Goal: Task Accomplishment & Management: Complete application form

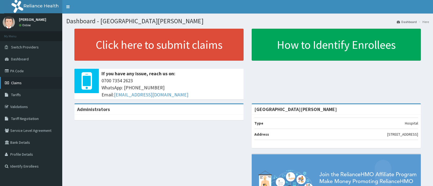
click at [18, 83] on span "Claims" at bounding box center [16, 82] width 11 height 5
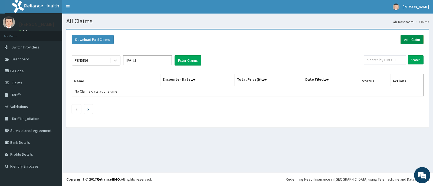
click at [411, 38] on link "Add Claim" at bounding box center [412, 39] width 23 height 9
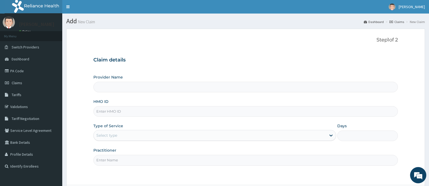
type input "[GEOGRAPHIC_DATA][PERSON_NAME]"
click at [116, 113] on input "HMO ID" at bounding box center [245, 111] width 304 height 11
type input "CYA/10628/C"
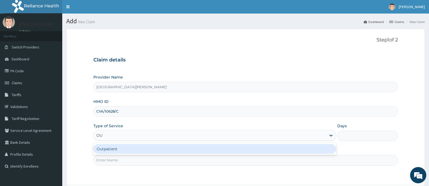
type input "OUT"
type input "1"
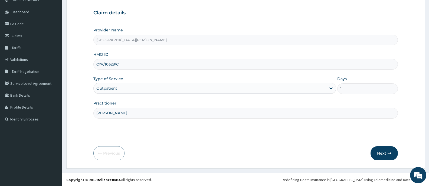
scroll to position [48, 0]
type input "DR SULEIMAN"
click at [382, 153] on button "Next" at bounding box center [383, 153] width 27 height 14
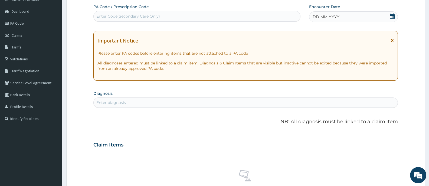
click at [393, 17] on icon at bounding box center [392, 16] width 5 height 5
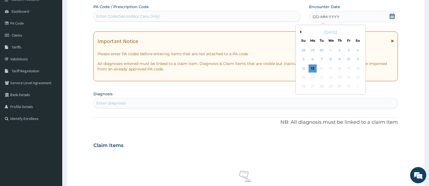
click at [301, 32] on button "Previous Month" at bounding box center [299, 32] width 3 height 3
click at [321, 76] on div "19" at bounding box center [321, 77] width 8 height 8
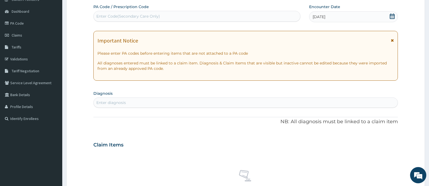
click at [134, 99] on div "Enter diagnosis" at bounding box center [246, 102] width 304 height 9
type input "FALCIPARUM"
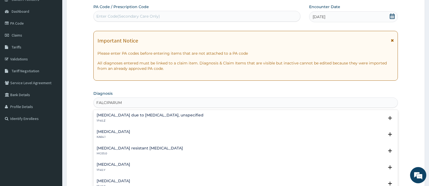
click at [146, 114] on h4 "[MEDICAL_DATA] due to [MEDICAL_DATA], unspecified" at bounding box center [150, 115] width 107 height 4
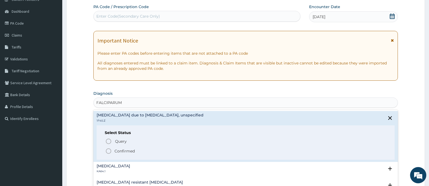
drag, startPoint x: 127, startPoint y: 150, endPoint x: 163, endPoint y: 145, distance: 37.1
click at [127, 150] on p "Confirmed" at bounding box center [124, 150] width 20 height 5
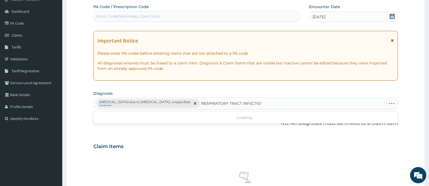
type input "RESPIRATORY TRACT INFECTION"
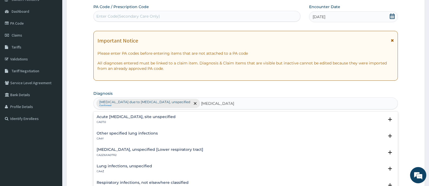
click at [125, 115] on h4 "Acute [MEDICAL_DATA], site unspecified" at bounding box center [136, 117] width 79 height 4
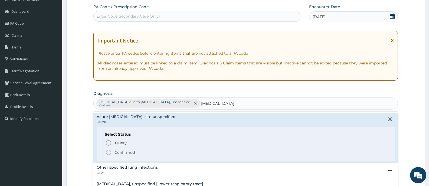
click at [124, 151] on p "Confirmed" at bounding box center [124, 152] width 20 height 5
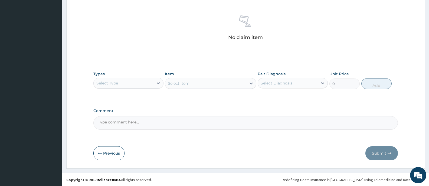
scroll to position [204, 0]
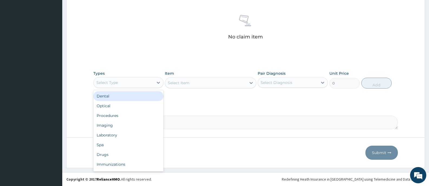
click at [153, 86] on div "Select Type" at bounding box center [124, 82] width 60 height 9
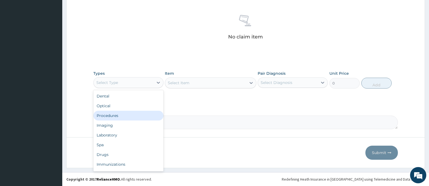
click at [112, 114] on div "Procedures" at bounding box center [128, 116] width 70 height 10
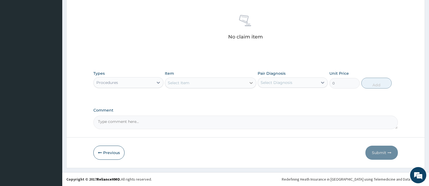
click at [250, 86] on div at bounding box center [251, 83] width 10 height 10
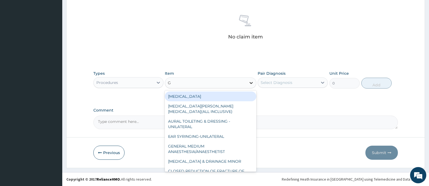
type input "GP"
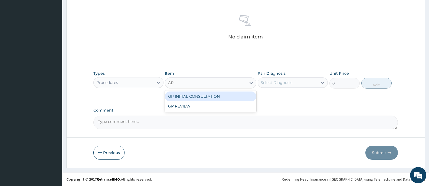
click at [245, 96] on div "GP INITIAL CONSULTATION" at bounding box center [210, 96] width 91 height 10
type input "2000"
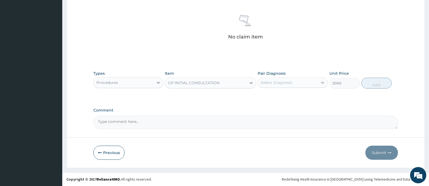
click at [319, 79] on div at bounding box center [323, 83] width 10 height 10
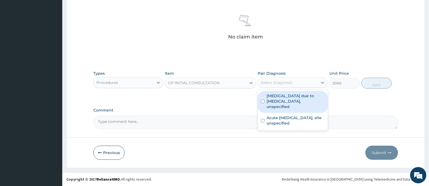
click at [275, 104] on div "[MEDICAL_DATA] due to [MEDICAL_DATA], unspecified" at bounding box center [293, 102] width 70 height 22
checkbox input "true"
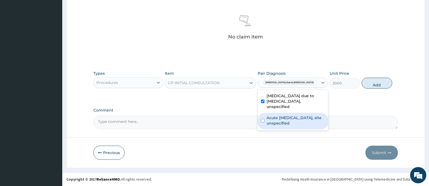
drag, startPoint x: 278, startPoint y: 122, endPoint x: 313, endPoint y: 116, distance: 35.7
click at [278, 122] on div "Acute [MEDICAL_DATA], site unspecified" at bounding box center [293, 121] width 70 height 17
checkbox input "true"
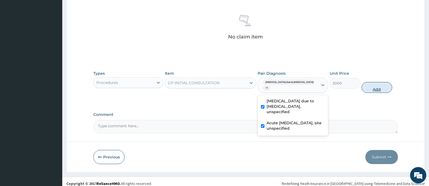
click at [379, 84] on button "Add" at bounding box center [377, 87] width 30 height 11
type input "0"
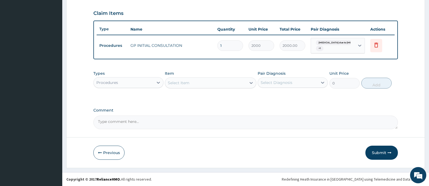
scroll to position [181, 0]
click at [156, 83] on icon at bounding box center [158, 82] width 5 height 5
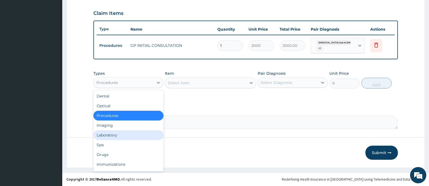
click at [113, 136] on div "Laboratory" at bounding box center [128, 135] width 70 height 10
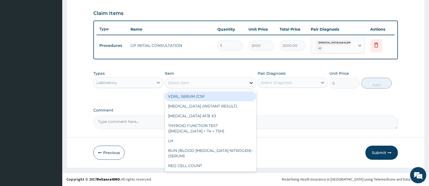
click at [248, 83] on div at bounding box center [251, 83] width 10 height 10
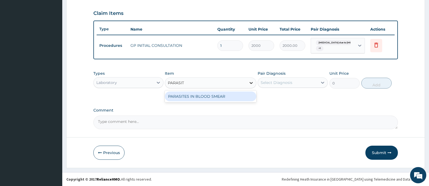
type input "[MEDICAL_DATA]"
click at [242, 97] on div "PARASITES IN BLOOD SMEAR" at bounding box center [210, 96] width 91 height 10
type input "1100"
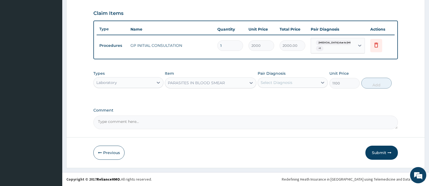
click at [317, 80] on div "Select Diagnosis" at bounding box center [288, 82] width 60 height 9
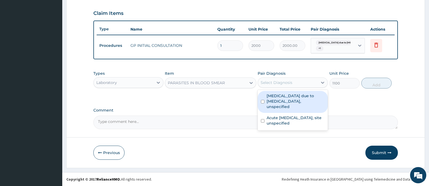
click at [295, 97] on label "[MEDICAL_DATA] due to [MEDICAL_DATA], unspecified" at bounding box center [296, 101] width 58 height 16
checkbox input "true"
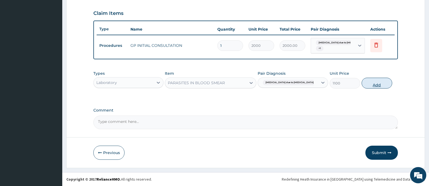
click at [380, 81] on button "Add" at bounding box center [377, 83] width 30 height 11
type input "0"
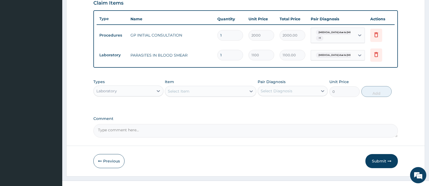
scroll to position [199, 0]
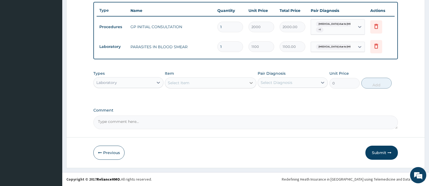
click at [247, 84] on div at bounding box center [251, 83] width 10 height 10
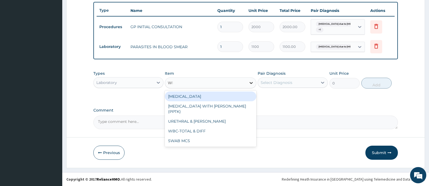
type input "WBC"
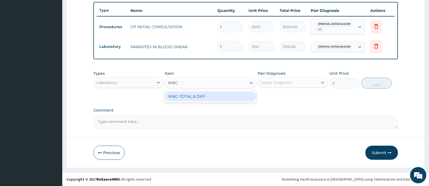
click at [242, 94] on div "WBC-TOTAL & DIFF" at bounding box center [210, 96] width 91 height 10
type input "1500"
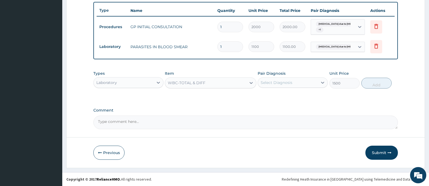
click at [308, 83] on div "Select Diagnosis" at bounding box center [288, 82] width 60 height 9
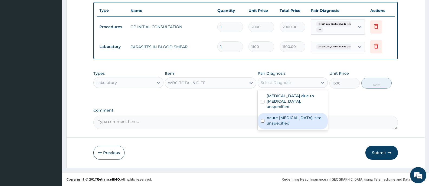
click at [284, 115] on label "Acute [MEDICAL_DATA], site unspecified" at bounding box center [296, 120] width 58 height 11
checkbox input "true"
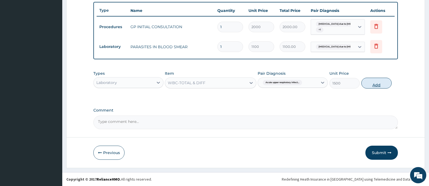
click at [372, 83] on button "Add" at bounding box center [376, 83] width 30 height 11
type input "0"
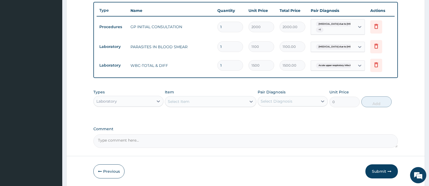
scroll to position [218, 0]
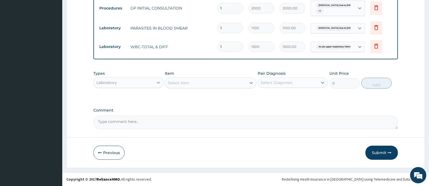
click at [160, 80] on icon at bounding box center [158, 82] width 5 height 5
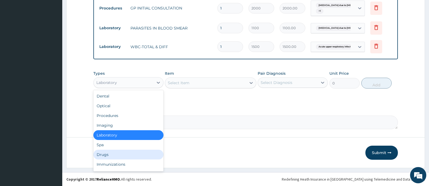
click at [109, 156] on div "Drugs" at bounding box center [128, 155] width 70 height 10
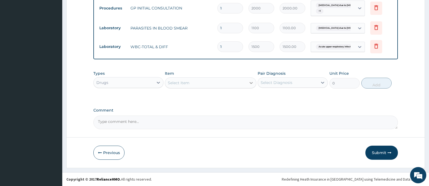
click at [248, 85] on div at bounding box center [251, 83] width 10 height 10
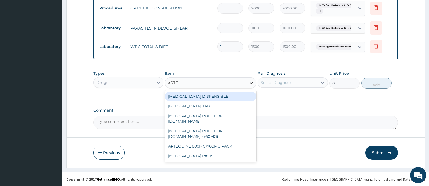
type input "ARTEM"
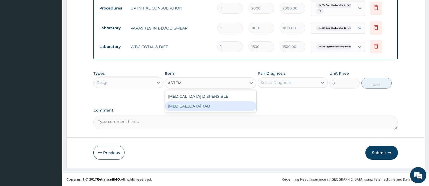
click at [222, 108] on div "[MEDICAL_DATA] TAB" at bounding box center [210, 106] width 91 height 10
type input "1035"
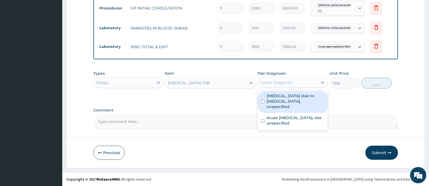
click at [306, 81] on div "Select Diagnosis" at bounding box center [288, 82] width 60 height 9
click at [296, 98] on label "[MEDICAL_DATA] due to [MEDICAL_DATA], unspecified" at bounding box center [296, 101] width 58 height 16
checkbox input "true"
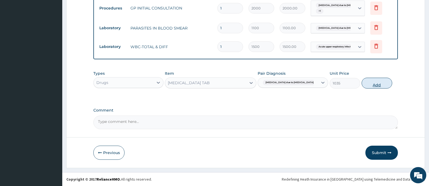
click at [373, 84] on button "Add" at bounding box center [377, 83] width 30 height 11
type input "0"
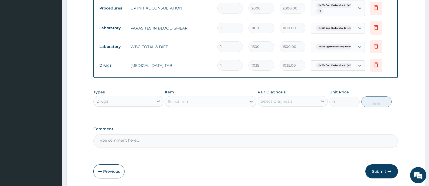
click at [229, 101] on div "Select Item" at bounding box center [205, 101] width 81 height 9
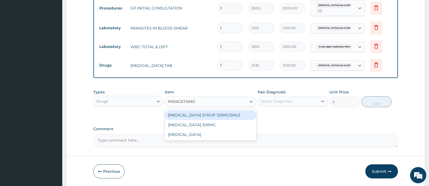
type input "[MEDICAL_DATA]"
click at [219, 116] on div "[MEDICAL_DATA] SYRUP 125MG/5MLS" at bounding box center [210, 115] width 91 height 10
type input "207"
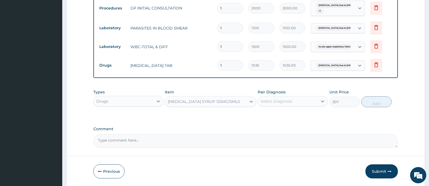
click at [318, 101] on div "Select Diagnosis" at bounding box center [288, 101] width 60 height 9
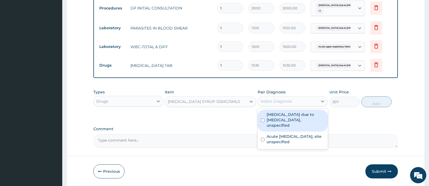
click at [299, 118] on label "[MEDICAL_DATA] due to [MEDICAL_DATA], unspecified" at bounding box center [296, 120] width 58 height 16
checkbox input "true"
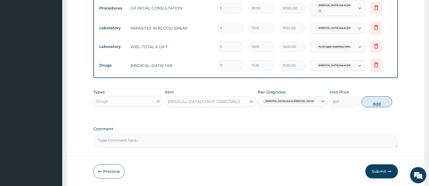
click at [372, 103] on button "Add" at bounding box center [377, 101] width 30 height 11
type input "0"
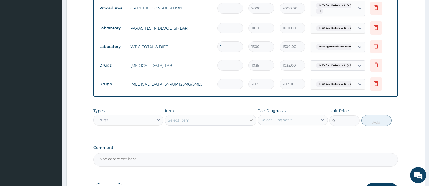
click at [250, 120] on icon at bounding box center [251, 120] width 3 height 2
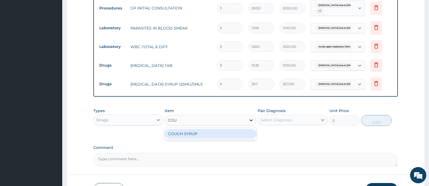
type input "COUGH"
click at [244, 132] on div "COUGH SYRUP" at bounding box center [210, 134] width 91 height 10
type input "1000"
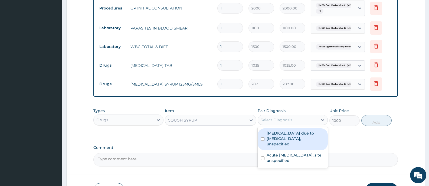
click at [305, 122] on div "Select Diagnosis" at bounding box center [288, 120] width 60 height 9
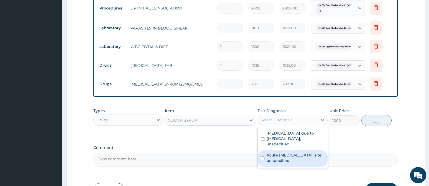
click at [300, 153] on label "Acute upper respiratory infection, site unspecified" at bounding box center [296, 157] width 58 height 11
checkbox input "true"
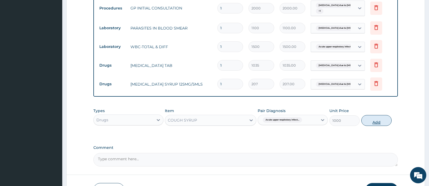
click at [377, 117] on button "Add" at bounding box center [376, 120] width 30 height 11
type input "0"
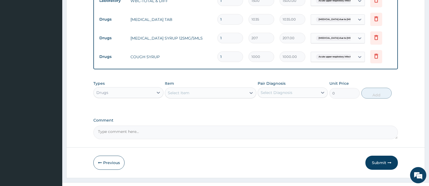
scroll to position [274, 0]
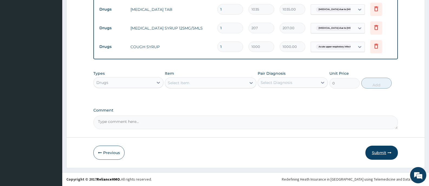
click at [373, 153] on button "Submit" at bounding box center [381, 153] width 32 height 14
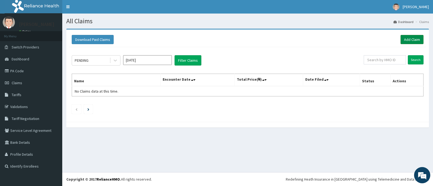
click at [409, 42] on link "Add Claim" at bounding box center [412, 39] width 23 height 9
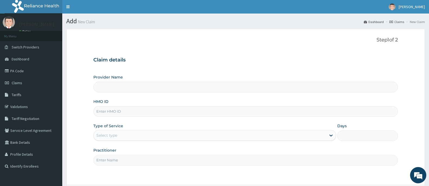
type input "[GEOGRAPHIC_DATA][PERSON_NAME]"
click at [139, 109] on input "HMO ID" at bounding box center [245, 111] width 304 height 11
type input "BNO/10003/A"
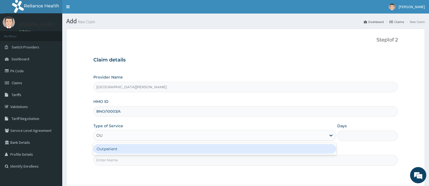
type input "OUT"
type input "1"
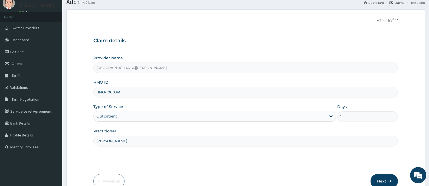
scroll to position [48, 0]
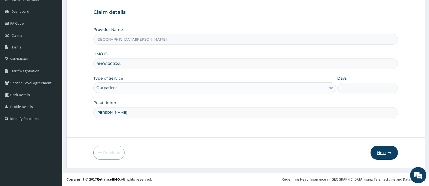
type input "DR ANAYO"
click at [384, 152] on button "Next" at bounding box center [383, 153] width 27 height 14
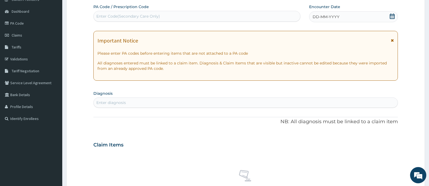
click at [390, 18] on icon at bounding box center [392, 16] width 5 height 5
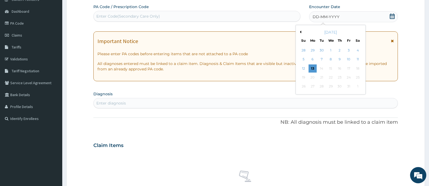
click at [300, 31] on button "Previous Month" at bounding box center [299, 32] width 3 height 3
click at [322, 77] on div "19" at bounding box center [321, 77] width 8 height 8
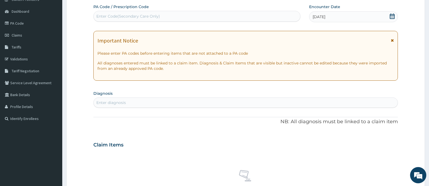
click at [245, 105] on div "Enter diagnosis" at bounding box center [246, 102] width 304 height 9
type input "MALARIA IN PREGNANCY"
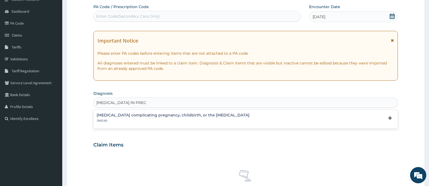
click at [162, 120] on p "JB63.60" at bounding box center [173, 121] width 153 height 4
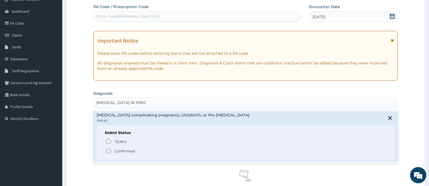
click at [132, 152] on p "Confirmed" at bounding box center [124, 150] width 20 height 5
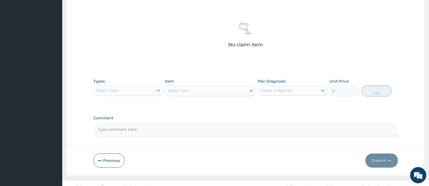
scroll to position [204, 0]
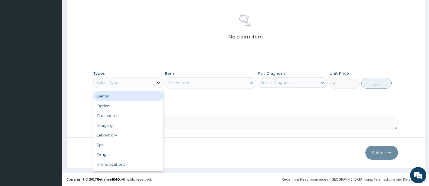
click at [154, 84] on div at bounding box center [158, 83] width 10 height 10
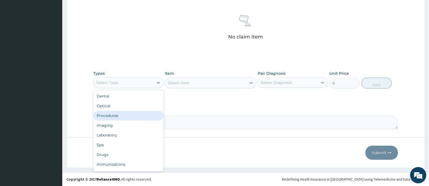
click at [119, 116] on div "Procedures" at bounding box center [128, 116] width 70 height 10
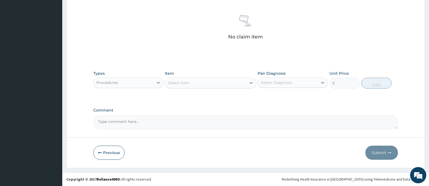
click at [251, 84] on icon at bounding box center [250, 82] width 5 height 5
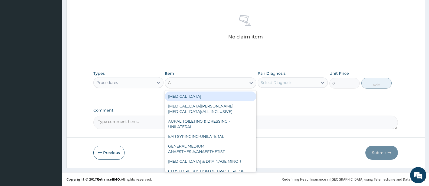
type input "GP"
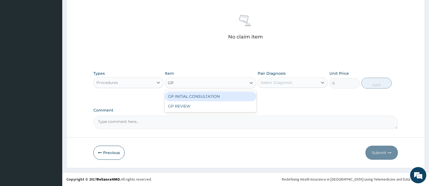
click at [245, 94] on div "GP INITIAL CONSULTATION" at bounding box center [210, 96] width 91 height 10
type input "2000"
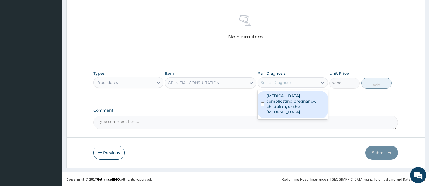
click at [290, 83] on div "Select Diagnosis" at bounding box center [277, 82] width 32 height 5
click at [277, 104] on label "Malaria complicating pregnancy, childbirth, or the puerperium" at bounding box center [296, 104] width 58 height 22
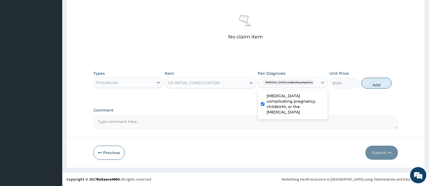
checkbox input "true"
click at [380, 84] on button "Add" at bounding box center [376, 83] width 30 height 11
type input "0"
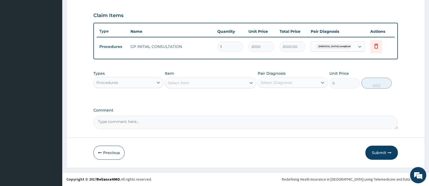
scroll to position [179, 0]
click at [153, 80] on div "Procedures" at bounding box center [124, 82] width 60 height 9
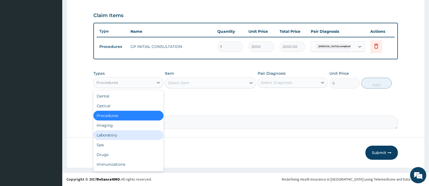
click at [107, 136] on div "Laboratory" at bounding box center [128, 135] width 70 height 10
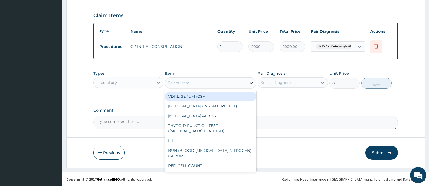
click at [249, 83] on icon at bounding box center [250, 82] width 5 height 5
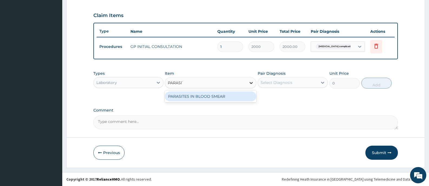
type input "PARASITE"
type input "1100"
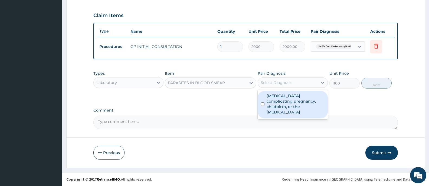
click at [288, 81] on div "Select Diagnosis" at bounding box center [277, 82] width 32 height 5
click at [275, 100] on label "Malaria complicating pregnancy, childbirth, or the puerperium" at bounding box center [296, 104] width 58 height 22
checkbox input "true"
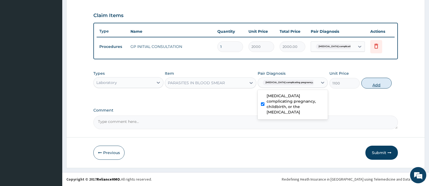
click at [380, 86] on button "Add" at bounding box center [376, 83] width 30 height 11
type input "0"
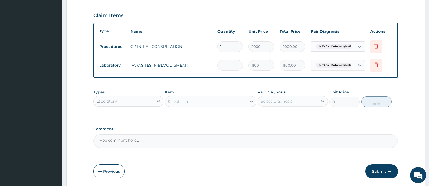
scroll to position [197, 0]
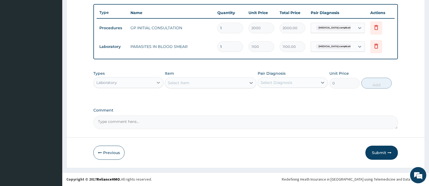
click at [154, 83] on div at bounding box center [158, 83] width 10 height 10
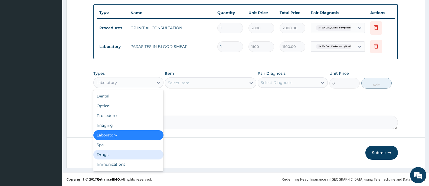
click at [105, 157] on div "Drugs" at bounding box center [128, 155] width 70 height 10
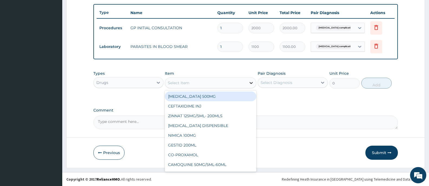
click at [253, 84] on icon at bounding box center [250, 82] width 5 height 5
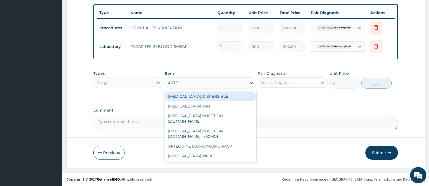
type input "ARTEM"
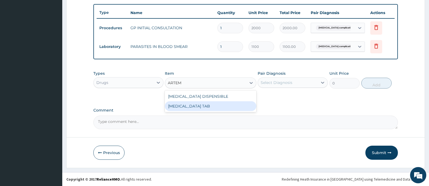
click at [171, 107] on div "COARTEM TAB" at bounding box center [210, 106] width 91 height 10
type input "1035"
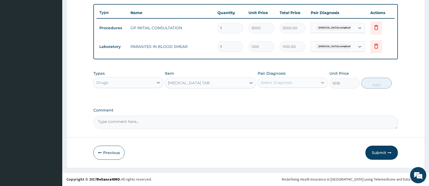
click at [319, 85] on div at bounding box center [323, 83] width 10 height 10
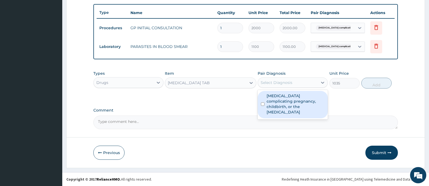
click at [271, 106] on label "Malaria complicating pregnancy, childbirth, or the puerperium" at bounding box center [296, 104] width 58 height 22
checkbox input "true"
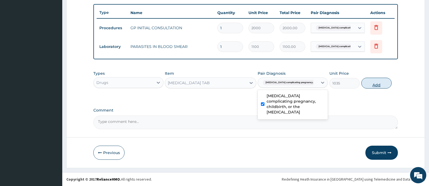
click at [380, 81] on button "Add" at bounding box center [376, 83] width 30 height 11
type input "0"
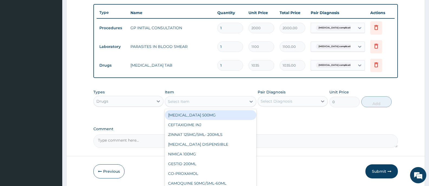
click at [236, 103] on div "Select Item" at bounding box center [205, 101] width 81 height 9
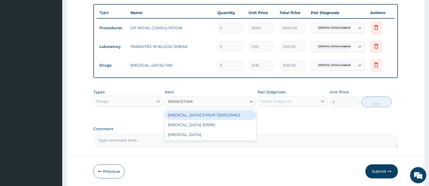
type input "[MEDICAL_DATA]"
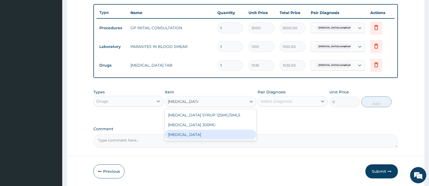
click at [229, 134] on div "[MEDICAL_DATA]" at bounding box center [210, 135] width 91 height 10
type input "15.18"
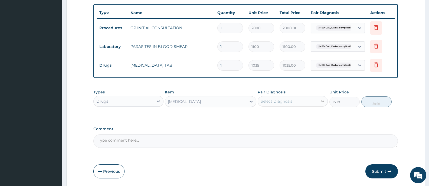
click at [318, 101] on div at bounding box center [323, 101] width 10 height 10
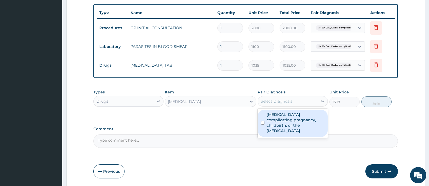
click at [293, 119] on label "[MEDICAL_DATA] complicating pregnancy, childbirth, or the [MEDICAL_DATA]" at bounding box center [296, 123] width 58 height 22
checkbox input "true"
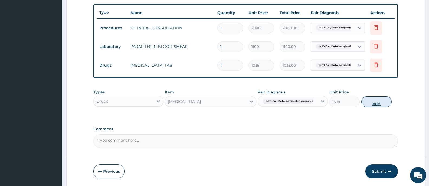
click at [382, 102] on button "Add" at bounding box center [376, 101] width 30 height 11
type input "0"
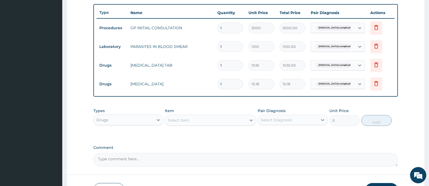
type input "12"
type input "182.16"
type input "12"
click at [247, 119] on div at bounding box center [251, 120] width 10 height 10
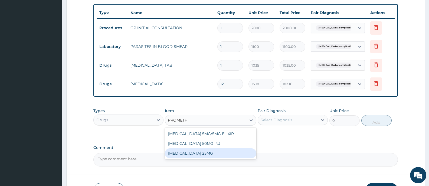
type input "PROMETH"
click at [300, 148] on label "Comment" at bounding box center [245, 147] width 304 height 5
click at [300, 153] on textarea "Comment" at bounding box center [245, 160] width 304 height 14
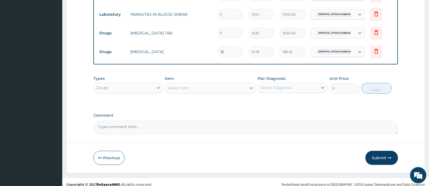
scroll to position [235, 0]
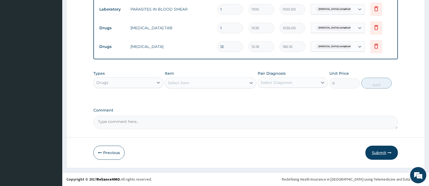
click at [370, 151] on button "Submit" at bounding box center [381, 153] width 32 height 14
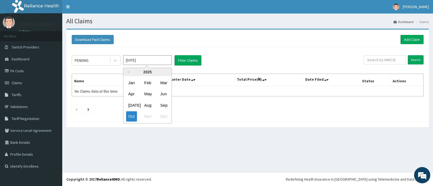
click at [153, 61] on input "Oct 2025" at bounding box center [147, 60] width 49 height 10
click at [146, 105] on div "Aug" at bounding box center [147, 105] width 11 height 10
type input "Aug 2025"
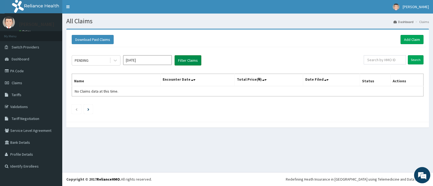
click at [187, 59] on button "Filter Claims" at bounding box center [188, 60] width 27 height 10
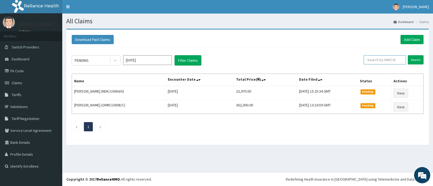
click at [378, 63] on input "text" at bounding box center [385, 59] width 42 height 9
type input "OROBOR"
click at [418, 59] on input "Search" at bounding box center [416, 59] width 16 height 9
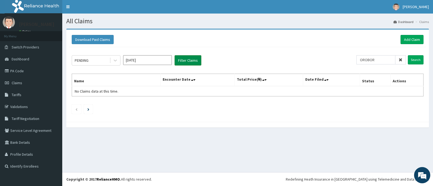
click at [186, 60] on button "Filter Claims" at bounding box center [188, 60] width 27 height 10
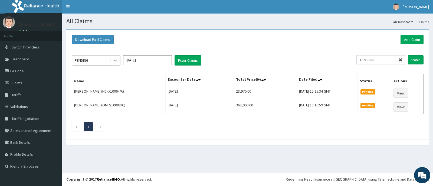
click at [113, 61] on icon at bounding box center [115, 60] width 5 height 5
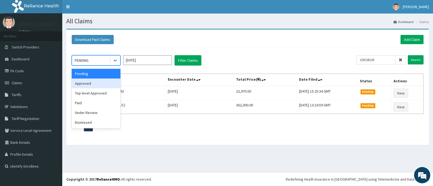
click at [85, 85] on div "Approved" at bounding box center [96, 83] width 49 height 10
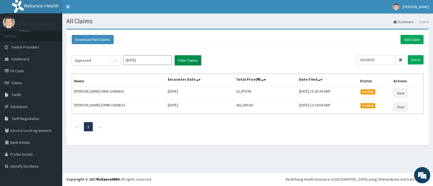
click at [194, 58] on button "Filter Claims" at bounding box center [188, 60] width 27 height 10
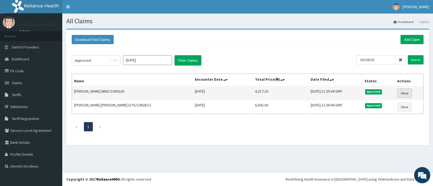
click at [401, 91] on link "View" at bounding box center [404, 92] width 15 height 9
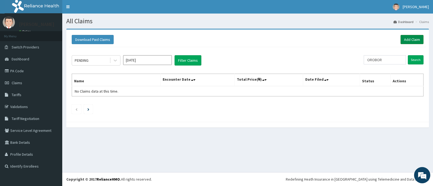
click at [413, 40] on link "Add Claim" at bounding box center [412, 39] width 23 height 9
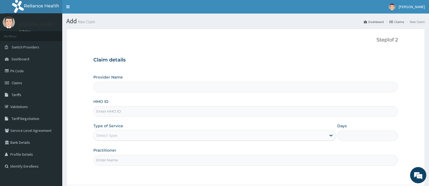
type input "[GEOGRAPHIC_DATA][PERSON_NAME]"
drag, startPoint x: 412, startPoint y: 37, endPoint x: 140, endPoint y: 111, distance: 282.2
click at [140, 111] on input "HMO ID" at bounding box center [245, 111] width 304 height 11
type input "CWN/10075/A"
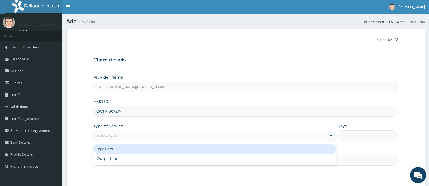
click at [139, 136] on div "Select type" at bounding box center [210, 135] width 232 height 9
click at [129, 148] on div "Inpatient" at bounding box center [214, 149] width 242 height 10
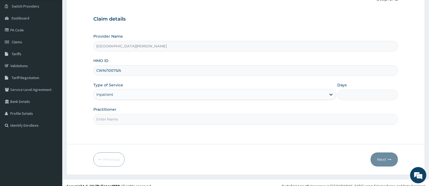
scroll to position [48, 0]
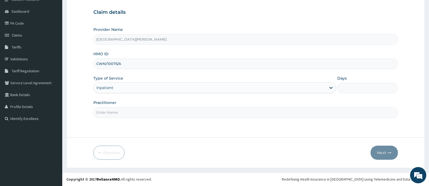
click at [157, 116] on input "Practitioner" at bounding box center [245, 112] width 304 height 11
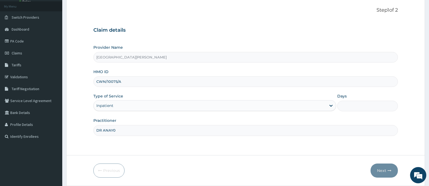
scroll to position [21, 0]
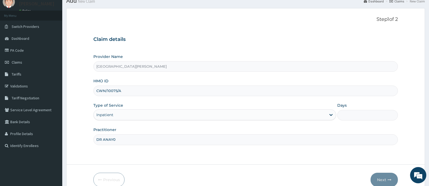
type input "DR ANAY0"
click at [279, 165] on form "Step 1 of 2 Claim details Provider Name Bee Hess Hospital HMO ID CWN/10075/A Ty…" at bounding box center [245, 101] width 359 height 187
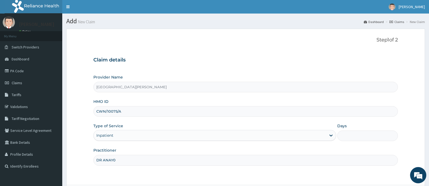
scroll to position [48, 0]
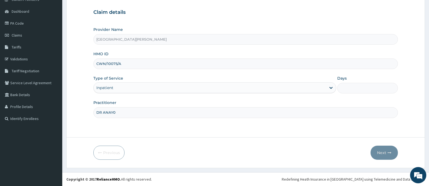
click at [185, 127] on div "Step 1 of 2 Claim details Provider Name Bee Hess Hospital HMO ID CWN/10075/A Ty…" at bounding box center [245, 58] width 304 height 139
click at [204, 117] on input "DR ANAY0" at bounding box center [245, 112] width 304 height 11
click at [106, 64] on input "CWN/10075/A" at bounding box center [245, 63] width 304 height 11
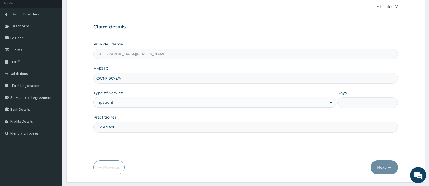
scroll to position [21, 0]
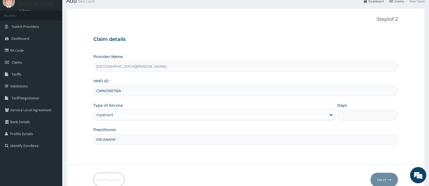
drag, startPoint x: 106, startPoint y: 64, endPoint x: 85, endPoint y: 85, distance: 30.2
click at [85, 85] on form "Step 1 of 2 Claim details Provider Name Bee Hess Hospital HMO ID CWN/10075/A Ty…" at bounding box center [245, 101] width 359 height 187
drag, startPoint x: 124, startPoint y: 91, endPoint x: 88, endPoint y: 93, distance: 36.9
click at [88, 93] on form "Step 1 of 2 Claim details Provider Name Bee Hess Hospital HMO ID CWN/10075/A Ty…" at bounding box center [245, 101] width 359 height 187
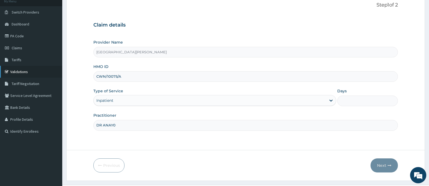
scroll to position [48, 0]
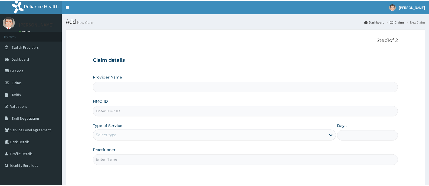
scroll to position [48, 0]
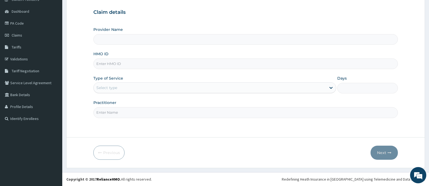
type input "[GEOGRAPHIC_DATA][PERSON_NAME]"
click at [127, 64] on input "HMO ID" at bounding box center [245, 63] width 304 height 11
paste input "CWN/10075/A"
type input "CWN/10075/A"
click at [157, 88] on div "Select type" at bounding box center [210, 87] width 232 height 9
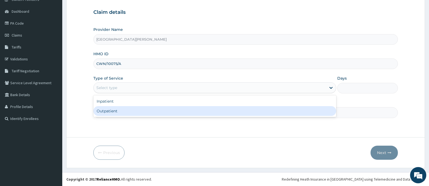
click at [117, 112] on div "Outpatient" at bounding box center [214, 111] width 242 height 10
type input "1"
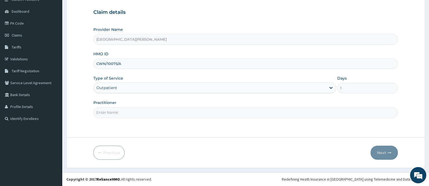
click at [127, 110] on input "Practitioner" at bounding box center [245, 112] width 304 height 11
type input "[PERSON_NAME]"
click at [383, 149] on button "Next" at bounding box center [383, 153] width 27 height 14
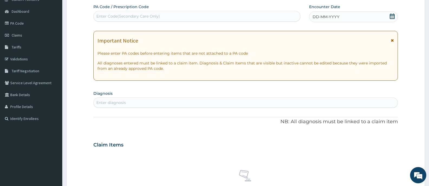
click at [395, 16] on icon at bounding box center [391, 16] width 5 height 5
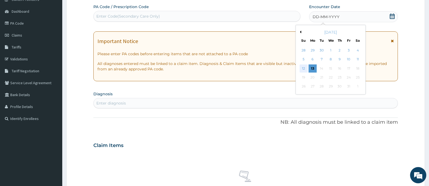
click at [304, 64] on div "12" at bounding box center [304, 68] width 8 height 8
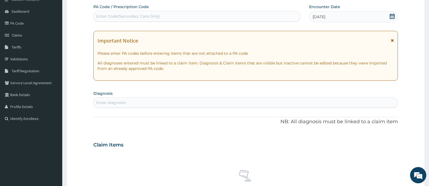
click at [392, 15] on icon at bounding box center [392, 16] width 5 height 5
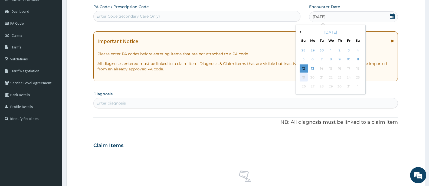
click at [304, 81] on div "19" at bounding box center [304, 77] width 8 height 8
click at [302, 79] on div "19" at bounding box center [304, 77] width 8 height 8
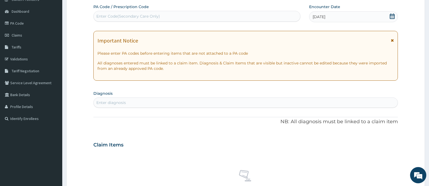
click at [401, 32] on form "Step 2 of 2 PA Code / Prescription Code Enter Code(Secondary Care Only) Encount…" at bounding box center [245, 152] width 359 height 342
drag, startPoint x: 294, startPoint y: 16, endPoint x: 291, endPoint y: 20, distance: 5.0
drag, startPoint x: 291, startPoint y: 20, endPoint x: 319, endPoint y: 12, distance: 29.2
click at [319, 12] on div "[DATE]" at bounding box center [353, 16] width 89 height 11
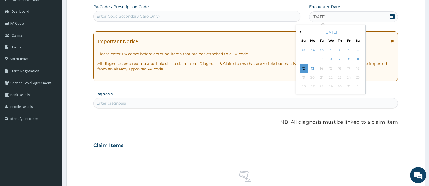
click at [301, 32] on div "[DATE]" at bounding box center [330, 31] width 65 height 5
click at [300, 32] on div "Previous Month [DATE] Su Mo Tu We Th Fr Sa 28 29 30 1 2 3 4 5 6 7 8 9 10 11 12 …" at bounding box center [331, 60] width 70 height 70
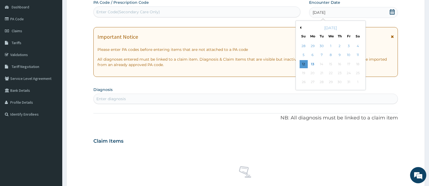
scroll to position [48, 0]
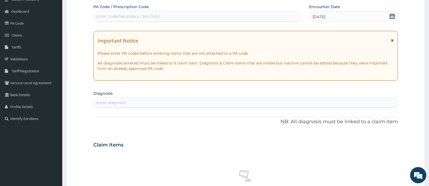
drag, startPoint x: 300, startPoint y: 32, endPoint x: 276, endPoint y: 102, distance: 73.9
click at [276, 102] on div "Enter diagnosis" at bounding box center [246, 102] width 304 height 9
click at [381, 18] on div "[DATE]" at bounding box center [353, 16] width 89 height 11
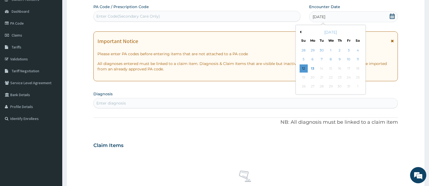
click at [301, 33] on div "[DATE]" at bounding box center [330, 31] width 65 height 5
click at [301, 31] on button "Previous Month" at bounding box center [299, 32] width 3 height 3
click at [323, 76] on div "19" at bounding box center [321, 77] width 8 height 8
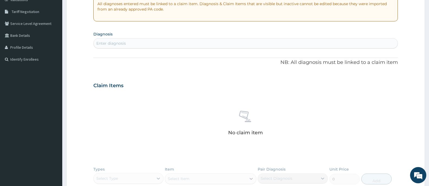
scroll to position [108, 0]
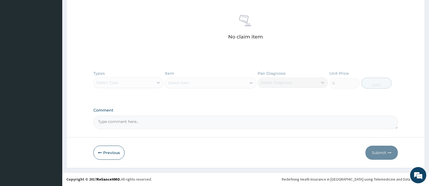
drag, startPoint x: 106, startPoint y: 154, endPoint x: 183, endPoint y: 139, distance: 78.1
click at [106, 154] on button "Previous" at bounding box center [108, 153] width 31 height 14
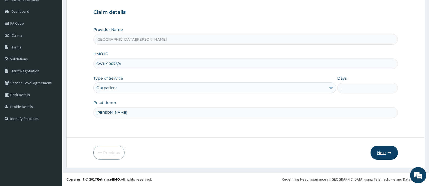
click at [384, 155] on button "Next" at bounding box center [383, 153] width 27 height 14
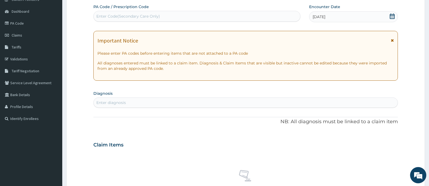
click at [392, 18] on icon at bounding box center [391, 16] width 5 height 5
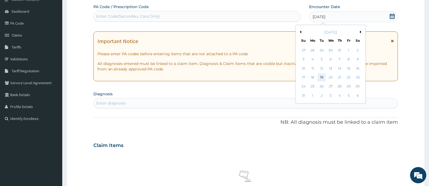
click at [320, 78] on div "19" at bounding box center [321, 77] width 8 height 8
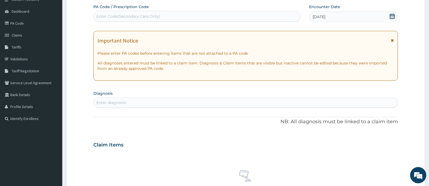
click at [221, 104] on div "Enter diagnosis" at bounding box center [246, 102] width 304 height 9
type input "falciparum"
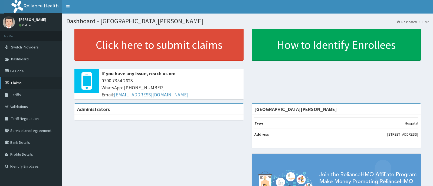
click at [15, 81] on span "Claims" at bounding box center [16, 82] width 11 height 5
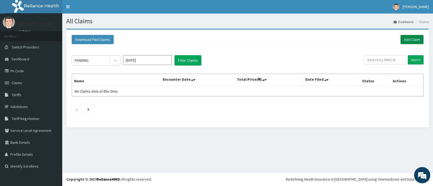
click at [409, 40] on link "Add Claim" at bounding box center [412, 39] width 23 height 9
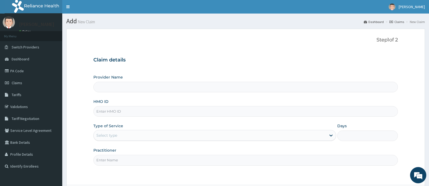
type input "[GEOGRAPHIC_DATA][PERSON_NAME]"
click at [143, 111] on input "HMO ID" at bounding box center [245, 111] width 304 height 11
type input "c"
click at [149, 111] on input "c" at bounding box center [245, 111] width 304 height 11
type input "v"
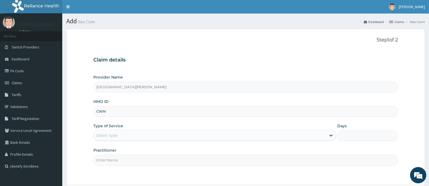
type input "CWN/10075/A"
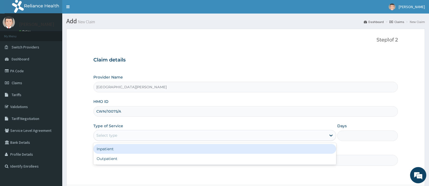
click at [139, 134] on div "Select type" at bounding box center [210, 135] width 232 height 9
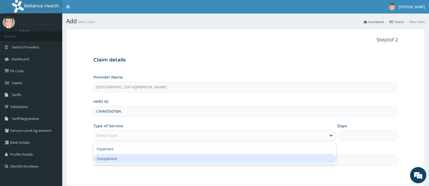
click at [133, 159] on div "Outpatient" at bounding box center [214, 159] width 242 height 10
type input "1"
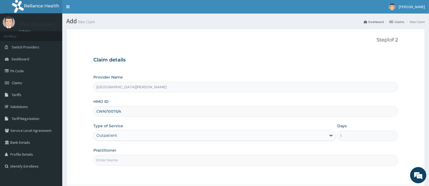
click at [133, 159] on input "Practitioner" at bounding box center [245, 160] width 304 height 11
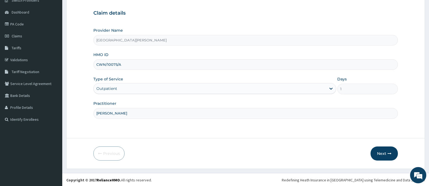
scroll to position [48, 0]
type input "DR ANAYO"
click at [383, 149] on button "Next" at bounding box center [383, 153] width 27 height 14
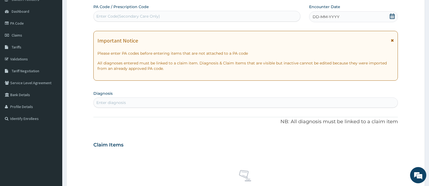
click at [393, 15] on icon at bounding box center [392, 16] width 5 height 5
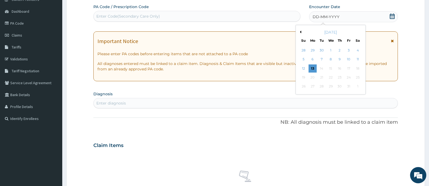
click at [301, 31] on button "Previous Month" at bounding box center [299, 32] width 3 height 3
click at [322, 77] on div "19" at bounding box center [321, 77] width 8 height 8
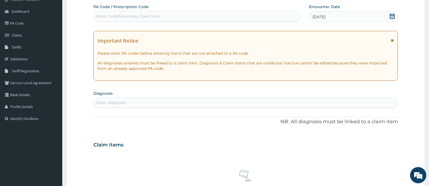
click at [153, 104] on div "Enter diagnosis" at bounding box center [246, 102] width 304 height 9
type input "FALCIPARUM"
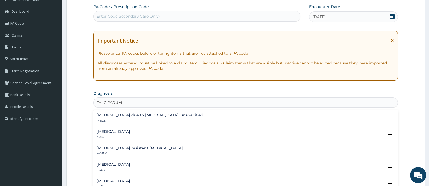
click at [140, 116] on h4 "Malaria due to Plasmodium falciparum, unspecified" at bounding box center [150, 115] width 107 height 4
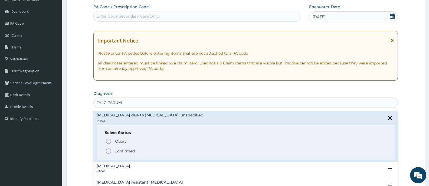
click at [124, 152] on p "Confirmed" at bounding box center [124, 150] width 20 height 5
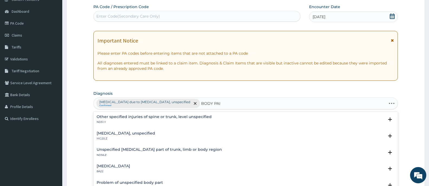
type input "BODY PAIN"
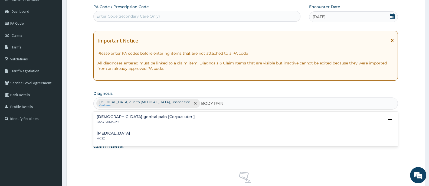
click at [104, 137] on p "MG3Z" at bounding box center [114, 139] width 34 height 4
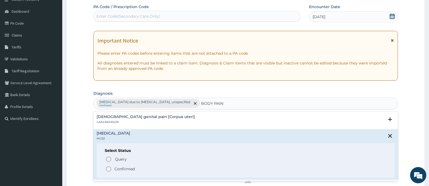
click at [120, 168] on p "Confirmed" at bounding box center [124, 168] width 20 height 5
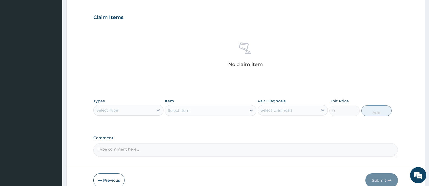
scroll to position [204, 0]
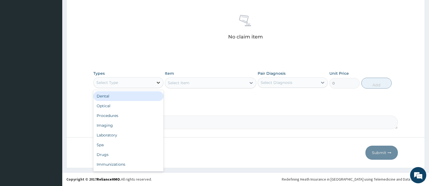
click at [159, 84] on icon at bounding box center [158, 82] width 5 height 5
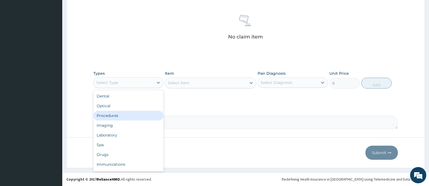
click at [123, 115] on div "Procedures" at bounding box center [128, 116] width 70 height 10
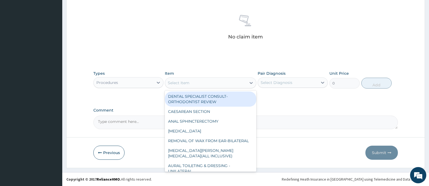
click at [252, 84] on icon at bounding box center [250, 82] width 5 height 5
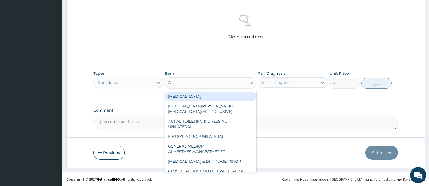
type input "GP"
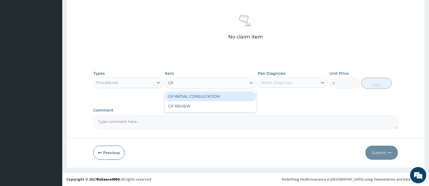
click at [237, 97] on div "GP INITIAL CONSULTATION" at bounding box center [210, 96] width 91 height 10
type input "2000"
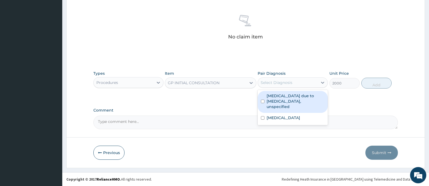
click at [296, 83] on div "Select Diagnosis" at bounding box center [288, 82] width 60 height 9
click at [292, 97] on label "[MEDICAL_DATA] due to [MEDICAL_DATA], unspecified" at bounding box center [296, 101] width 58 height 16
checkbox input "true"
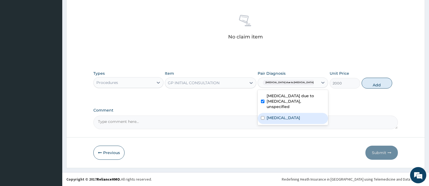
click at [286, 115] on label "Pain, unspecified" at bounding box center [284, 117] width 34 height 5
checkbox input "true"
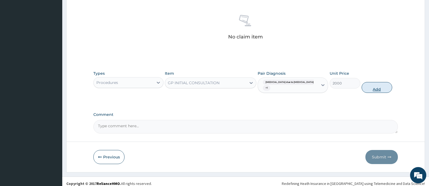
click at [378, 86] on button "Add" at bounding box center [377, 87] width 30 height 11
type input "0"
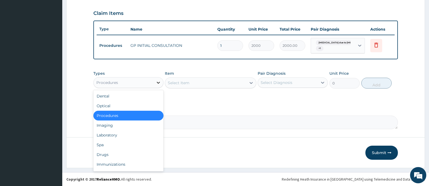
click at [157, 83] on icon at bounding box center [158, 82] width 5 height 5
click at [112, 153] on div "Drugs" at bounding box center [128, 155] width 70 height 10
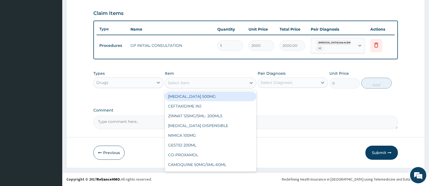
click at [247, 83] on div at bounding box center [251, 83] width 10 height 10
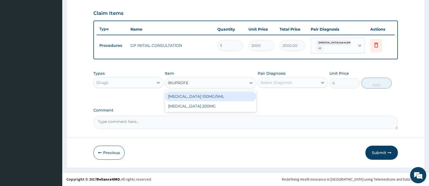
type input "IBUPROFEN"
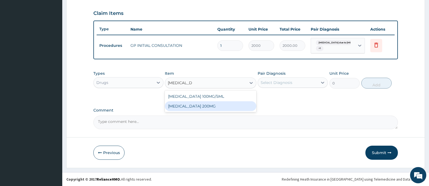
click at [209, 105] on div "[MEDICAL_DATA] 200MG" at bounding box center [210, 106] width 91 height 10
type input "30.36"
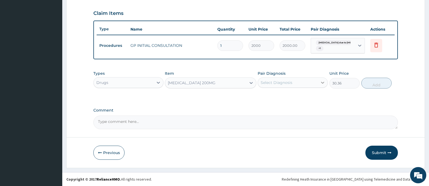
click at [321, 83] on icon at bounding box center [322, 82] width 5 height 5
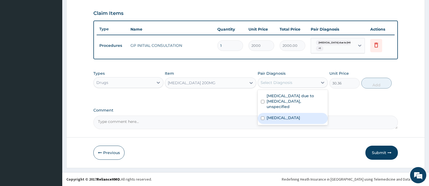
click at [296, 115] on label "Pain, unspecified" at bounding box center [284, 117] width 34 height 5
checkbox input "true"
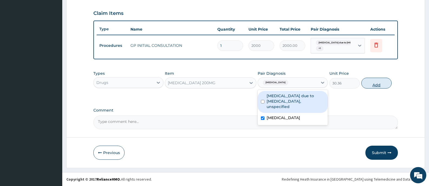
click at [371, 86] on button "Add" at bounding box center [376, 83] width 30 height 11
type input "0"
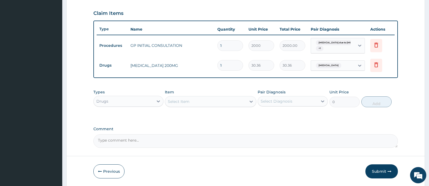
type input "19"
type input "576.84"
type input "19"
click at [381, 171] on button "Submit" at bounding box center [381, 171] width 32 height 14
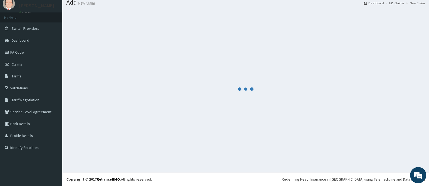
scroll to position [19, 0]
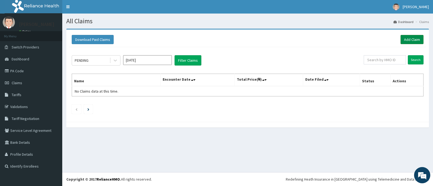
click at [408, 40] on link "Add Claim" at bounding box center [412, 39] width 23 height 9
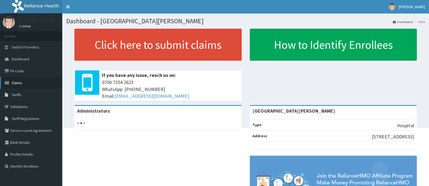
click at [20, 83] on span "Claims" at bounding box center [17, 82] width 11 height 5
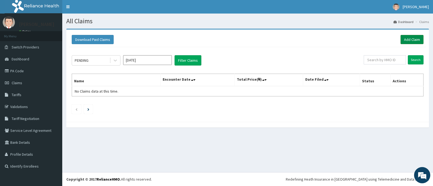
click at [415, 40] on link "Add Claim" at bounding box center [412, 39] width 23 height 9
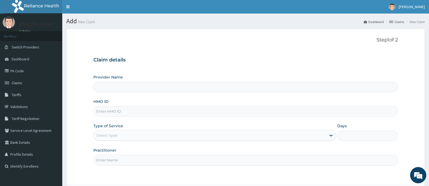
type input "[GEOGRAPHIC_DATA][PERSON_NAME]"
click at [111, 111] on input "HMO ID" at bounding box center [245, 111] width 304 height 11
type input "j"
type input "JSS/10085/A"
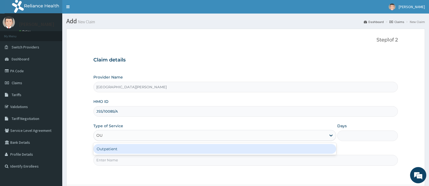
type input "OUT"
type input "1"
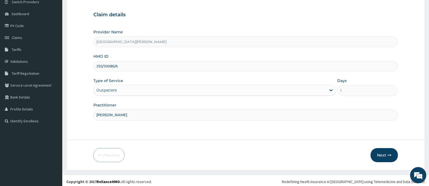
scroll to position [48, 0]
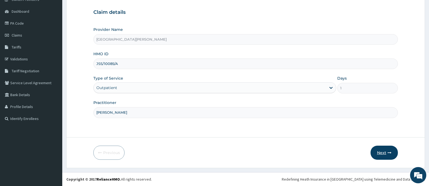
type input "[PERSON_NAME]"
click at [378, 151] on button "Next" at bounding box center [383, 153] width 27 height 14
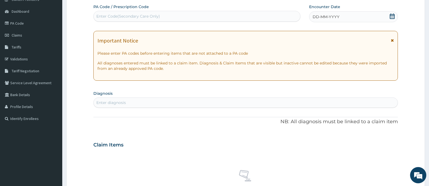
click at [253, 12] on div "Enter Code(Secondary Care Only)" at bounding box center [197, 16] width 206 height 9
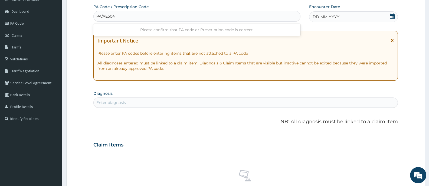
type input "PA/AE5048"
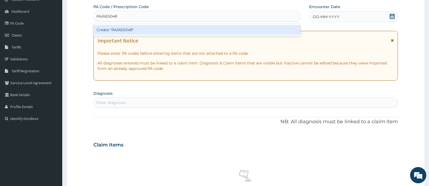
click at [207, 32] on div "Create "PA/AE5048"" at bounding box center [196, 30] width 207 height 10
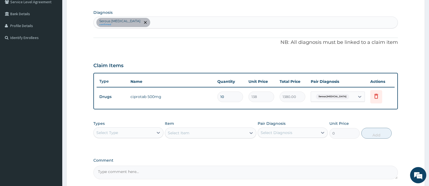
scroll to position [179, 0]
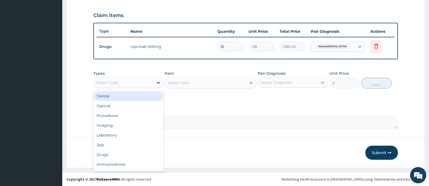
click at [158, 81] on icon at bounding box center [158, 82] width 5 height 5
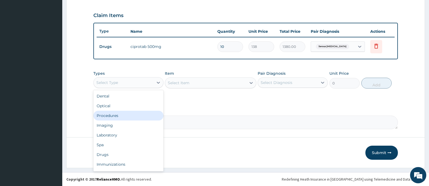
click at [119, 117] on div "Procedures" at bounding box center [128, 116] width 70 height 10
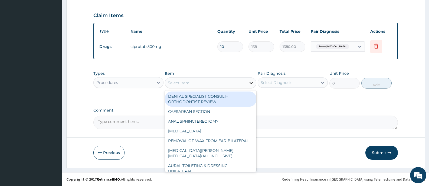
click at [250, 82] on icon at bounding box center [250, 82] width 5 height 5
type input "GP"
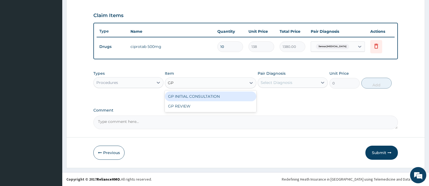
click at [242, 97] on div "GP INITIAL CONSULTATION" at bounding box center [210, 96] width 91 height 10
type input "2000"
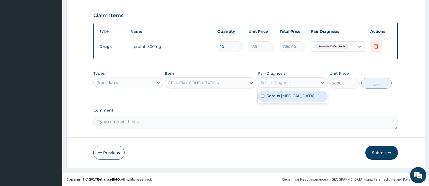
click at [295, 80] on div "Select Diagnosis" at bounding box center [288, 82] width 60 height 9
click at [287, 97] on label "Serous otitis media" at bounding box center [291, 95] width 48 height 5
checkbox input "true"
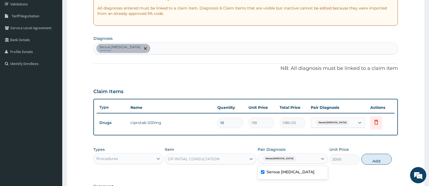
scroll to position [97, 0]
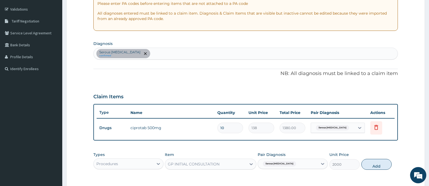
click at [184, 54] on div "Serous otitis media confirmed" at bounding box center [246, 53] width 304 height 11
type input "MALARIA"
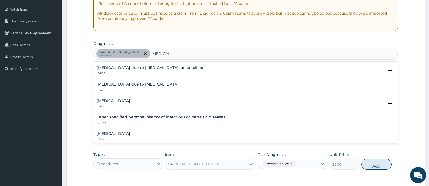
scroll to position [0, 0]
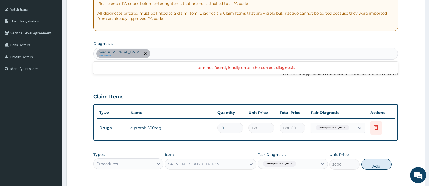
click at [163, 53] on div "Serous otitis media confirmed" at bounding box center [246, 53] width 304 height 11
type input "FALCIPARUM"
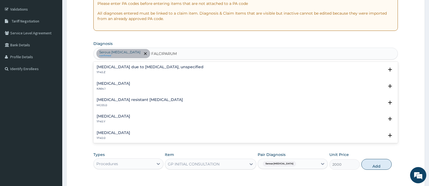
click at [130, 116] on h4 "[MEDICAL_DATA]" at bounding box center [114, 116] width 34 height 4
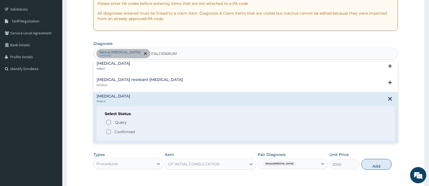
scroll to position [27, 0]
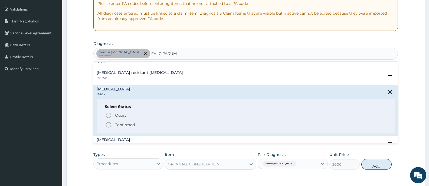
click at [123, 124] on p "Confirmed" at bounding box center [124, 124] width 20 height 5
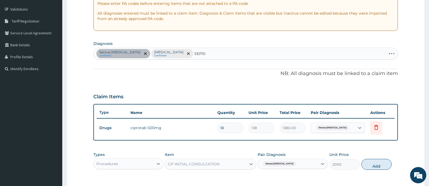
type input "SEPSIS"
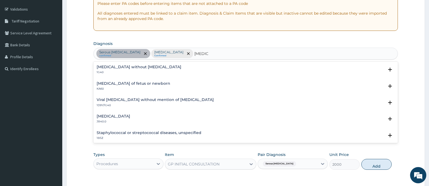
click at [123, 65] on h4 "Sepsis without septic shock" at bounding box center [139, 67] width 85 height 4
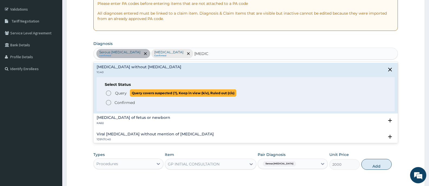
click at [121, 93] on span "Query" at bounding box center [121, 92] width 12 height 5
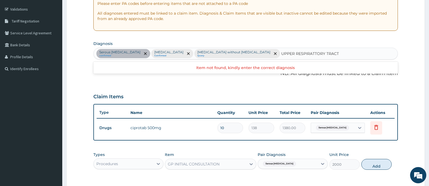
type input "UPPER RESPIRATORY TRACT"
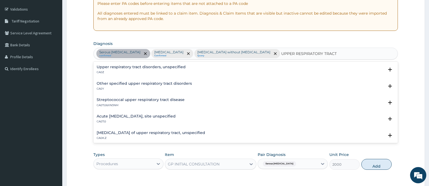
click at [163, 115] on h4 "Acute [MEDICAL_DATA], site unspecified" at bounding box center [136, 116] width 79 height 4
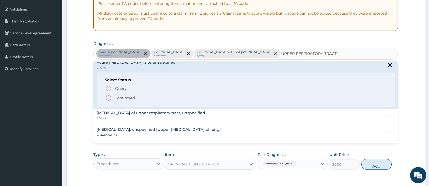
scroll to position [54, 0]
click at [130, 96] on p "Confirmed" at bounding box center [124, 97] width 20 height 5
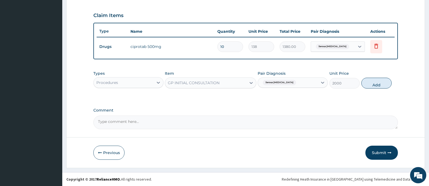
scroll to position [189, 0]
click at [381, 82] on button "Add" at bounding box center [376, 83] width 30 height 11
type input "0"
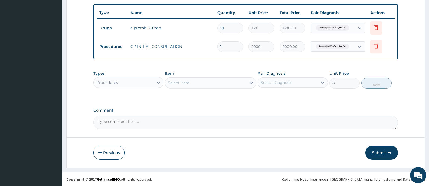
scroll to position [208, 0]
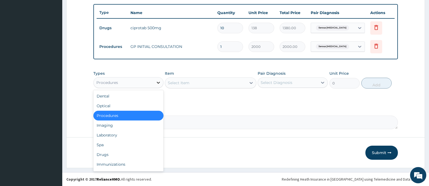
click at [156, 84] on icon at bounding box center [158, 82] width 5 height 5
click at [111, 133] on div "Laboratory" at bounding box center [128, 135] width 70 height 10
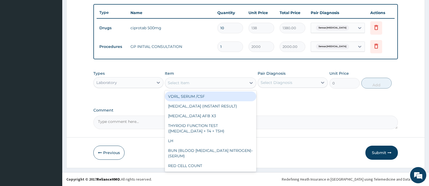
click at [244, 83] on div "Select Item" at bounding box center [205, 82] width 81 height 9
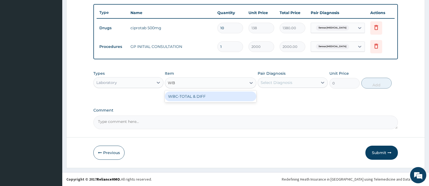
type input "WBC"
click at [238, 96] on div "WBC-TOTAL & DIFF" at bounding box center [210, 96] width 91 height 10
type input "1500"
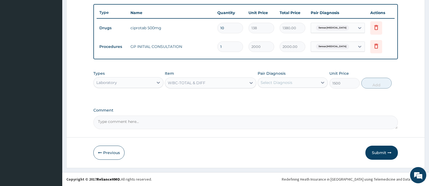
click at [310, 80] on div "Select Diagnosis" at bounding box center [288, 82] width 60 height 9
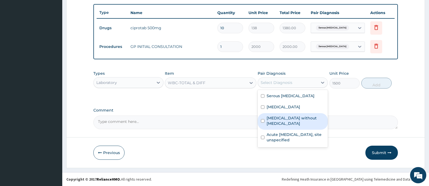
click at [286, 126] on label "Sepsis without septic shock" at bounding box center [296, 120] width 58 height 11
checkbox input "true"
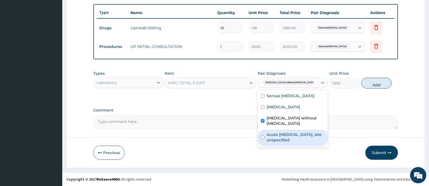
drag, startPoint x: 292, startPoint y: 149, endPoint x: 339, endPoint y: 132, distance: 50.5
click at [292, 146] on div "Acute [MEDICAL_DATA], site unspecified" at bounding box center [293, 138] width 70 height 17
checkbox input "true"
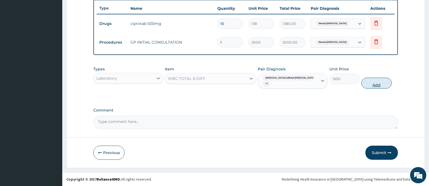
click at [382, 83] on button "Add" at bounding box center [376, 83] width 30 height 11
type input "0"
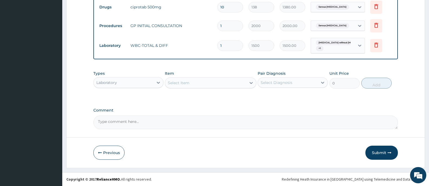
scroll to position [228, 0]
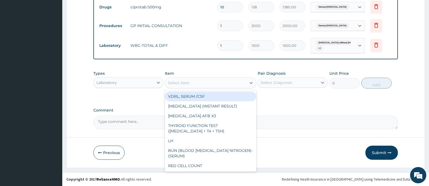
click at [243, 81] on div "Select Item" at bounding box center [205, 82] width 81 height 9
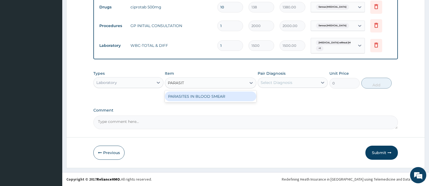
type input "[MEDICAL_DATA]"
click at [241, 94] on div "PARASITES IN BLOOD SMEAR" at bounding box center [210, 96] width 91 height 10
type input "1100"
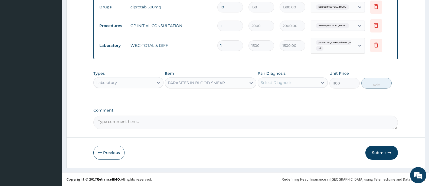
click at [288, 84] on div "Select Diagnosis" at bounding box center [277, 82] width 32 height 5
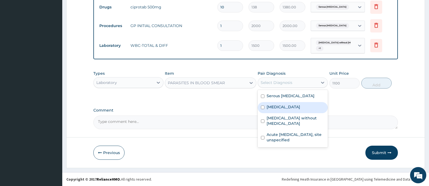
click at [291, 110] on label "[MEDICAL_DATA]" at bounding box center [284, 106] width 34 height 5
checkbox input "true"
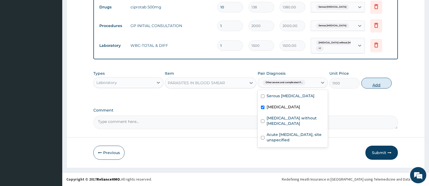
click at [377, 81] on button "Add" at bounding box center [376, 83] width 30 height 11
type input "0"
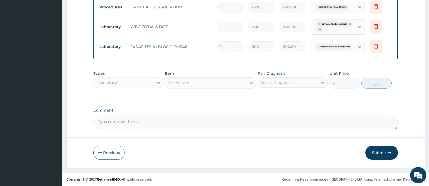
scroll to position [247, 0]
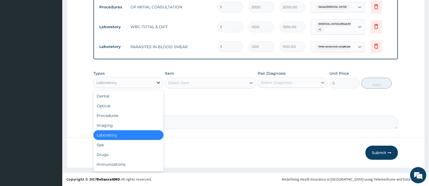
click at [155, 82] on div at bounding box center [158, 83] width 10 height 10
click at [103, 156] on div "Drugs" at bounding box center [128, 155] width 70 height 10
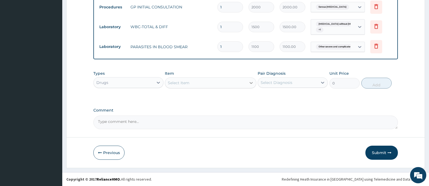
click at [251, 82] on icon at bounding box center [250, 82] width 5 height 5
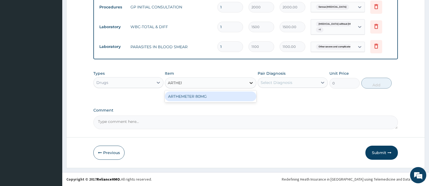
type input "ARTHEME"
click at [247, 97] on div "ARTHEMETER 80MG" at bounding box center [210, 96] width 91 height 10
type input "483"
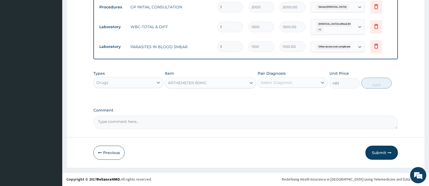
click at [309, 84] on div "Select Diagnosis" at bounding box center [288, 82] width 60 height 9
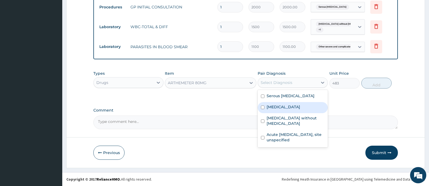
click at [295, 110] on label "[MEDICAL_DATA]" at bounding box center [284, 106] width 34 height 5
checkbox input "true"
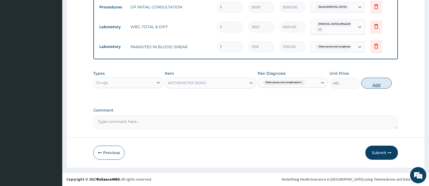
click at [383, 82] on button "Add" at bounding box center [376, 83] width 30 height 11
type input "0"
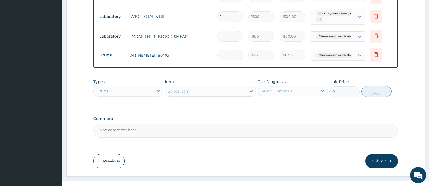
type input "0.00"
type input "6"
type input "2898.00"
type input "6"
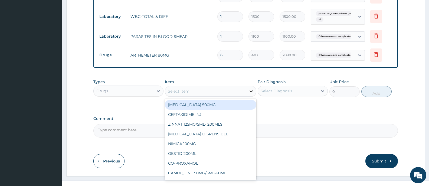
click at [250, 94] on icon at bounding box center [250, 90] width 5 height 5
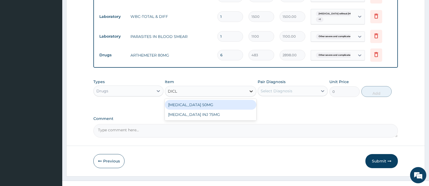
type input "DICLO"
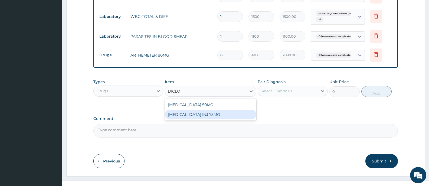
click at [222, 119] on div "[MEDICAL_DATA] INJ 75MG" at bounding box center [210, 115] width 91 height 10
type input "207"
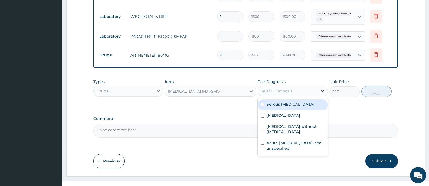
click at [319, 96] on div at bounding box center [323, 91] width 10 height 10
drag, startPoint x: 280, startPoint y: 116, endPoint x: 338, endPoint y: 114, distance: 58.0
click at [280, 107] on label "Serous otitis media" at bounding box center [291, 103] width 48 height 5
checkbox input "true"
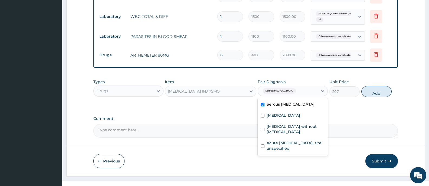
click at [376, 97] on button "Add" at bounding box center [376, 91] width 30 height 11
type input "0"
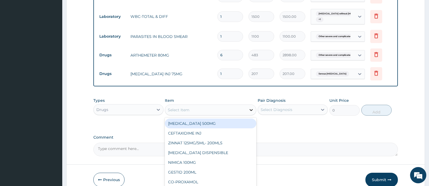
click at [249, 113] on icon at bounding box center [250, 109] width 5 height 5
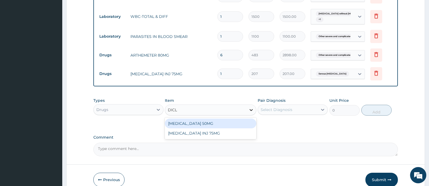
type input "DICLO"
click at [228, 128] on div "DICLOFENAC 50MG" at bounding box center [210, 124] width 91 height 10
type input "51.75"
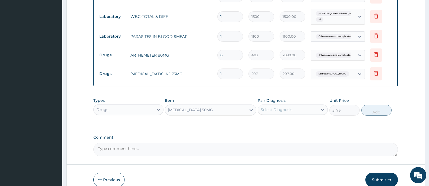
click at [296, 114] on div "Select Diagnosis" at bounding box center [288, 109] width 60 height 9
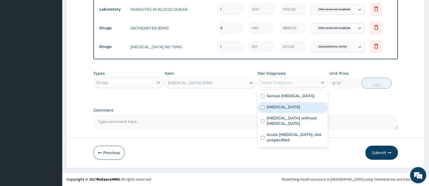
scroll to position [284, 0]
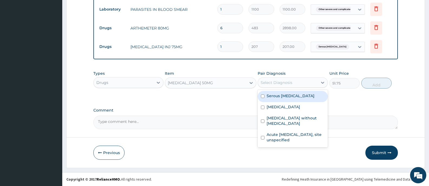
click at [286, 98] on label "Serous otitis media" at bounding box center [291, 95] width 48 height 5
checkbox input "true"
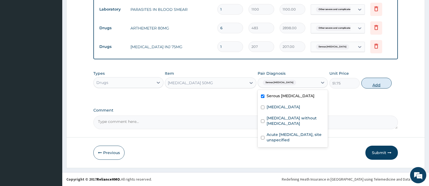
click at [375, 84] on button "Add" at bounding box center [376, 83] width 30 height 11
type input "0"
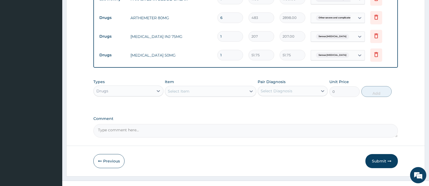
type input "10"
type input "517.50"
type input "10"
click at [246, 96] on div "Select Item" at bounding box center [205, 91] width 81 height 9
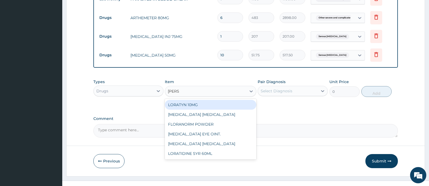
type input "LORAT"
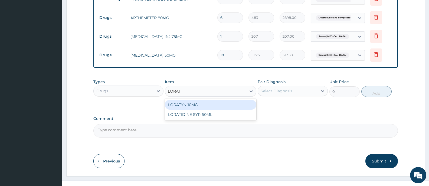
click at [209, 110] on div "LORATYN 10MG" at bounding box center [210, 105] width 91 height 10
type input "44.85"
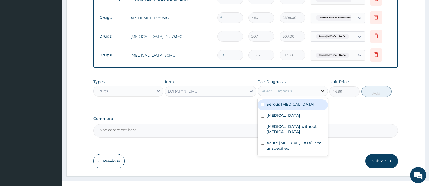
click at [321, 94] on icon at bounding box center [322, 90] width 5 height 5
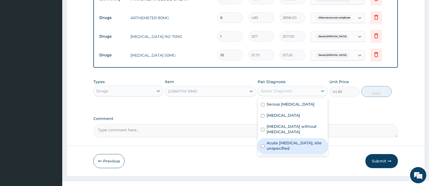
click at [306, 151] on label "Acute upper respiratory infection, site unspecified" at bounding box center [296, 145] width 58 height 11
checkbox input "true"
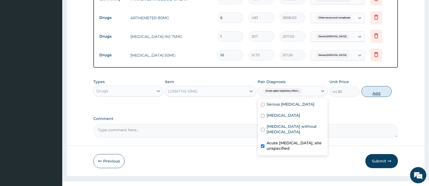
click at [380, 97] on button "Add" at bounding box center [376, 91] width 30 height 11
type input "0"
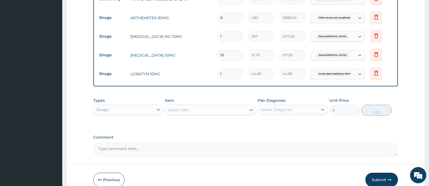
type input "0.00"
type input "5"
type input "224.25"
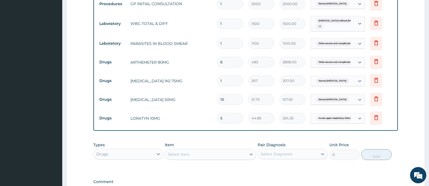
scroll to position [257, 0]
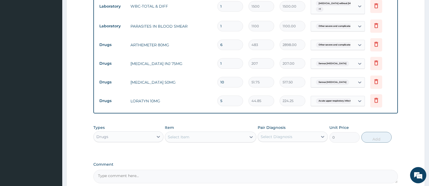
type input "5"
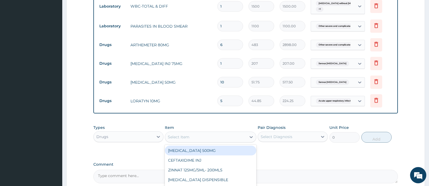
click at [244, 141] on div "Select Item" at bounding box center [205, 137] width 81 height 9
type input "COUGH"
click at [207, 155] on div "COUGH SYRUP" at bounding box center [210, 151] width 91 height 10
type input "1000"
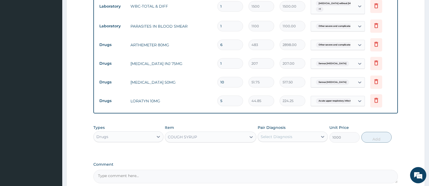
click at [299, 141] on div "Select Diagnosis" at bounding box center [288, 136] width 60 height 9
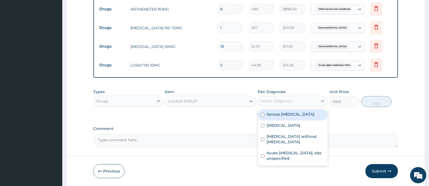
scroll to position [322, 0]
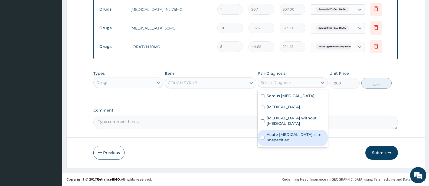
click at [290, 143] on label "Acute upper respiratory infection, site unspecified" at bounding box center [296, 137] width 58 height 11
checkbox input "true"
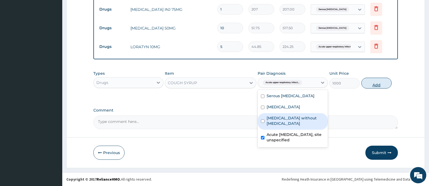
click at [380, 82] on button "Add" at bounding box center [376, 83] width 30 height 11
type input "0"
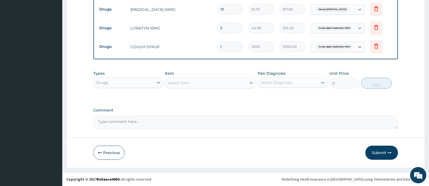
scroll to position [340, 0]
click at [387, 149] on button "Submit" at bounding box center [381, 153] width 32 height 14
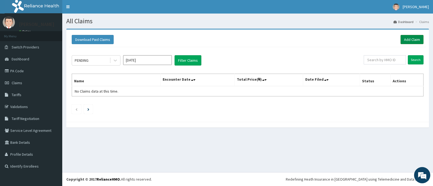
click at [412, 39] on link "Add Claim" at bounding box center [412, 39] width 23 height 9
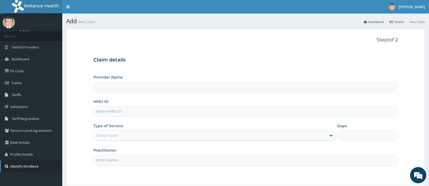
type input "[GEOGRAPHIC_DATA][PERSON_NAME]"
click at [136, 110] on input "HMO ID" at bounding box center [245, 111] width 304 height 11
type input "PPG/10117/B"
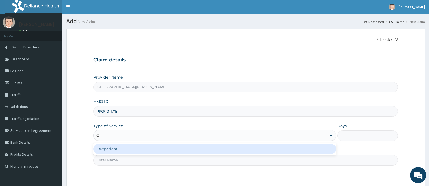
type input "OUT"
type input "1"
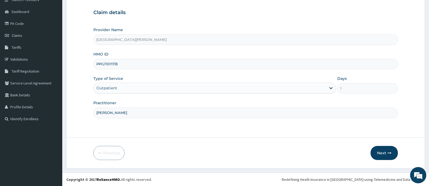
scroll to position [48, 0]
type input "[PERSON_NAME]"
click at [383, 150] on button "Next" at bounding box center [383, 153] width 27 height 14
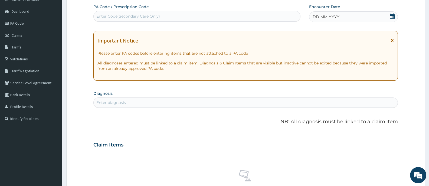
click at [392, 17] on icon at bounding box center [391, 16] width 5 height 5
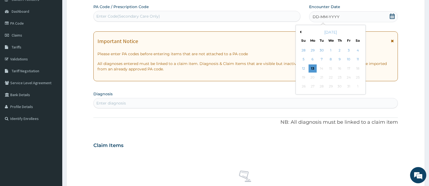
click at [300, 32] on button "Previous Month" at bounding box center [299, 32] width 3 height 3
click at [331, 77] on div "20" at bounding box center [331, 77] width 8 height 8
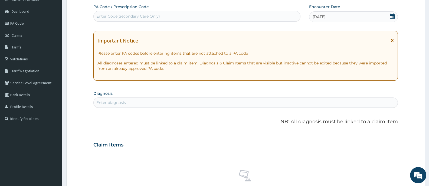
click at [174, 103] on div "Enter diagnosis" at bounding box center [246, 102] width 304 height 9
type input "MUSCLE STRAIN"
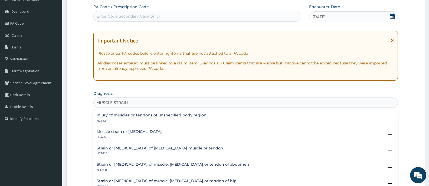
click at [121, 130] on h4 "Muscle strain or sprain" at bounding box center [129, 132] width 65 height 4
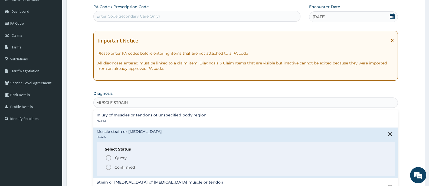
click at [124, 168] on p "Confirmed" at bounding box center [124, 167] width 20 height 5
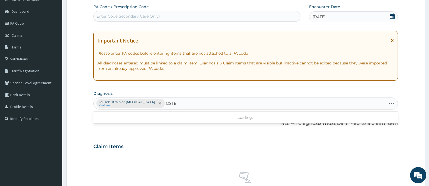
type input "OSTEO"
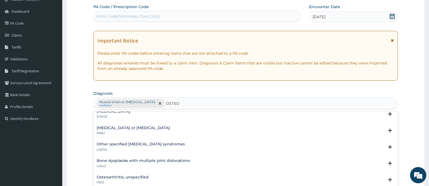
scroll to position [81, 0]
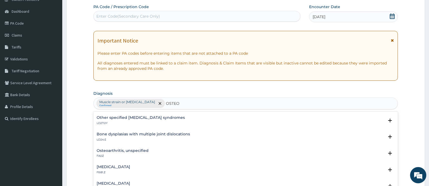
click at [108, 149] on h4 "Osteoarthritis, unspecified" at bounding box center [123, 151] width 52 height 4
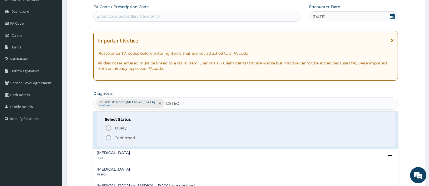
scroll to position [135, 0]
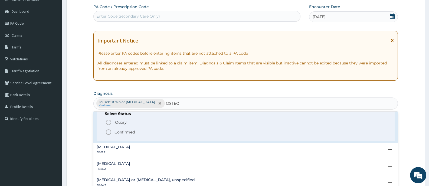
click at [121, 133] on p "Confirmed" at bounding box center [124, 131] width 20 height 5
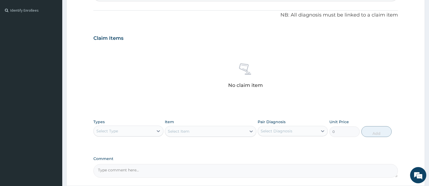
scroll to position [204, 0]
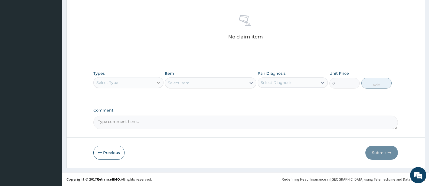
click at [160, 82] on icon at bounding box center [158, 83] width 3 height 2
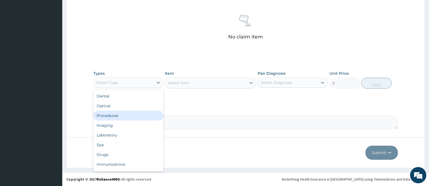
click at [123, 114] on div "Procedures" at bounding box center [128, 116] width 70 height 10
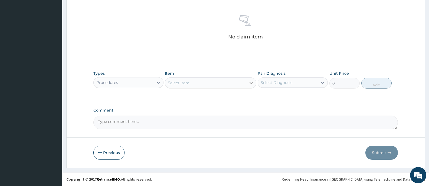
click at [249, 83] on icon at bounding box center [250, 82] width 5 height 5
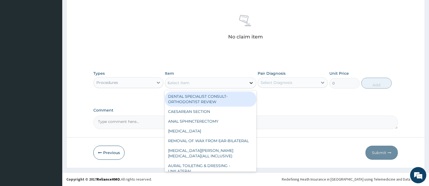
type input "GP"
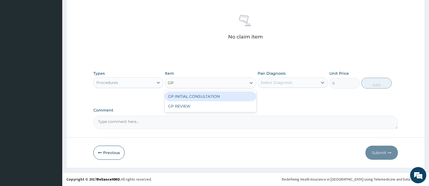
click at [229, 96] on div "GP INITIAL CONSULTATION" at bounding box center [210, 96] width 91 height 10
type input "2000"
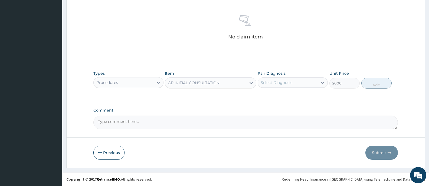
click at [312, 83] on div "Select Diagnosis" at bounding box center [288, 82] width 60 height 9
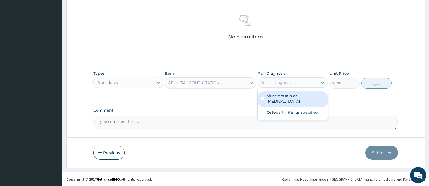
click at [287, 95] on label "Muscle strain or sprain" at bounding box center [296, 98] width 58 height 11
checkbox input "true"
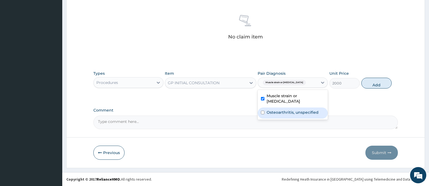
drag, startPoint x: 287, startPoint y: 108, endPoint x: 330, endPoint y: 101, distance: 44.4
click at [287, 110] on label "Osteoarthritis, unspecified" at bounding box center [293, 112] width 52 height 5
checkbox input "true"
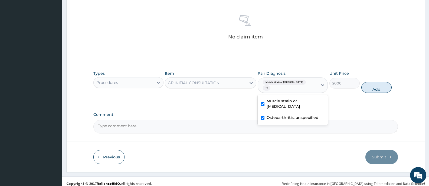
click at [375, 84] on button "Add" at bounding box center [376, 87] width 30 height 11
type input "0"
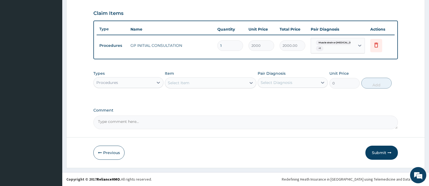
scroll to position [181, 0]
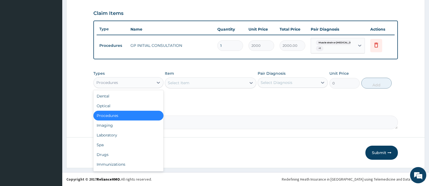
click at [138, 82] on div "Procedures" at bounding box center [124, 82] width 60 height 9
click at [108, 155] on div "Drugs" at bounding box center [128, 155] width 70 height 10
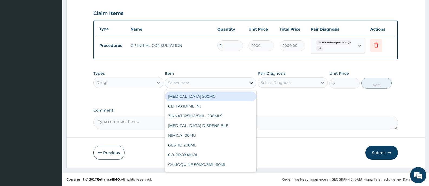
click at [247, 84] on div at bounding box center [251, 83] width 10 height 10
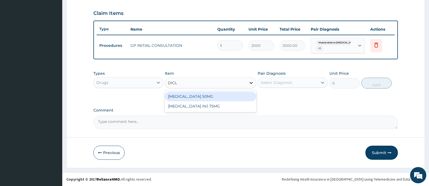
type input "DICLO"
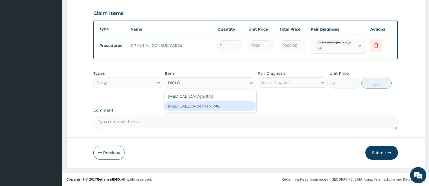
click at [201, 107] on div "DICLOFENAC INJ 75MG" at bounding box center [210, 106] width 91 height 10
type input "207"
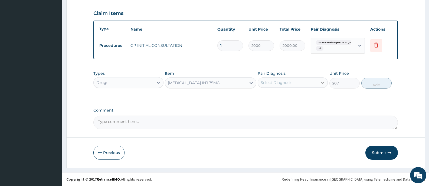
click at [320, 81] on div at bounding box center [323, 83] width 10 height 10
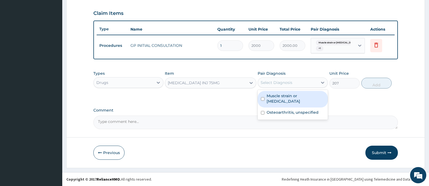
click at [294, 96] on label "Muscle strain or sprain" at bounding box center [296, 98] width 58 height 11
checkbox input "true"
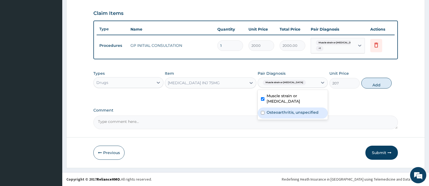
click at [296, 110] on label "Osteoarthritis, unspecified" at bounding box center [293, 112] width 52 height 5
checkbox input "true"
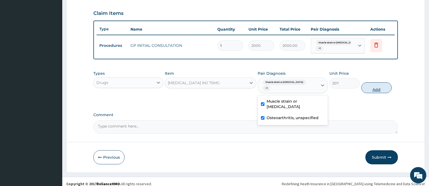
click at [368, 83] on button "Add" at bounding box center [376, 87] width 30 height 11
type input "0"
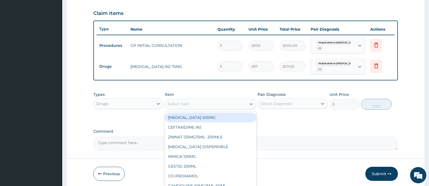
click at [242, 106] on div "Select Item" at bounding box center [205, 104] width 81 height 9
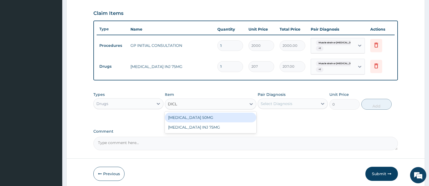
type input "DICLO"
click at [222, 117] on div "[MEDICAL_DATA] 50MG" at bounding box center [210, 118] width 91 height 10
type input "51.75"
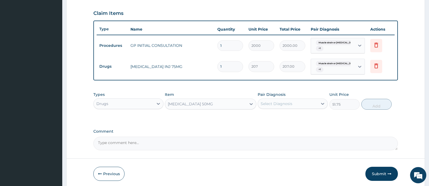
click at [314, 104] on div "Select Diagnosis" at bounding box center [288, 103] width 60 height 9
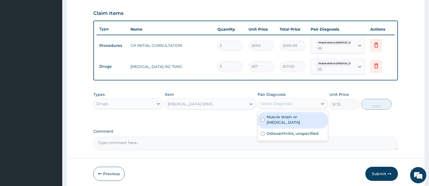
click at [285, 118] on label "Muscle strain or sprain" at bounding box center [296, 119] width 58 height 11
checkbox input "true"
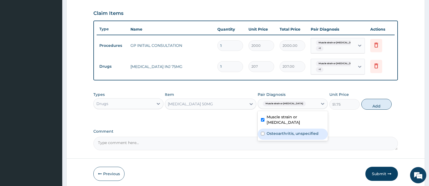
drag, startPoint x: 287, startPoint y: 127, endPoint x: 329, endPoint y: 125, distance: 41.7
click at [287, 131] on label "Osteoarthritis, unspecified" at bounding box center [293, 133] width 52 height 5
checkbox input "true"
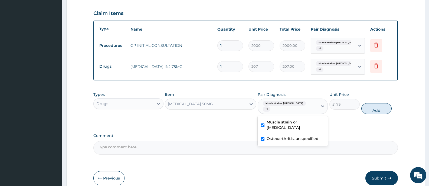
click at [373, 107] on button "Add" at bounding box center [376, 108] width 30 height 11
type input "0"
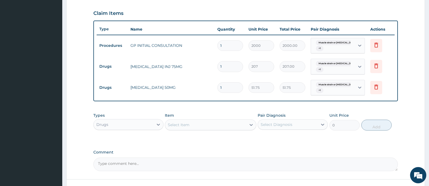
type input "10"
type input "517.50"
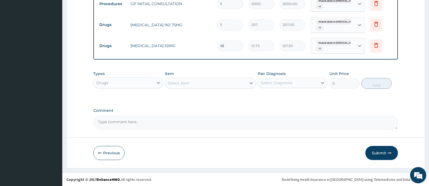
scroll to position [223, 0]
type input "10"
click at [374, 152] on button "Submit" at bounding box center [381, 153] width 32 height 14
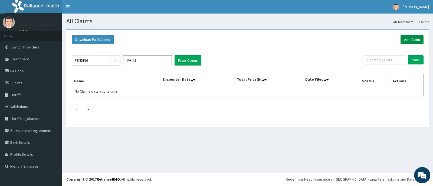
click at [410, 37] on link "Add Claim" at bounding box center [412, 39] width 23 height 9
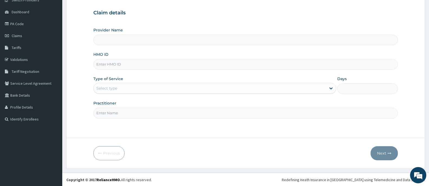
scroll to position [48, 0]
type input "[GEOGRAPHIC_DATA][PERSON_NAME]"
click at [143, 63] on input "HMO ID" at bounding box center [245, 63] width 304 height 11
type input "PPG/10117/E"
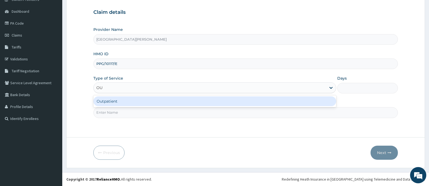
type input "OUT"
type input "1"
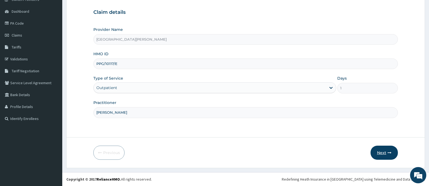
type input "[PERSON_NAME]"
click at [382, 151] on button "Next" at bounding box center [383, 153] width 27 height 14
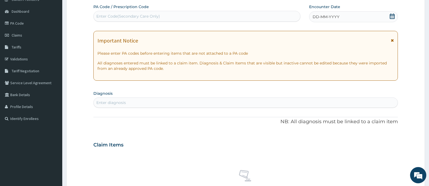
click at [395, 15] on icon at bounding box center [391, 16] width 5 height 5
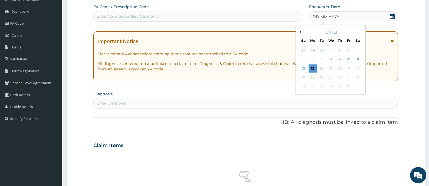
click at [300, 32] on button "Previous Month" at bounding box center [299, 32] width 3 height 3
click at [301, 32] on button "Previous Month" at bounding box center [299, 32] width 3 height 3
click at [329, 77] on div "20" at bounding box center [331, 77] width 8 height 8
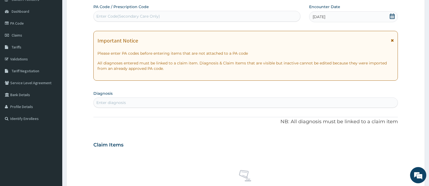
click at [177, 101] on div "Enter diagnosis" at bounding box center [246, 102] width 304 height 9
type input "FALCIPARUM"
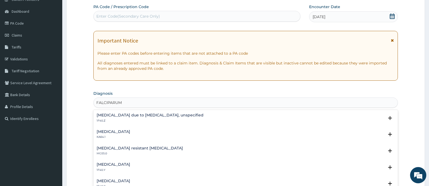
click at [151, 115] on h4 "[MEDICAL_DATA] due to [MEDICAL_DATA], unspecified" at bounding box center [150, 115] width 107 height 4
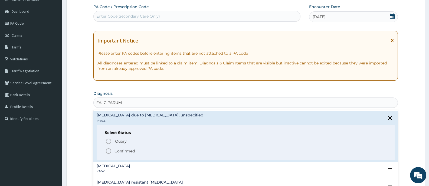
click at [127, 150] on p "Confirmed" at bounding box center [124, 150] width 20 height 5
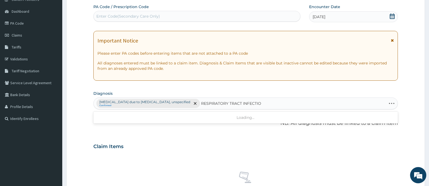
type input "[MEDICAL_DATA]"
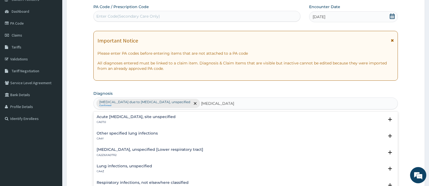
click at [157, 116] on h4 "Acute [MEDICAL_DATA], site unspecified" at bounding box center [136, 117] width 79 height 4
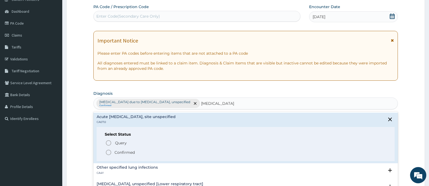
click at [128, 151] on p "Confirmed" at bounding box center [124, 152] width 20 height 5
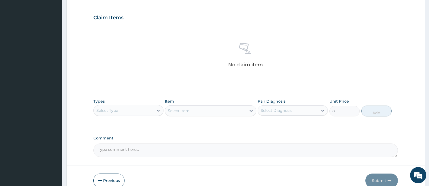
scroll to position [204, 0]
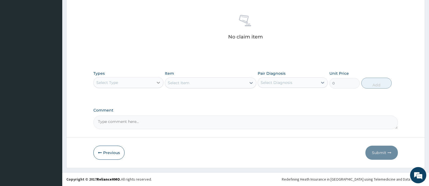
click at [155, 82] on div at bounding box center [158, 83] width 10 height 10
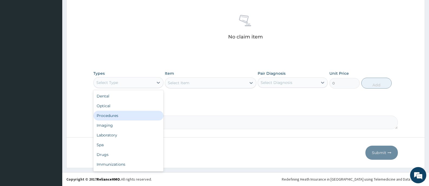
click at [107, 114] on div "Procedures" at bounding box center [128, 116] width 70 height 10
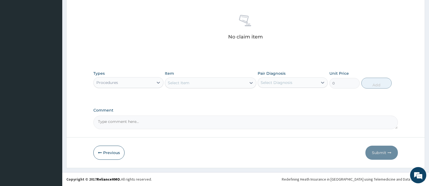
click at [251, 85] on icon at bounding box center [250, 82] width 5 height 5
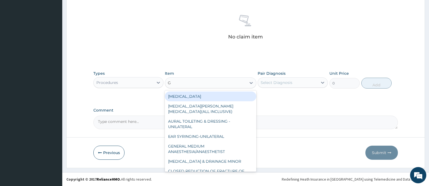
type input "GP"
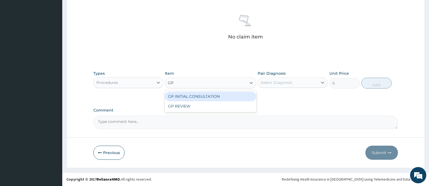
click at [244, 100] on div "GP INITIAL CONSULTATION" at bounding box center [210, 96] width 91 height 10
type input "2000"
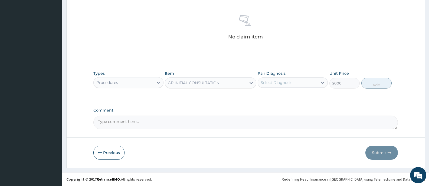
click at [304, 80] on div "Select Diagnosis" at bounding box center [288, 82] width 60 height 9
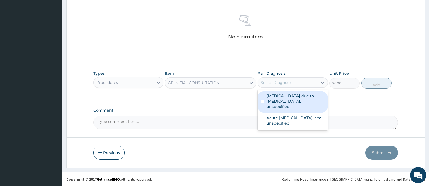
click at [293, 100] on label "[MEDICAL_DATA] due to [MEDICAL_DATA], unspecified" at bounding box center [296, 101] width 58 height 16
checkbox input "true"
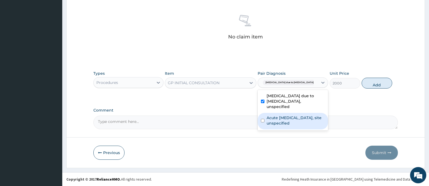
click at [293, 119] on label "Acute [MEDICAL_DATA], site unspecified" at bounding box center [296, 120] width 58 height 11
checkbox input "true"
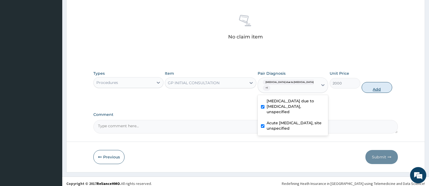
click at [374, 87] on button "Add" at bounding box center [377, 87] width 30 height 11
type input "0"
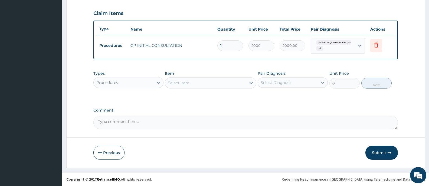
scroll to position [181, 0]
click at [150, 83] on div "Procedures" at bounding box center [124, 82] width 60 height 9
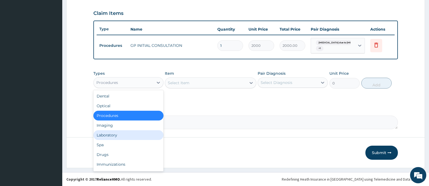
click at [106, 135] on div "Laboratory" at bounding box center [128, 135] width 70 height 10
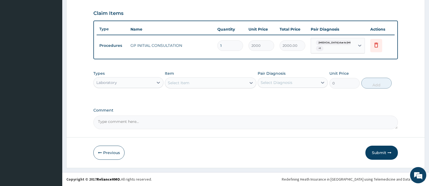
click at [245, 83] on div "Select Item" at bounding box center [205, 82] width 81 height 9
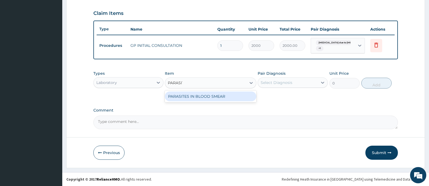
type input "[MEDICAL_DATA]"
click at [219, 94] on div "PARASITES IN BLOOD SMEAR" at bounding box center [210, 96] width 91 height 10
type input "1100"
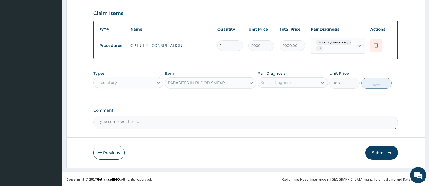
click at [293, 83] on div "Select Diagnosis" at bounding box center [288, 82] width 60 height 9
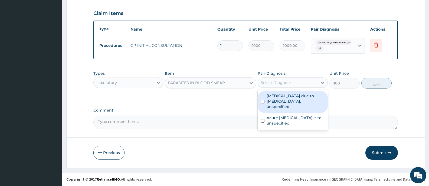
click at [288, 98] on label "[MEDICAL_DATA] due to [MEDICAL_DATA], unspecified" at bounding box center [296, 101] width 58 height 16
checkbox input "true"
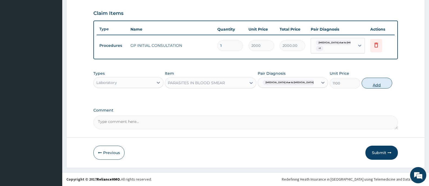
click at [374, 86] on button "Add" at bounding box center [377, 83] width 30 height 11
type input "0"
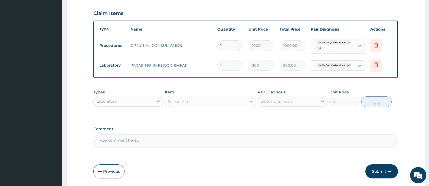
click at [248, 102] on div at bounding box center [251, 102] width 10 height 10
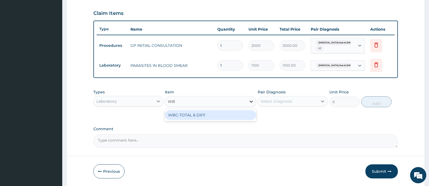
type input "WBC"
click at [233, 115] on div "WBC-TOTAL & DIFF" at bounding box center [210, 115] width 91 height 10
type input "1500"
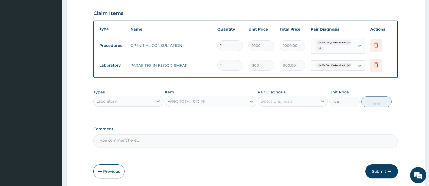
click at [300, 98] on div "Select Diagnosis" at bounding box center [288, 101] width 60 height 9
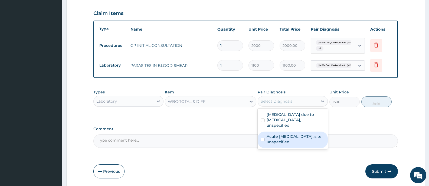
click at [300, 134] on label "Acute [MEDICAL_DATA], site unspecified" at bounding box center [296, 139] width 58 height 11
checkbox input "true"
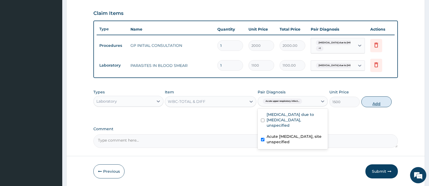
click at [383, 102] on button "Add" at bounding box center [376, 101] width 30 height 11
type input "0"
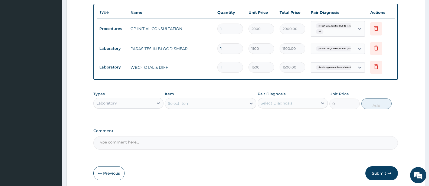
scroll to position [218, 0]
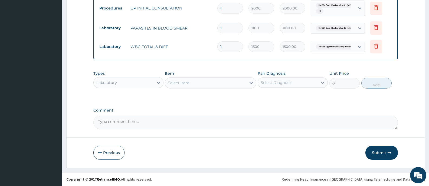
click at [153, 83] on div "Laboratory" at bounding box center [124, 82] width 60 height 9
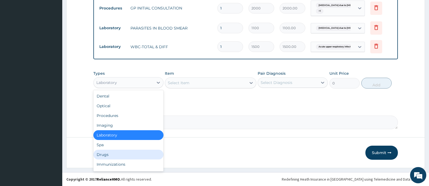
click at [106, 156] on div "Drugs" at bounding box center [128, 155] width 70 height 10
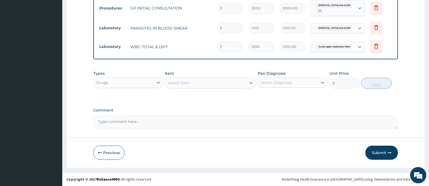
click at [245, 84] on div "Select Item" at bounding box center [205, 82] width 81 height 9
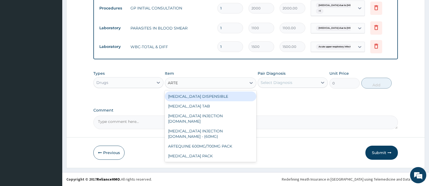
type input "ARTEM"
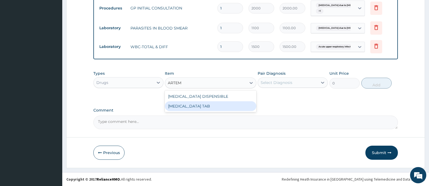
click at [196, 104] on div "[MEDICAL_DATA] TAB" at bounding box center [210, 106] width 91 height 10
type input "1035"
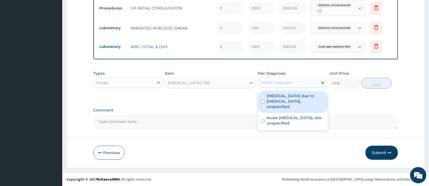
click at [319, 83] on div at bounding box center [323, 83] width 10 height 10
click at [298, 97] on label "[MEDICAL_DATA] due to [MEDICAL_DATA], unspecified" at bounding box center [296, 101] width 58 height 16
checkbox input "true"
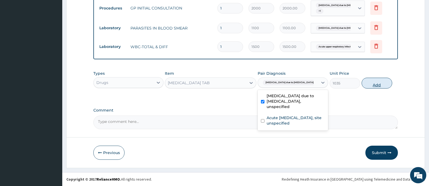
click at [375, 83] on button "Add" at bounding box center [377, 83] width 30 height 11
type input "0"
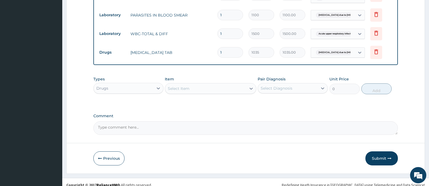
scroll to position [237, 0]
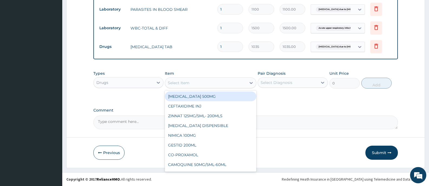
click at [245, 83] on div "Select Item" at bounding box center [205, 82] width 81 height 9
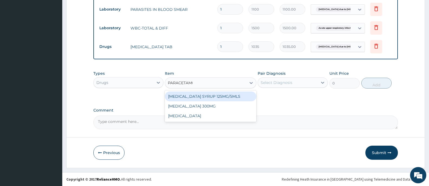
type input "[MEDICAL_DATA]"
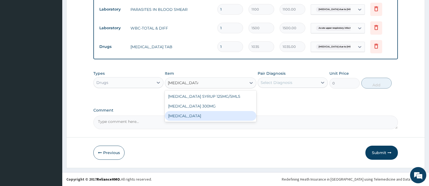
click at [188, 115] on div "[MEDICAL_DATA]" at bounding box center [210, 116] width 91 height 10
type input "15.18"
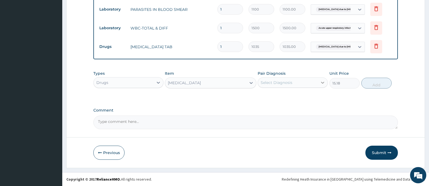
click at [322, 85] on icon at bounding box center [322, 82] width 5 height 5
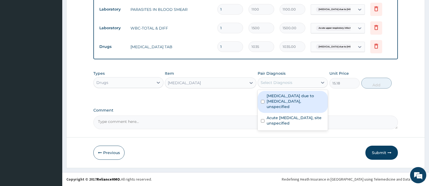
click at [298, 95] on label "[MEDICAL_DATA] due to [MEDICAL_DATA], unspecified" at bounding box center [296, 101] width 58 height 16
checkbox input "true"
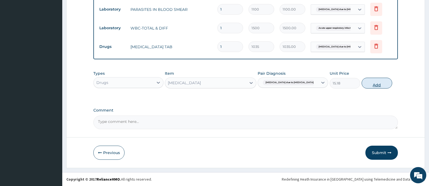
click at [374, 83] on button "Add" at bounding box center [377, 83] width 30 height 11
type input "0"
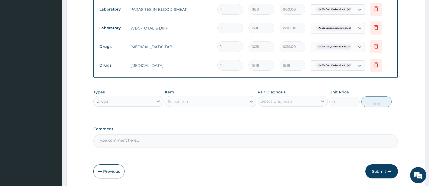
type input "18"
type input "273.24"
type input "18"
click at [250, 103] on icon at bounding box center [250, 101] width 5 height 5
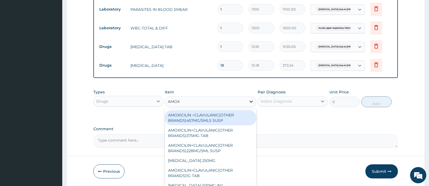
type input "AMOXY"
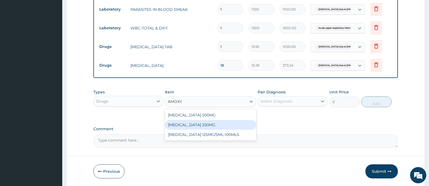
click at [201, 124] on div "[MEDICAL_DATA] 250MG" at bounding box center [210, 125] width 91 height 10
type input "34.5"
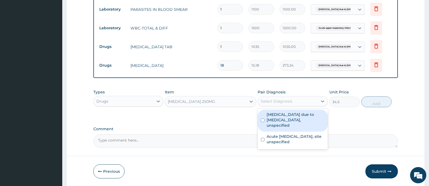
click at [314, 102] on div "Select Diagnosis" at bounding box center [288, 101] width 60 height 9
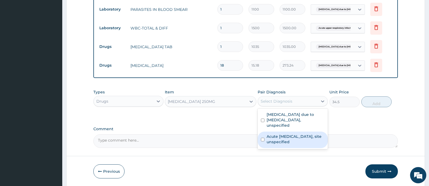
click at [289, 134] on label "Acute [MEDICAL_DATA], site unspecified" at bounding box center [296, 139] width 58 height 11
checkbox input "true"
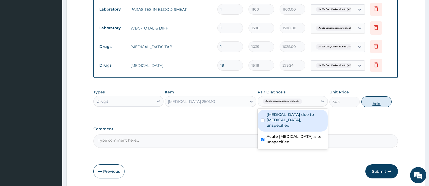
click at [377, 103] on button "Add" at bounding box center [376, 101] width 30 height 11
type input "0"
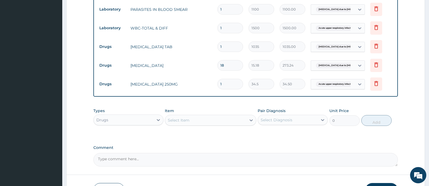
type input "15"
type input "517.50"
type input "15"
click at [243, 117] on div "Select Item" at bounding box center [205, 120] width 81 height 9
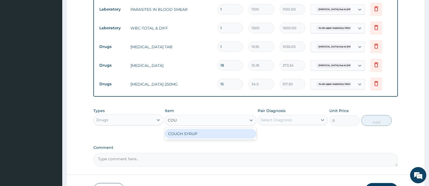
type input "COUGH"
click at [215, 135] on div "COUGH SYRUP" at bounding box center [210, 134] width 91 height 10
type input "1000"
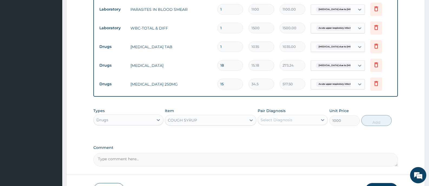
click at [314, 119] on div "Select Diagnosis" at bounding box center [288, 120] width 60 height 9
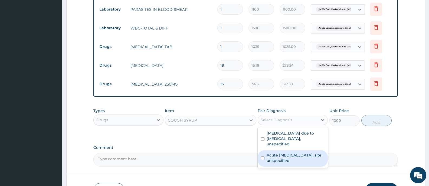
click at [301, 154] on label "Acute [MEDICAL_DATA], site unspecified" at bounding box center [296, 157] width 58 height 11
checkbox input "true"
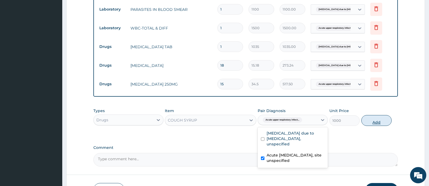
click at [378, 121] on button "Add" at bounding box center [376, 120] width 30 height 11
type input "0"
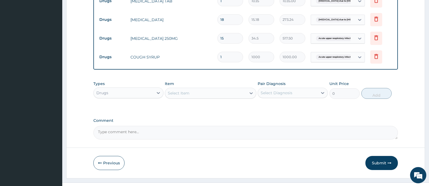
scroll to position [293, 0]
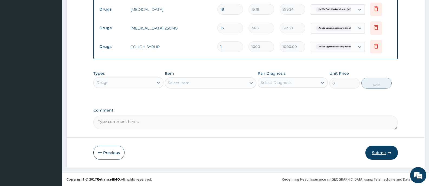
click at [386, 151] on button "Submit" at bounding box center [381, 153] width 32 height 14
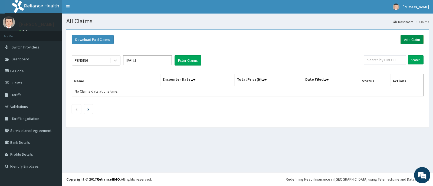
click at [408, 40] on link "Add Claim" at bounding box center [412, 39] width 23 height 9
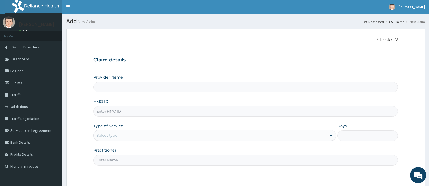
type input "[GEOGRAPHIC_DATA][PERSON_NAME]"
drag, startPoint x: 159, startPoint y: 111, endPoint x: 181, endPoint y: 113, distance: 22.3
click at [159, 111] on input "HMO ID" at bounding box center [245, 111] width 304 height 11
type input "AVO/10044/E"
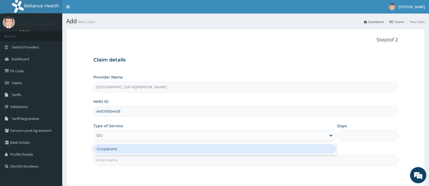
type input "OUT"
type input "1"
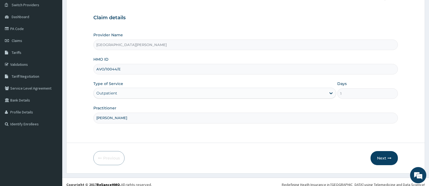
scroll to position [48, 0]
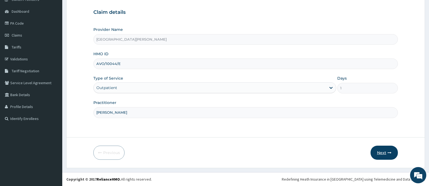
type input "[PERSON_NAME]"
click at [383, 152] on button "Next" at bounding box center [383, 153] width 27 height 14
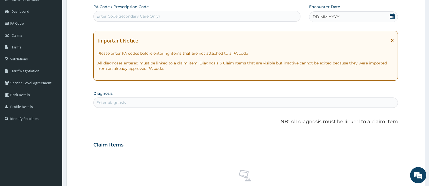
click at [392, 15] on icon at bounding box center [392, 16] width 5 height 5
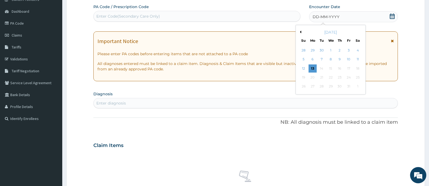
click at [300, 32] on button "Previous Month" at bounding box center [299, 32] width 3 height 3
click at [332, 77] on div "20" at bounding box center [331, 77] width 8 height 8
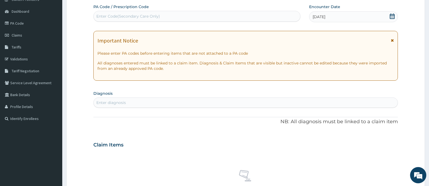
click at [210, 105] on div "Enter diagnosis" at bounding box center [246, 102] width 304 height 9
type input "FALCIPARUM"
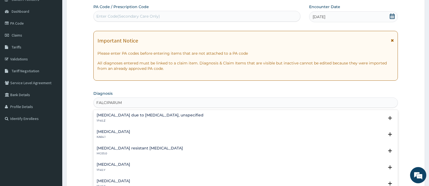
click at [157, 115] on h4 "Malaria due to Plasmodium falciparum, unspecified" at bounding box center [150, 115] width 107 height 4
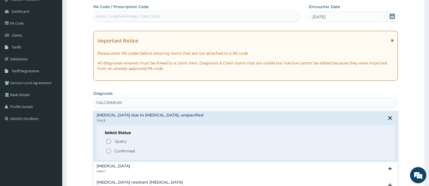
click at [118, 151] on p "Confirmed" at bounding box center [124, 150] width 20 height 5
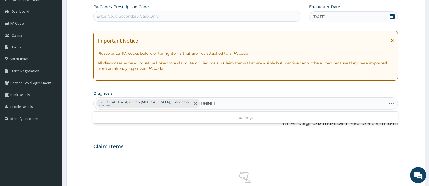
type input "RHINITIS"
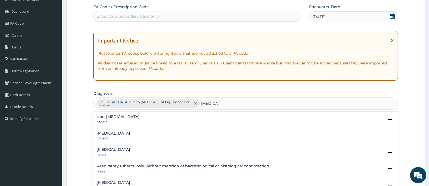
scroll to position [108, 0]
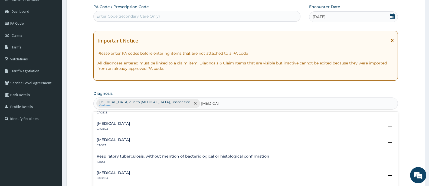
click at [108, 123] on h4 "Allergic rhinitis, unspecified" at bounding box center [114, 124] width 34 height 4
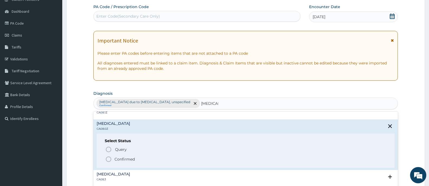
click at [129, 157] on p "Confirmed" at bounding box center [124, 158] width 20 height 5
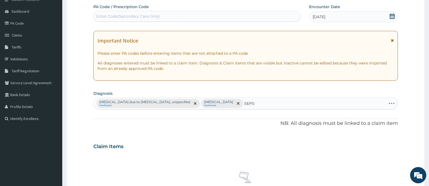
type input "SEPSIS"
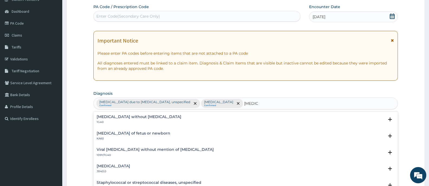
click at [117, 116] on h4 "Sepsis without septic shock" at bounding box center [139, 117] width 85 height 4
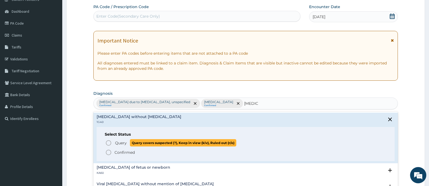
click at [120, 143] on span "Query" at bounding box center [121, 142] width 12 height 5
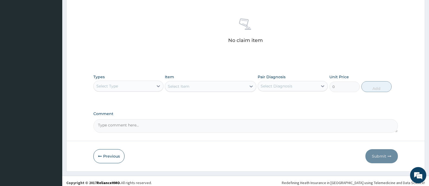
scroll to position [204, 0]
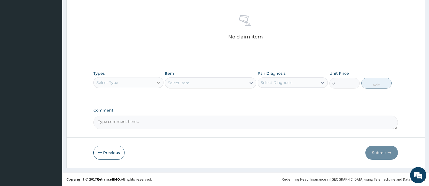
click at [157, 81] on icon at bounding box center [158, 82] width 5 height 5
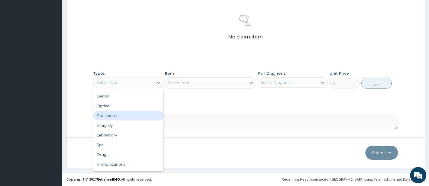
click at [116, 116] on div "Procedures" at bounding box center [128, 116] width 70 height 10
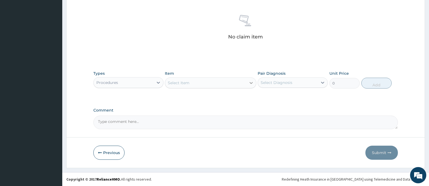
click at [251, 84] on icon at bounding box center [250, 82] width 5 height 5
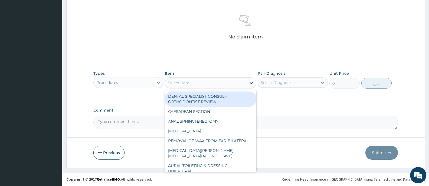
type input "GP"
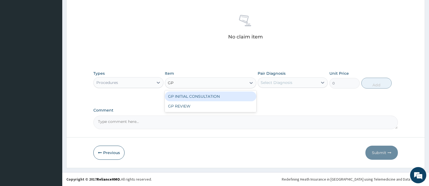
click at [251, 98] on div "GP INITIAL CONSULTATION" at bounding box center [210, 96] width 91 height 10
type input "2000"
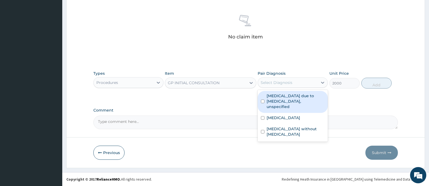
click at [306, 84] on div "Select Diagnosis" at bounding box center [288, 82] width 60 height 9
click at [301, 97] on label "Malaria due to Plasmodium falciparum, unspecified" at bounding box center [296, 101] width 58 height 16
checkbox input "true"
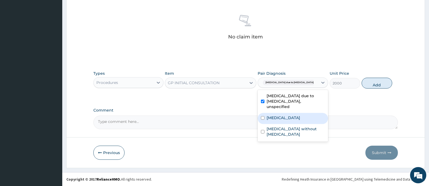
click at [284, 115] on label "Allergic rhinitis, unspecified" at bounding box center [284, 117] width 34 height 5
checkbox input "true"
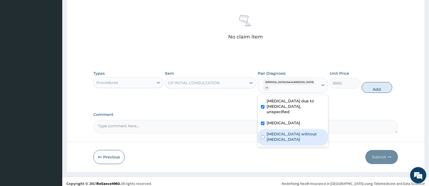
click at [284, 131] on label "Sepsis without septic shock" at bounding box center [296, 136] width 58 height 11
checkbox input "true"
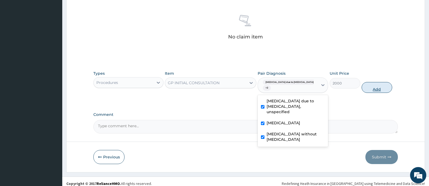
click at [378, 88] on button "Add" at bounding box center [377, 87] width 30 height 11
type input "0"
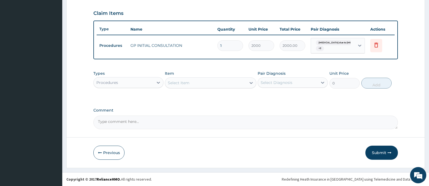
scroll to position [181, 0]
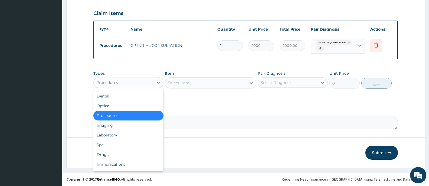
click at [147, 81] on div "Procedures" at bounding box center [124, 82] width 60 height 9
click at [111, 135] on div "Laboratory" at bounding box center [128, 135] width 70 height 10
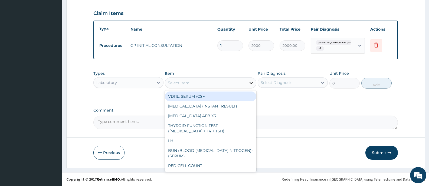
click at [250, 82] on icon at bounding box center [250, 82] width 5 height 5
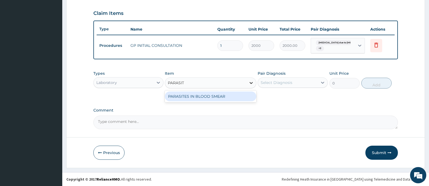
type input "[MEDICAL_DATA]"
click at [240, 95] on div "PARASITES IN BLOOD SMEAR" at bounding box center [210, 96] width 91 height 10
type input "1100"
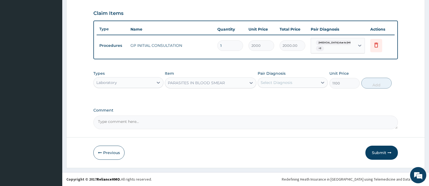
click at [293, 82] on div "Select Diagnosis" at bounding box center [288, 82] width 60 height 9
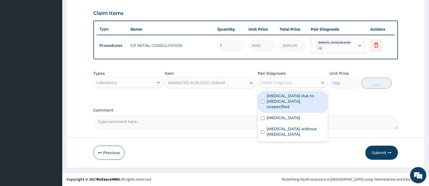
click at [298, 96] on label "[MEDICAL_DATA] due to [MEDICAL_DATA], unspecified" at bounding box center [296, 101] width 58 height 16
checkbox input "true"
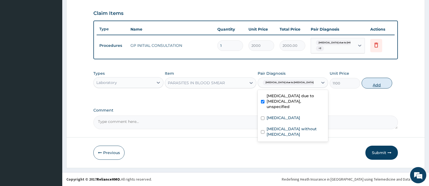
click at [376, 84] on button "Add" at bounding box center [377, 83] width 30 height 11
type input "0"
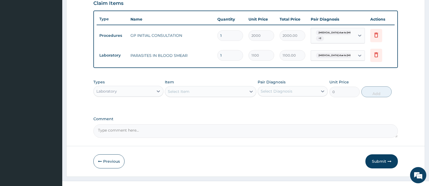
scroll to position [199, 0]
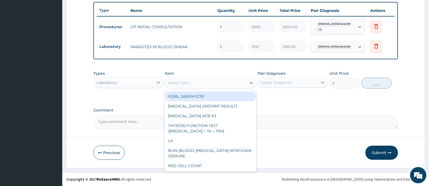
click at [244, 81] on div "Select Item" at bounding box center [205, 82] width 81 height 9
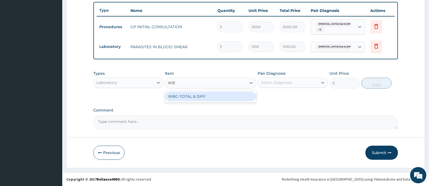
type input "WBC"
click at [208, 95] on div "WBC-TOTAL & DIFF" at bounding box center [210, 96] width 91 height 10
type input "1500"
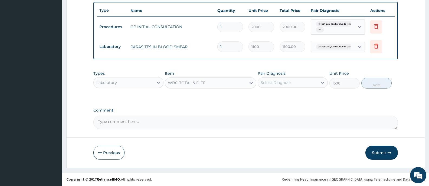
click at [306, 83] on div "Select Diagnosis" at bounding box center [288, 82] width 60 height 9
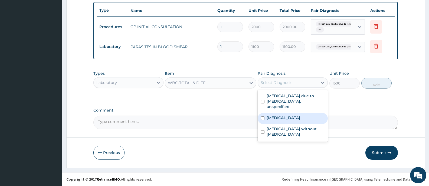
click at [296, 115] on label "Allergic rhinitis, unspecified" at bounding box center [284, 117] width 34 height 5
checkbox input "true"
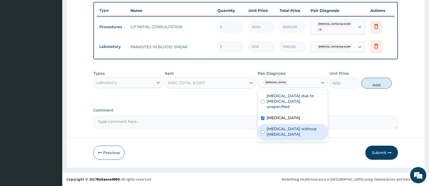
click at [296, 126] on label "Sepsis without septic shock" at bounding box center [296, 131] width 58 height 11
checkbox input "true"
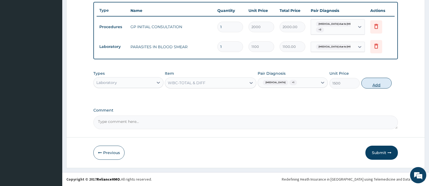
click at [369, 85] on button "Add" at bounding box center [376, 83] width 30 height 11
type input "0"
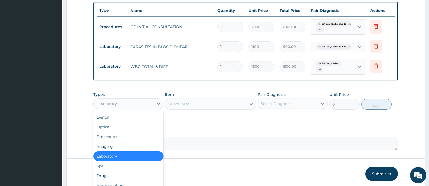
click at [147, 104] on div "Laboratory" at bounding box center [124, 103] width 60 height 9
click at [112, 175] on div "Drugs" at bounding box center [128, 176] width 70 height 10
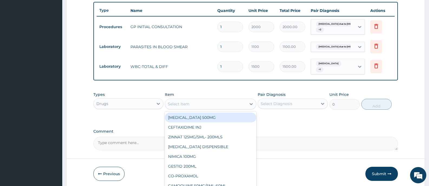
click at [253, 104] on icon at bounding box center [250, 103] width 5 height 5
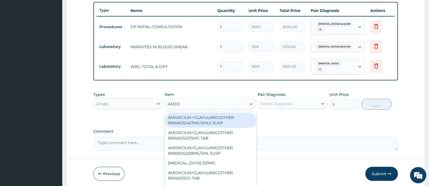
type input "AMOXY"
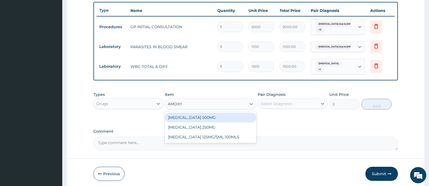
click at [211, 118] on div "[MEDICAL_DATA] 500MG" at bounding box center [210, 118] width 91 height 10
type input "48.3"
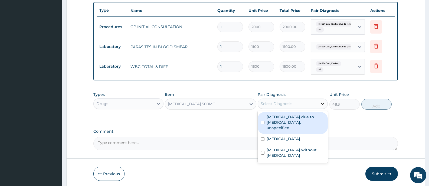
click at [323, 106] on icon at bounding box center [322, 103] width 5 height 5
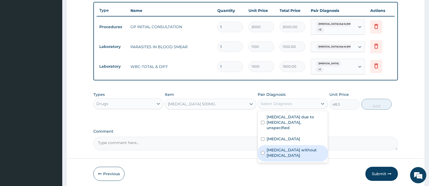
click at [311, 147] on label "Sepsis without septic shock" at bounding box center [296, 152] width 58 height 11
checkbox input "true"
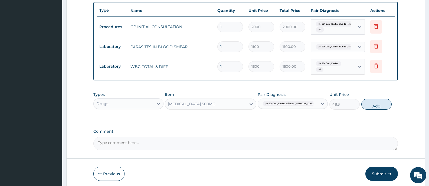
click at [380, 104] on button "Add" at bounding box center [376, 104] width 30 height 11
type input "0"
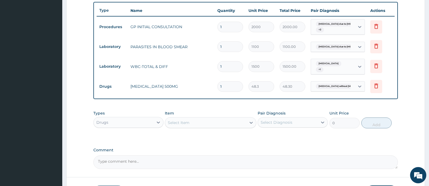
type input "10"
type input "483.00"
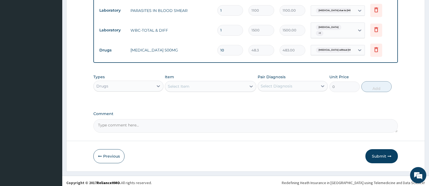
scroll to position [239, 0]
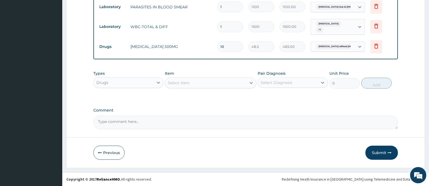
type input "10"
click at [245, 85] on div "Select Item" at bounding box center [205, 82] width 81 height 9
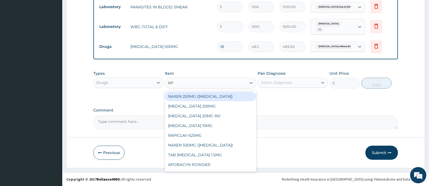
type input "A"
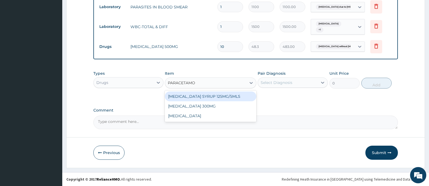
type input "[MEDICAL_DATA]"
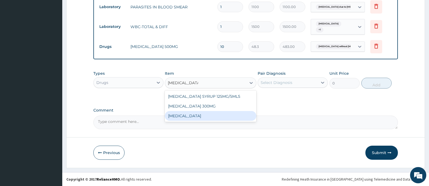
click at [189, 118] on div "[MEDICAL_DATA]" at bounding box center [210, 116] width 91 height 10
type input "15.18"
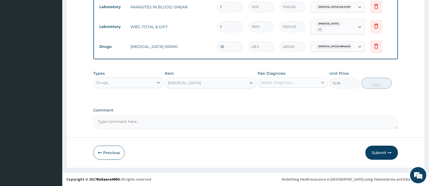
click at [320, 82] on icon at bounding box center [322, 82] width 5 height 5
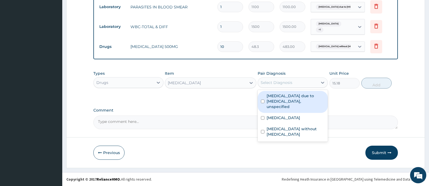
click at [296, 99] on label "[MEDICAL_DATA] due to [MEDICAL_DATA], unspecified" at bounding box center [296, 101] width 58 height 16
checkbox input "true"
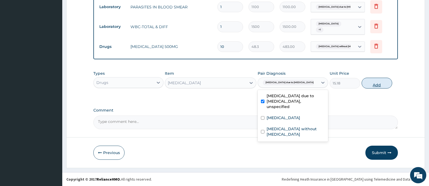
click at [376, 82] on button "Add" at bounding box center [377, 83] width 30 height 11
type input "0"
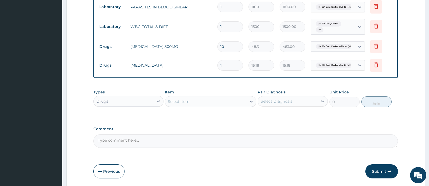
type input "12"
type input "182.16"
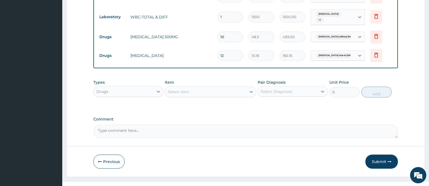
scroll to position [258, 0]
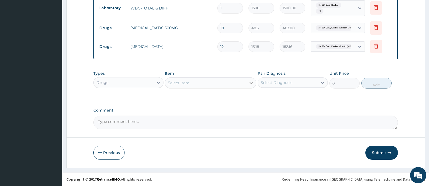
type input "12"
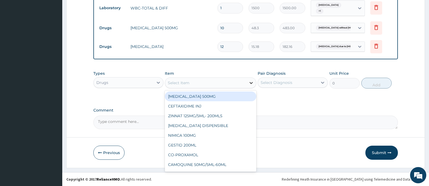
click at [248, 84] on icon at bounding box center [250, 82] width 5 height 5
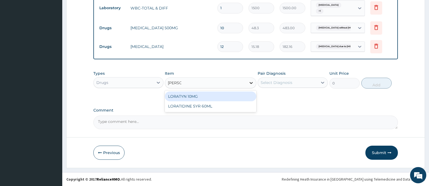
type input "LORAT"
click at [217, 95] on div "LORATYN 10MG" at bounding box center [210, 96] width 91 height 10
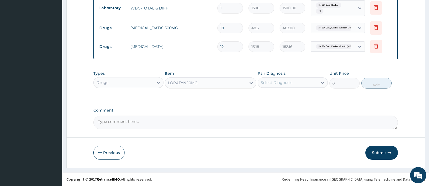
type input "44.85"
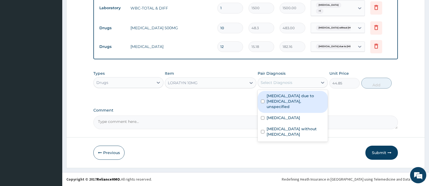
click at [293, 83] on div "Select Diagnosis" at bounding box center [288, 82] width 60 height 9
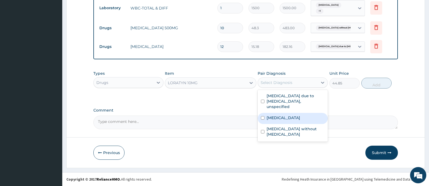
click at [293, 115] on label "Allergic rhinitis, unspecified" at bounding box center [284, 117] width 34 height 5
checkbox input "true"
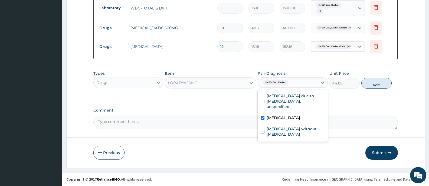
click at [373, 82] on button "Add" at bounding box center [376, 83] width 30 height 11
type input "0"
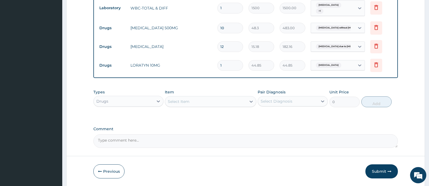
type input "10"
type input "448.50"
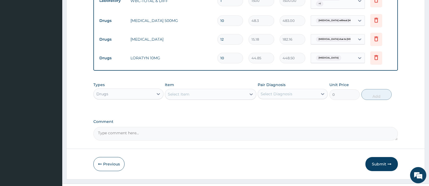
scroll to position [277, 0]
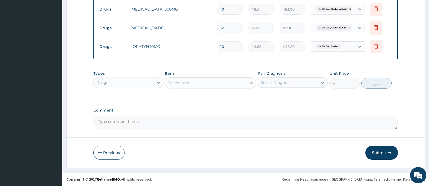
type input "10"
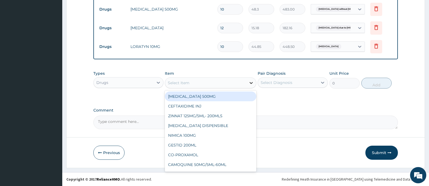
click at [246, 86] on div at bounding box center [251, 83] width 10 height 10
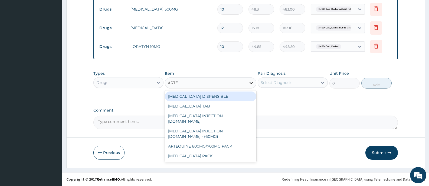
type input "ARTEM"
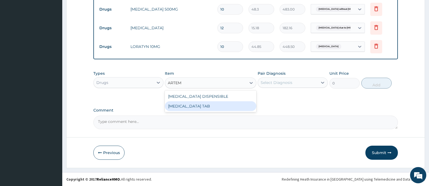
click at [208, 108] on div "COARTEM TAB" at bounding box center [210, 106] width 91 height 10
type input "1035"
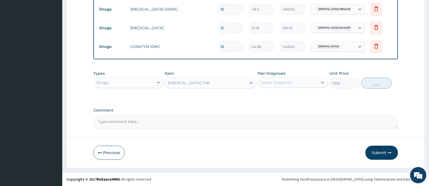
click at [307, 83] on div "Select Diagnosis" at bounding box center [288, 82] width 60 height 9
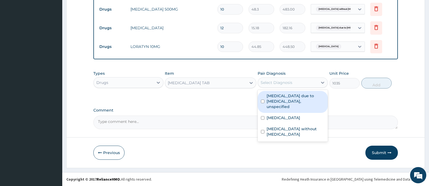
click at [297, 98] on label "Malaria due to Plasmodium falciparum, unspecified" at bounding box center [296, 101] width 58 height 16
checkbox input "true"
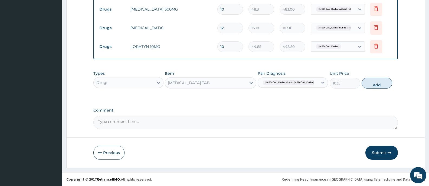
click at [384, 82] on button "Add" at bounding box center [377, 83] width 30 height 11
type input "0"
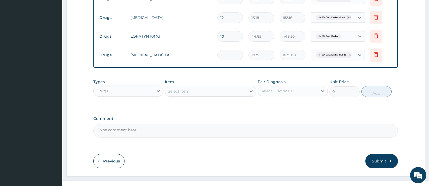
scroll to position [295, 0]
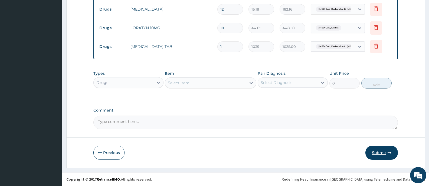
click at [374, 153] on button "Submit" at bounding box center [381, 153] width 32 height 14
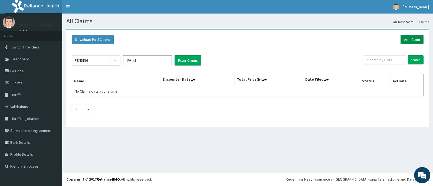
click at [413, 37] on link "Add Claim" at bounding box center [412, 39] width 23 height 9
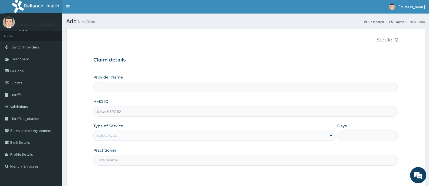
type input "[GEOGRAPHIC_DATA][PERSON_NAME]"
click at [154, 109] on input "HMO ID" at bounding box center [245, 111] width 304 height 11
type input "TML/10041/A"
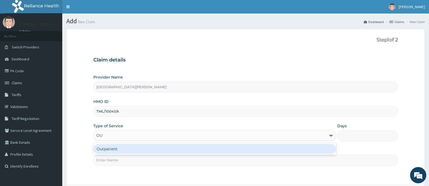
type input "OUT"
type input "1"
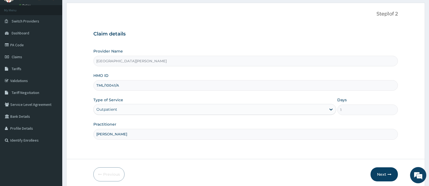
scroll to position [48, 0]
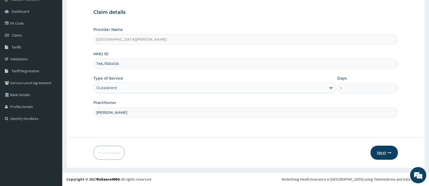
type input "[PERSON_NAME]"
click at [382, 148] on button "Next" at bounding box center [383, 153] width 27 height 14
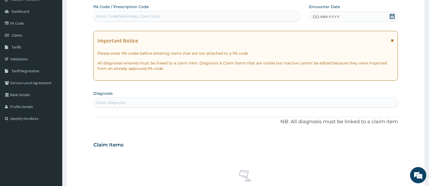
click at [182, 15] on div "Enter Code(Secondary Care Only)" at bounding box center [197, 16] width 206 height 9
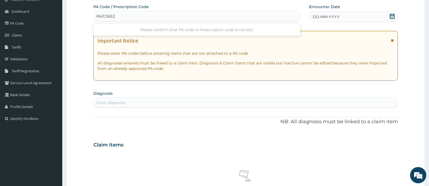
type input "PA/C0EE25"
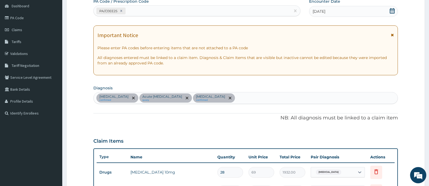
scroll to position [0, 0]
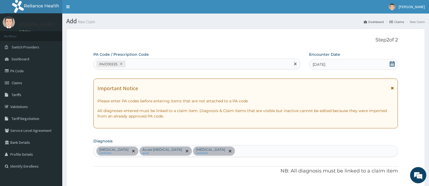
click at [153, 62] on div "PA/C0EE25" at bounding box center [192, 64] width 197 height 9
paste input "PA/A3848D"
type input "PA/A3848D"
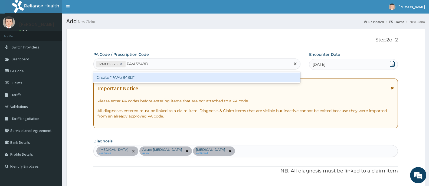
click at [161, 76] on div "Create "PA/A3848D"" at bounding box center [196, 78] width 207 height 10
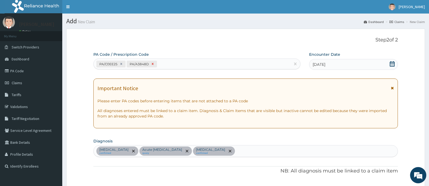
click at [152, 63] on icon at bounding box center [153, 64] width 4 height 4
type input "28"
type input "1932.00"
type input "1"
type input "3000.00"
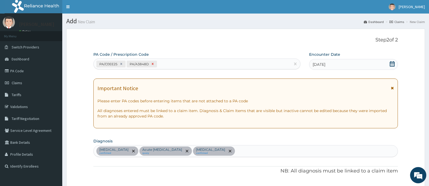
type input "6"
type input "227.70"
type input "30"
type input "2400.00"
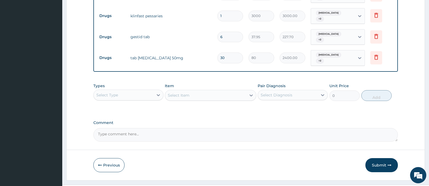
scroll to position [244, 0]
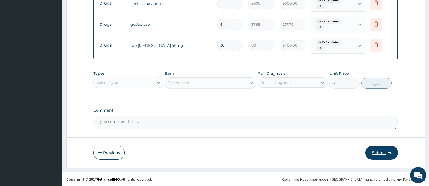
click at [383, 150] on button "Submit" at bounding box center [381, 153] width 32 height 14
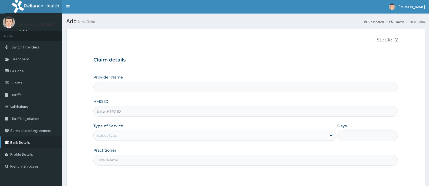
scroll to position [48, 0]
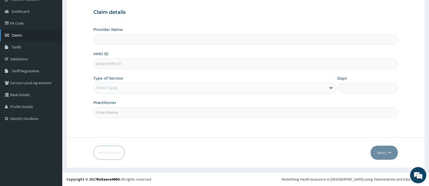
type input "[GEOGRAPHIC_DATA][PERSON_NAME]"
click at [17, 24] on link "PA Code" at bounding box center [31, 23] width 62 height 12
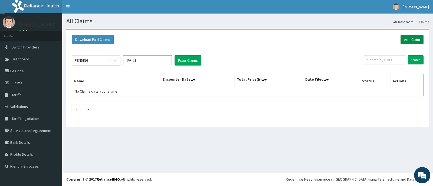
click at [408, 38] on link "Add Claim" at bounding box center [412, 39] width 23 height 9
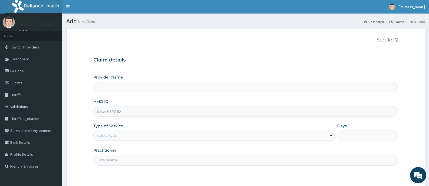
click at [143, 111] on input "HMO ID" at bounding box center [245, 111] width 304 height 11
type input "[GEOGRAPHIC_DATA][PERSON_NAME]"
type input "BEN/10016/A"
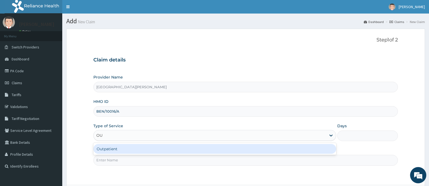
type input "OUT"
type input "1"
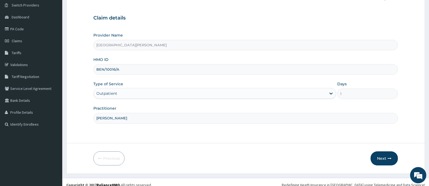
scroll to position [48, 0]
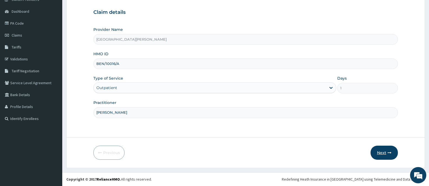
type input "[PERSON_NAME]"
drag, startPoint x: 382, startPoint y: 154, endPoint x: 402, endPoint y: 109, distance: 48.7
click at [382, 154] on button "Next" at bounding box center [383, 153] width 27 height 14
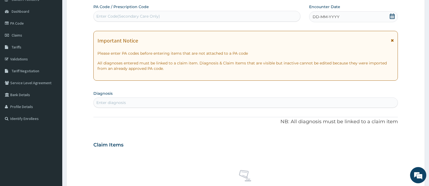
click at [392, 16] on icon at bounding box center [391, 16] width 5 height 5
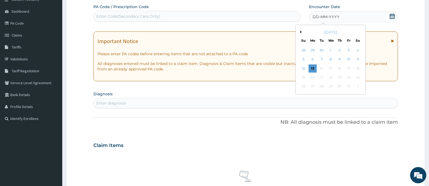
click at [301, 31] on button "Previous Month" at bounding box center [299, 32] width 3 height 3
click at [330, 77] on div "20" at bounding box center [331, 77] width 8 height 8
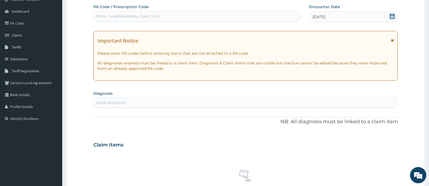
click at [240, 99] on div "Enter diagnosis" at bounding box center [246, 102] width 304 height 9
type input "MYALGIA"
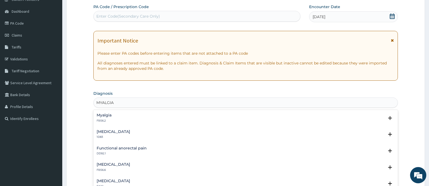
click at [101, 114] on h4 "Myalgia" at bounding box center [104, 115] width 15 height 4
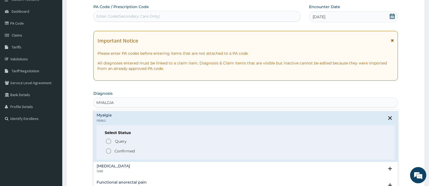
click at [120, 150] on p "Confirmed" at bounding box center [124, 150] width 20 height 5
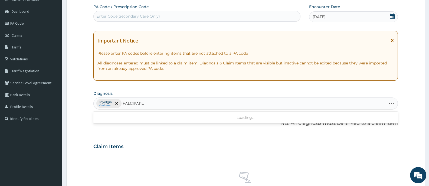
type input "FALCIPARUM"
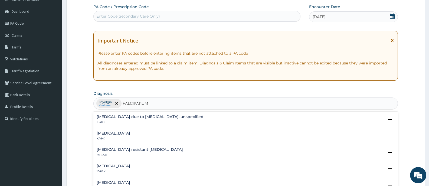
click at [143, 115] on h4 "[MEDICAL_DATA] due to [MEDICAL_DATA], unspecified" at bounding box center [150, 117] width 107 height 4
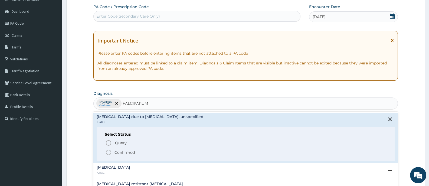
click at [124, 151] on p "Confirmed" at bounding box center [124, 152] width 20 height 5
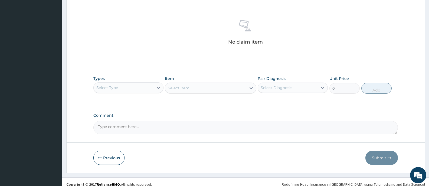
scroll to position [204, 0]
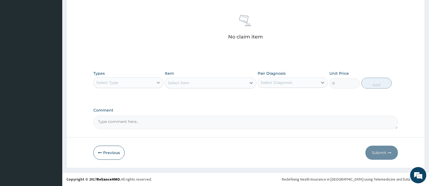
click at [156, 83] on icon at bounding box center [158, 82] width 5 height 5
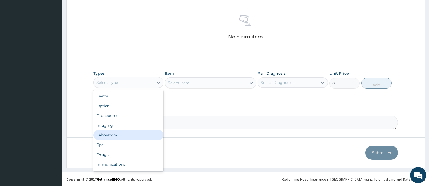
click at [108, 134] on div "Laboratory" at bounding box center [128, 135] width 70 height 10
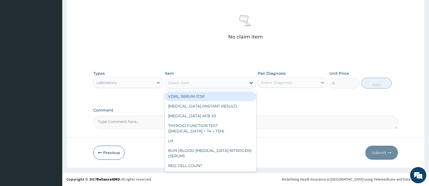
click at [251, 83] on icon at bounding box center [250, 82] width 5 height 5
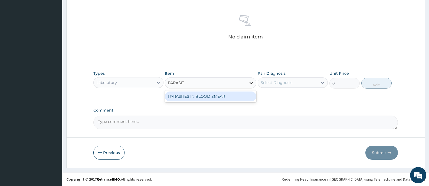
type input "PARASITE"
drag, startPoint x: 227, startPoint y: 98, endPoint x: 232, endPoint y: 98, distance: 4.9
click at [227, 98] on div "PARASITES IN BLOOD SMEAR" at bounding box center [210, 96] width 91 height 10
type input "1100"
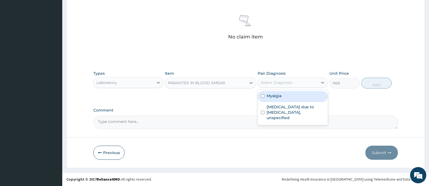
click at [312, 84] on div "Select Diagnosis" at bounding box center [288, 82] width 60 height 9
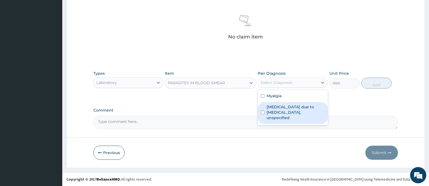
click at [298, 110] on label "Malaria due to Plasmodium falciparum, unspecified" at bounding box center [296, 112] width 58 height 16
checkbox input "true"
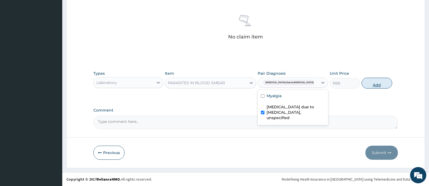
click at [387, 82] on button "Add" at bounding box center [377, 83] width 30 height 11
type input "0"
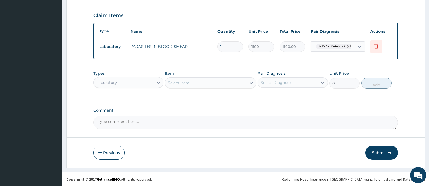
scroll to position [179, 0]
click at [150, 81] on div "Laboratory" at bounding box center [124, 82] width 60 height 9
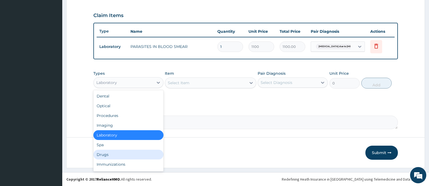
click at [105, 152] on div "Drugs" at bounding box center [128, 155] width 70 height 10
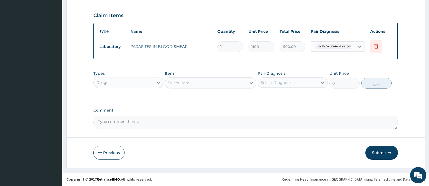
click at [253, 82] on icon at bounding box center [250, 82] width 5 height 5
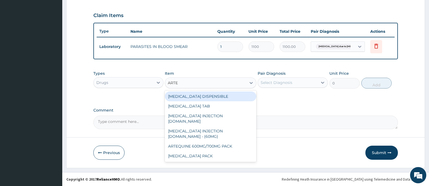
type input "ARTEM"
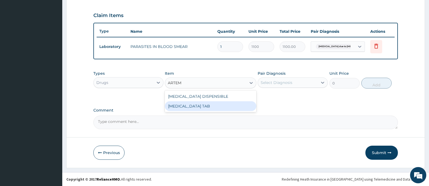
click at [219, 110] on div "COARTEM TAB" at bounding box center [210, 106] width 91 height 10
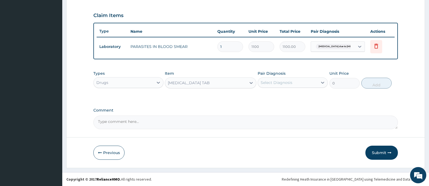
type input "1035"
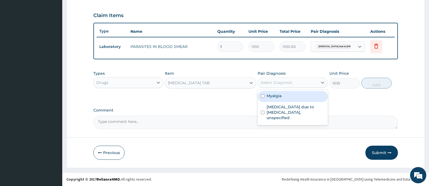
click at [289, 85] on div "Select Diagnosis" at bounding box center [277, 82] width 32 height 5
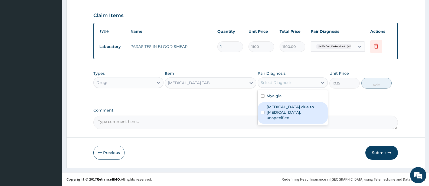
click at [287, 111] on label "Malaria due to Plasmodium falciparum, unspecified" at bounding box center [296, 112] width 58 height 16
checkbox input "true"
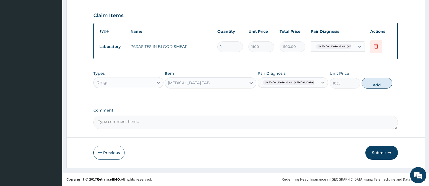
drag, startPoint x: 386, startPoint y: 81, endPoint x: 319, endPoint y: 98, distance: 69.1
click at [386, 81] on button "Add" at bounding box center [377, 83] width 30 height 11
type input "0"
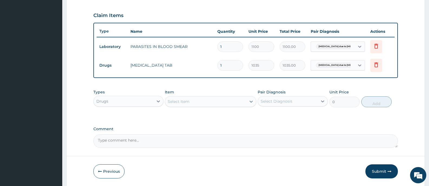
click at [243, 103] on div "Select Item" at bounding box center [205, 101] width 81 height 9
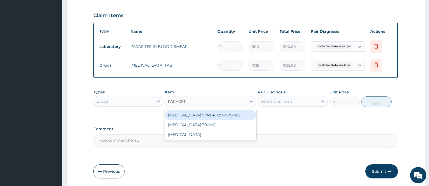
type input "PARACETA"
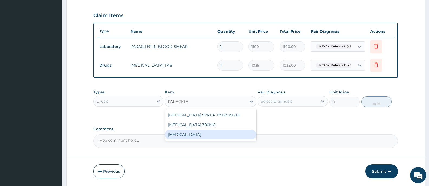
click at [198, 134] on div "[MEDICAL_DATA]" at bounding box center [210, 135] width 91 height 10
type input "15.18"
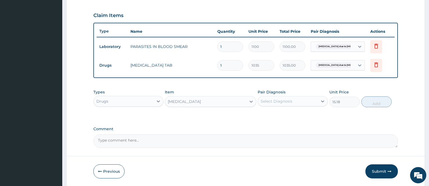
click at [301, 100] on div "Select Diagnosis" at bounding box center [288, 101] width 60 height 9
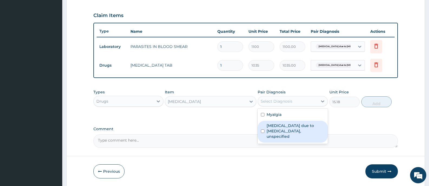
click at [297, 131] on label "Malaria due to Plasmodium falciparum, unspecified" at bounding box center [296, 131] width 58 height 16
checkbox input "true"
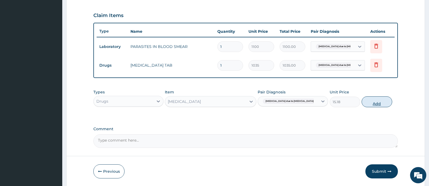
click at [390, 100] on button "Add" at bounding box center [377, 101] width 30 height 11
type input "0"
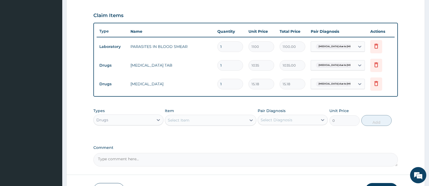
type input "18"
type input "273.24"
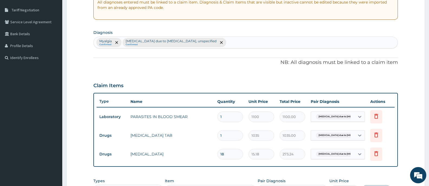
scroll to position [97, 0]
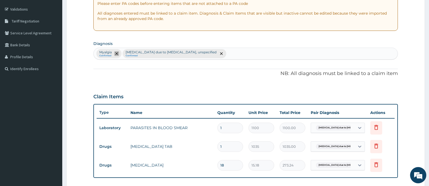
click at [116, 53] on icon "remove selection option" at bounding box center [116, 53] width 3 height 3
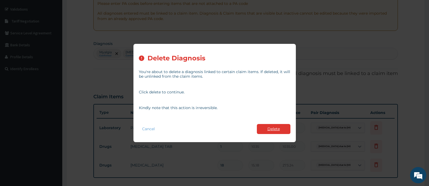
type input "18"
click at [274, 128] on button "Delete" at bounding box center [274, 129] width 34 height 10
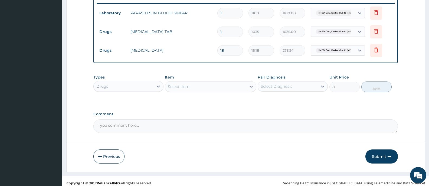
scroll to position [216, 0]
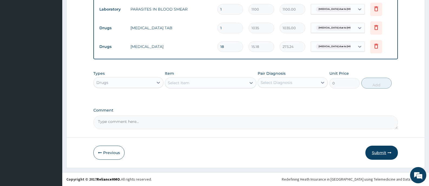
click at [386, 150] on button "Submit" at bounding box center [381, 153] width 32 height 14
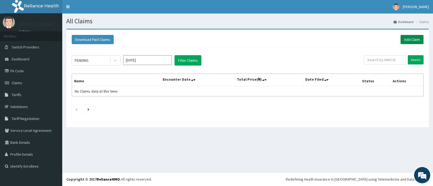
click at [406, 43] on link "Add Claim" at bounding box center [412, 39] width 23 height 9
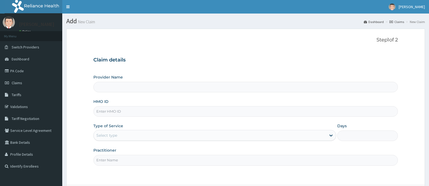
click at [170, 114] on input "HMO ID" at bounding box center [245, 111] width 304 height 11
type input "[GEOGRAPHIC_DATA][PERSON_NAME]"
type input "IBL/10181/E"
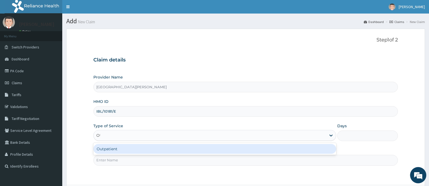
type input "OUT"
type input "1"
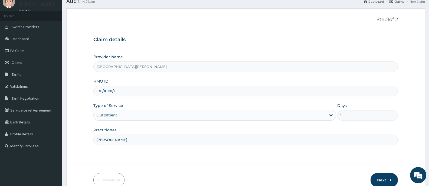
scroll to position [48, 0]
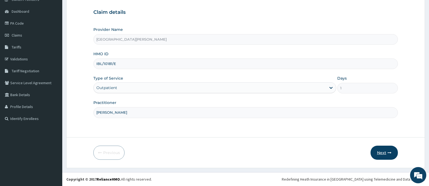
type input "[PERSON_NAME]"
click at [381, 152] on button "Next" at bounding box center [383, 153] width 27 height 14
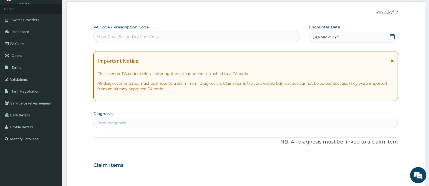
scroll to position [0, 0]
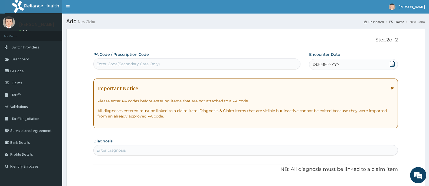
click at [266, 58] on div "PA Code / Prescription Code Enter Code(Secondary Care Only)" at bounding box center [196, 61] width 207 height 18
click at [261, 69] on div "Enter Code(Secondary Care Only)" at bounding box center [196, 63] width 207 height 11
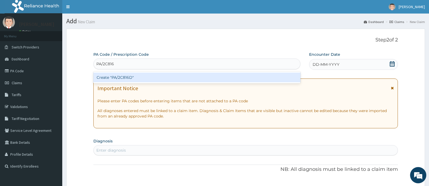
type input "PA/2C816D"
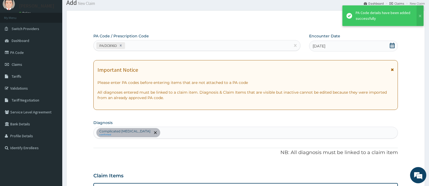
scroll to position [16, 0]
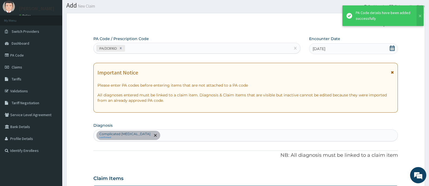
click at [166, 51] on div "PA/2C816D" at bounding box center [192, 48] width 197 height 9
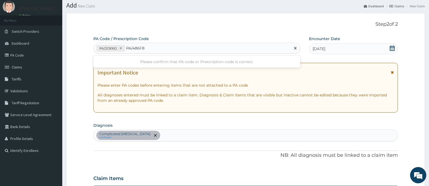
type input "PA/486F81"
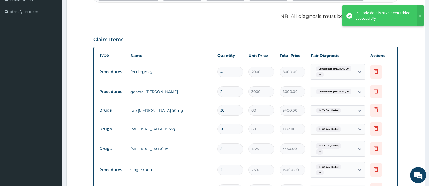
scroll to position [149, 0]
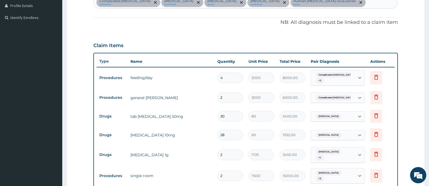
drag, startPoint x: 229, startPoint y: 81, endPoint x: 212, endPoint y: 83, distance: 16.9
click at [213, 83] on tr "Procedures feeding/day 4 2000 8000.00 Complicated malaria + 3 Delete" at bounding box center [246, 77] width 298 height 21
type input "2"
type input "4000.00"
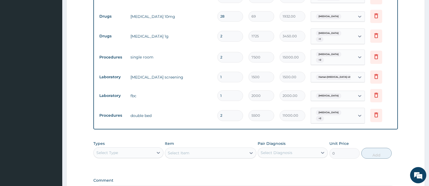
scroll to position [284, 0]
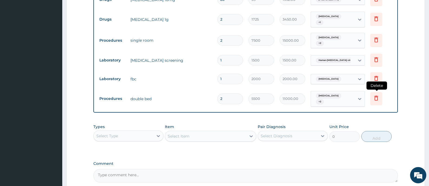
type input "2"
click at [376, 95] on icon at bounding box center [376, 98] width 6 height 6
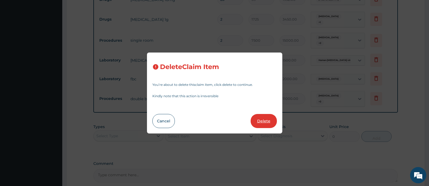
click at [265, 119] on button "Delete" at bounding box center [264, 121] width 26 height 14
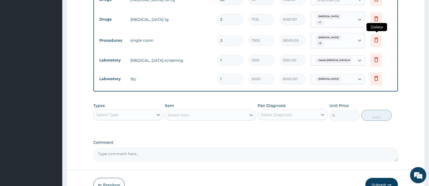
click at [376, 37] on icon at bounding box center [376, 40] width 6 height 6
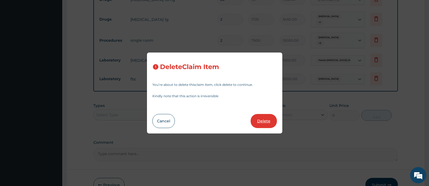
click at [258, 118] on button "Delete" at bounding box center [264, 121] width 26 height 14
type input "1"
type input "1500"
type input "1500.00"
type input "2000"
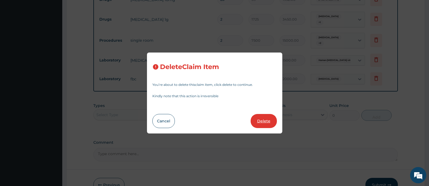
type input "2000.00"
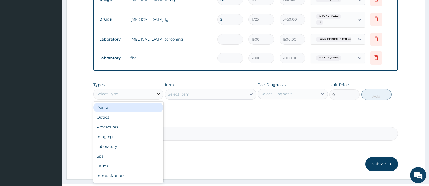
click at [161, 92] on icon at bounding box center [158, 93] width 5 height 5
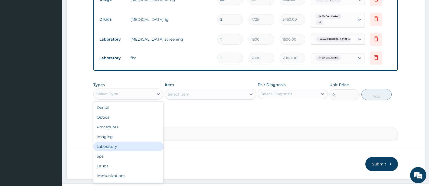
click at [107, 143] on div "Laboratory" at bounding box center [128, 147] width 70 height 10
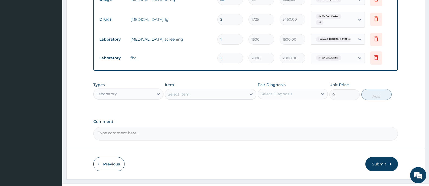
click at [240, 93] on div "Select Item" at bounding box center [205, 94] width 81 height 9
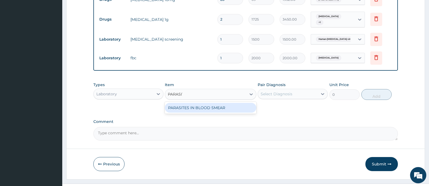
type input "PARASITE"
drag, startPoint x: 209, startPoint y: 103, endPoint x: 268, endPoint y: 98, distance: 60.0
click at [209, 103] on div "PARASITES IN BLOOD SMEAR" at bounding box center [210, 108] width 91 height 10
type input "1100"
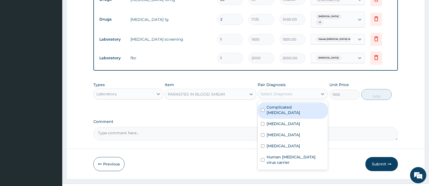
click at [287, 91] on div "Select Diagnosis" at bounding box center [277, 93] width 32 height 5
click at [289, 105] on label "Complicated malaria" at bounding box center [296, 109] width 58 height 11
checkbox input "true"
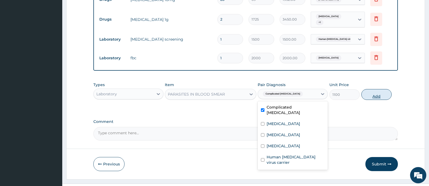
click at [383, 91] on button "Add" at bounding box center [376, 94] width 30 height 11
type input "0"
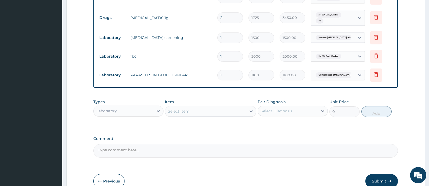
scroll to position [311, 0]
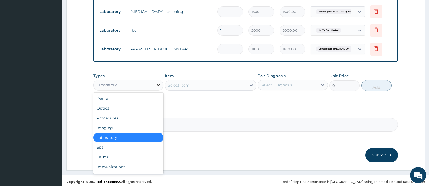
click at [154, 84] on div at bounding box center [158, 85] width 10 height 10
click at [118, 152] on div "Drugs" at bounding box center [128, 157] width 70 height 10
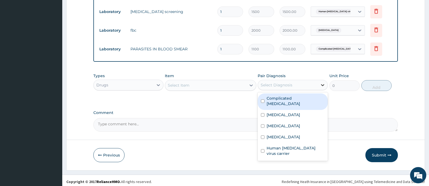
click at [322, 84] on icon at bounding box center [322, 85] width 3 height 2
click at [232, 81] on div "Select Item" at bounding box center [205, 85] width 81 height 9
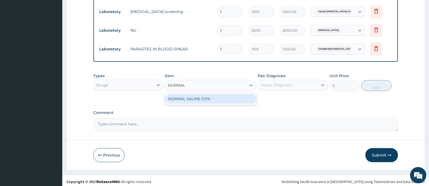
type input "NORMAL"
click at [190, 96] on div "NORMAL SALINE 0.9%" at bounding box center [210, 99] width 91 height 10
type input "1200"
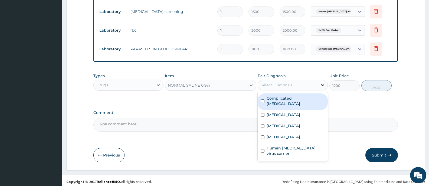
click at [321, 83] on icon at bounding box center [322, 84] width 5 height 5
click at [300, 96] on label "Complicated malaria" at bounding box center [296, 101] width 58 height 11
checkbox input "true"
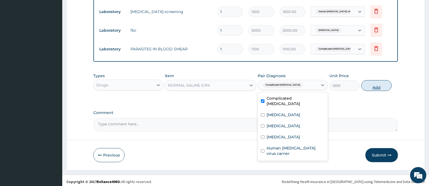
click at [388, 83] on button "Add" at bounding box center [376, 85] width 30 height 11
type input "0"
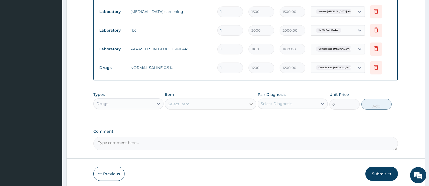
click at [251, 101] on icon at bounding box center [250, 103] width 5 height 5
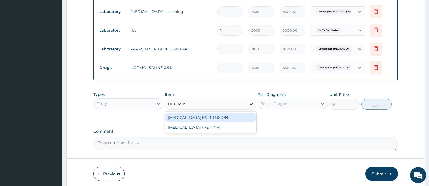
type input "DEXTROSE"
click at [218, 117] on div "DEXTROSE 5% INFUSION" at bounding box center [210, 118] width 91 height 10
type input "1200"
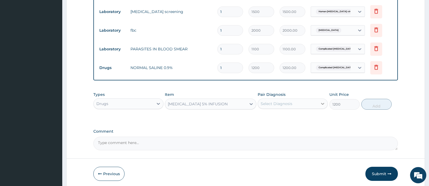
click at [324, 101] on icon at bounding box center [322, 103] width 5 height 5
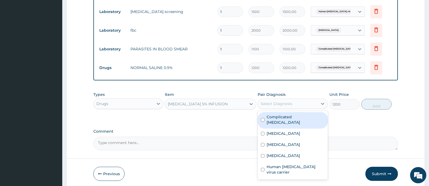
click at [299, 112] on div "Complicated malaria" at bounding box center [293, 120] width 70 height 17
checkbox input "true"
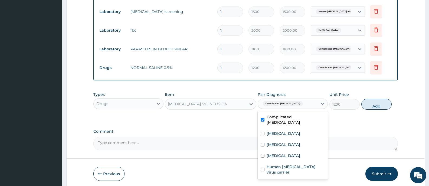
click at [363, 100] on button "Add" at bounding box center [376, 104] width 30 height 11
type input "0"
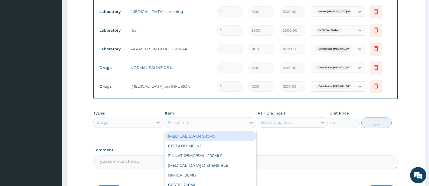
click at [245, 118] on div "Select Item" at bounding box center [205, 122] width 81 height 9
type input "QUININE"
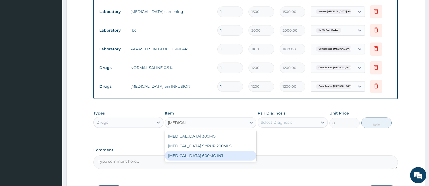
click at [211, 152] on div "QUININE 600MG INJ" at bounding box center [210, 156] width 91 height 10
type input "276"
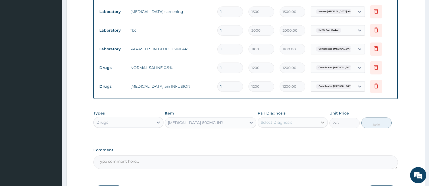
click at [324, 120] on icon at bounding box center [322, 122] width 5 height 5
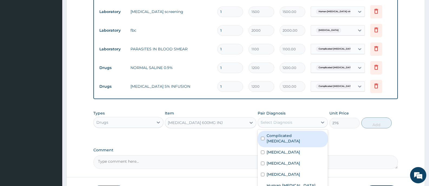
click at [297, 133] on label "Complicated malaria" at bounding box center [296, 138] width 58 height 11
checkbox input "true"
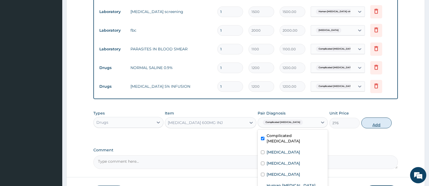
click at [375, 119] on button "Add" at bounding box center [376, 122] width 30 height 11
type input "0"
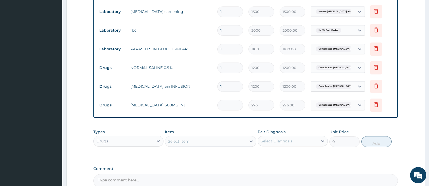
type input "0.00"
type input "2"
type input "552.00"
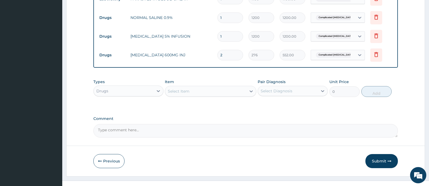
scroll to position [368, 0]
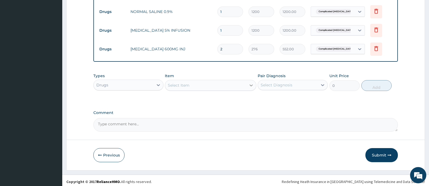
type input "2"
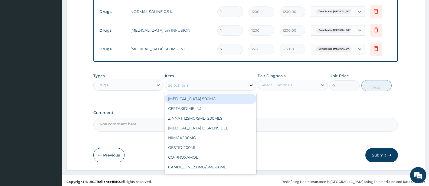
click at [247, 81] on div at bounding box center [251, 85] width 10 height 10
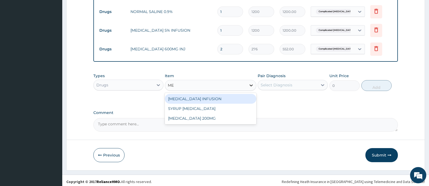
type input "M"
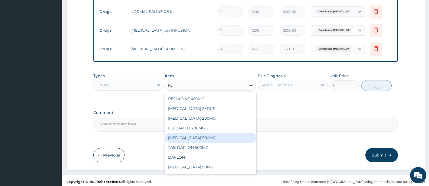
type input "F"
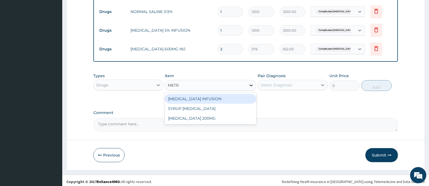
type input "METRO"
click at [241, 94] on div "METRONIDAZOLE INFUSION" at bounding box center [210, 99] width 91 height 10
type input "414"
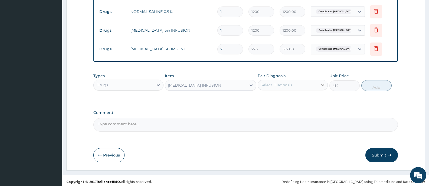
click at [318, 85] on div at bounding box center [323, 85] width 10 height 10
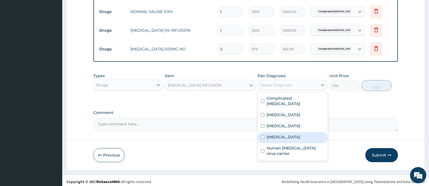
click at [276, 134] on label "Varicella" at bounding box center [284, 136] width 34 height 5
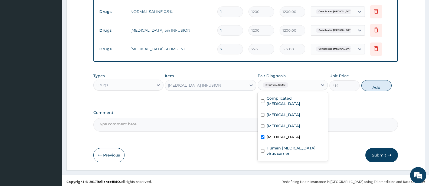
checkbox input "true"
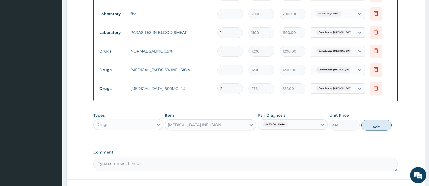
scroll to position [340, 0]
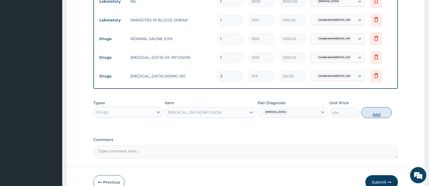
click at [380, 111] on button "Add" at bounding box center [376, 112] width 30 height 11
type input "0"
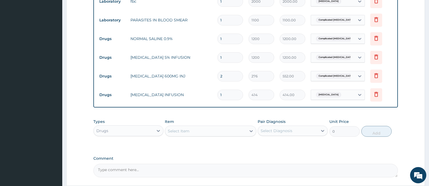
type input "0.00"
type input "3"
type input "1242.00"
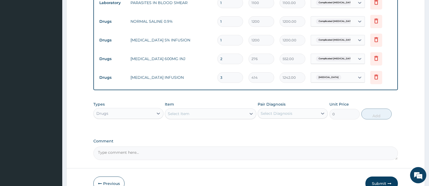
scroll to position [368, 0]
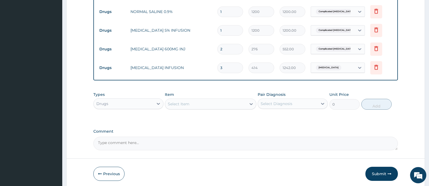
type input "3"
click at [232, 104] on div "Select Item" at bounding box center [205, 104] width 81 height 9
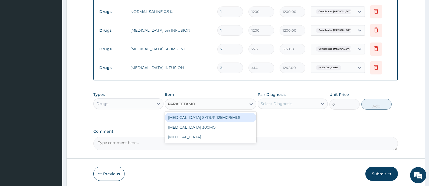
type input "PARACETAMOL"
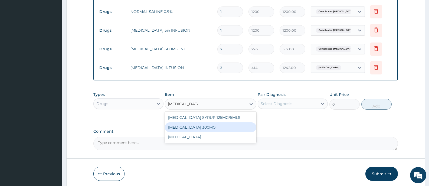
click at [207, 123] on div "PARACETAMOL 300MG" at bounding box center [210, 127] width 91 height 10
type input "138"
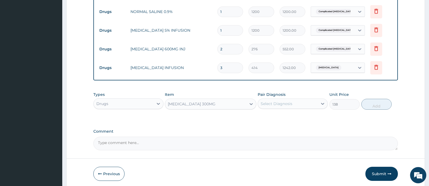
click at [279, 103] on div "Select Diagnosis" at bounding box center [277, 103] width 32 height 5
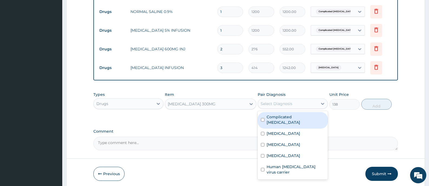
click at [279, 114] on label "Complicated malaria" at bounding box center [296, 119] width 58 height 11
checkbox input "true"
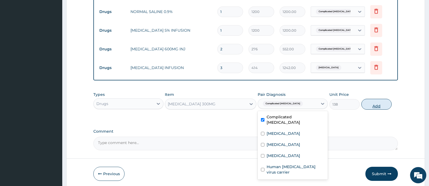
click at [380, 103] on button "Add" at bounding box center [376, 104] width 30 height 11
type input "0"
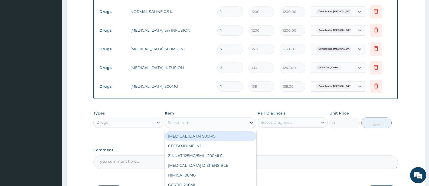
click at [248, 122] on div at bounding box center [251, 123] width 10 height 10
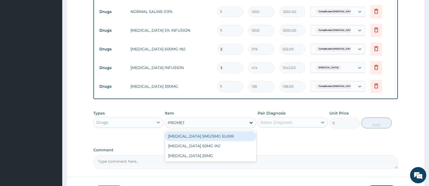
type input "PROMETH"
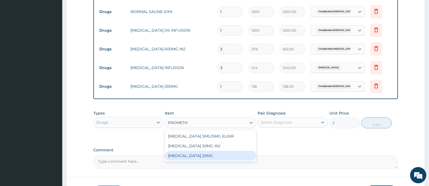
click at [206, 151] on div "PROMETHAZINE 25MG" at bounding box center [210, 156] width 91 height 10
type input "15.18"
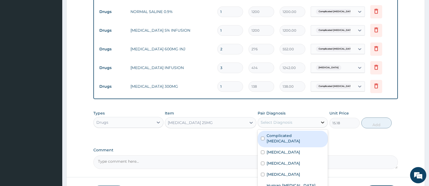
click at [321, 121] on icon at bounding box center [322, 122] width 5 height 5
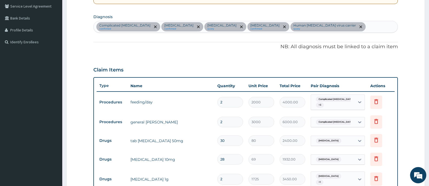
scroll to position [53, 0]
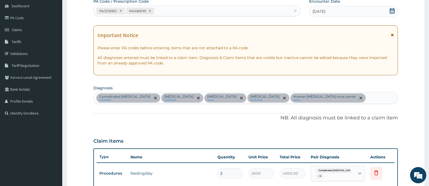
click at [359, 99] on div "Complicated malaria confirmed Essential hypertension confirmed Bacterial sepsis…" at bounding box center [246, 97] width 304 height 11
type input "VOMIT"
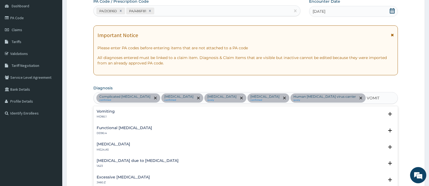
click at [99, 114] on div "Vomiting MD90.1" at bounding box center [106, 113] width 18 height 9
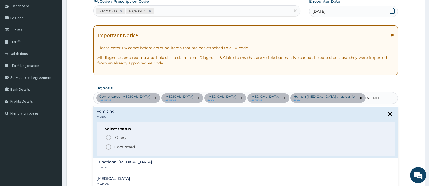
click at [126, 147] on p "Confirmed" at bounding box center [124, 146] width 20 height 5
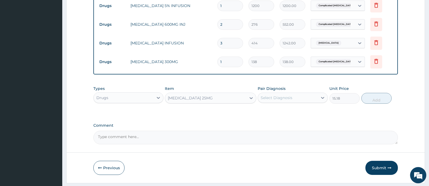
scroll to position [405, 0]
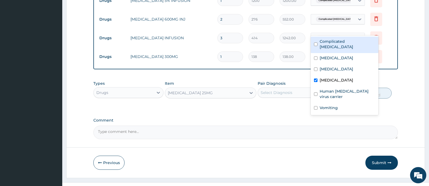
click at [359, 35] on icon at bounding box center [359, 37] width 5 height 5
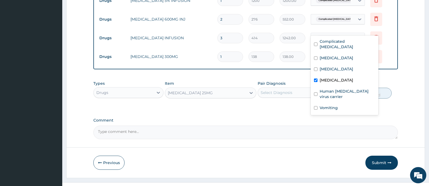
click at [314, 75] on div "Varicella" at bounding box center [345, 80] width 68 height 11
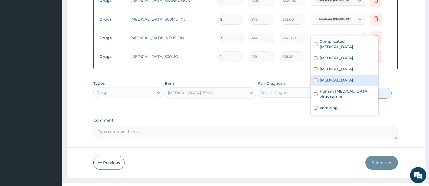
checkbox input "false"
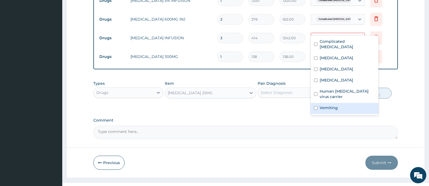
click at [315, 106] on input "checkbox" at bounding box center [316, 108] width 4 height 4
checkbox input "true"
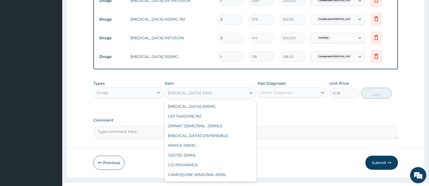
click at [218, 88] on div "PROMETHAZINE 25MG" at bounding box center [205, 92] width 81 height 9
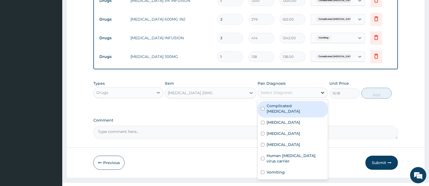
click at [318, 88] on div at bounding box center [323, 93] width 10 height 10
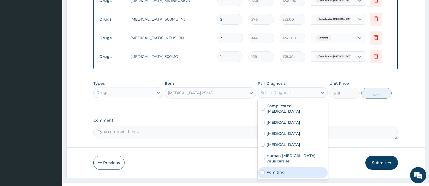
click at [293, 167] on div "Vomiting" at bounding box center [293, 172] width 70 height 11
checkbox input "true"
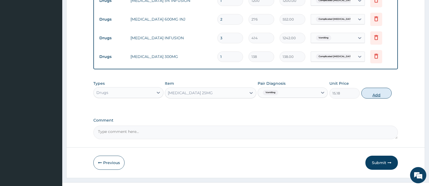
click at [378, 88] on button "Add" at bounding box center [376, 93] width 30 height 11
type input "0"
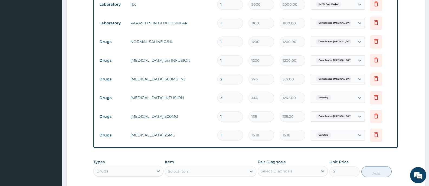
scroll to position [351, 0]
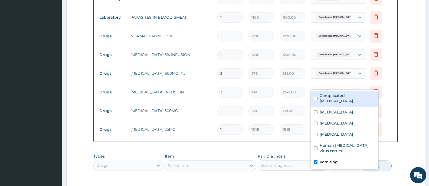
click at [360, 89] on icon at bounding box center [359, 91] width 5 height 5
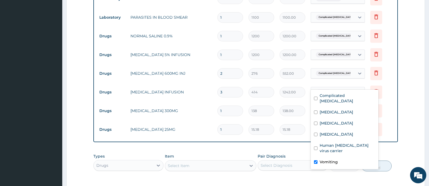
click at [314, 160] on input "checkbox" at bounding box center [316, 162] width 4 height 4
checkbox input "false"
click at [316, 133] on input "checkbox" at bounding box center [316, 135] width 4 height 4
checkbox input "true"
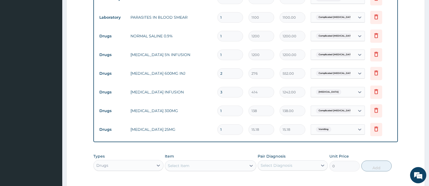
click at [396, 117] on div "Type Name Quantity Unit Price Total Price Pair Diagnosis Actions Procedures fee…" at bounding box center [245, 0] width 304 height 284
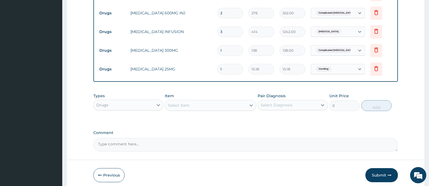
scroll to position [424, 0]
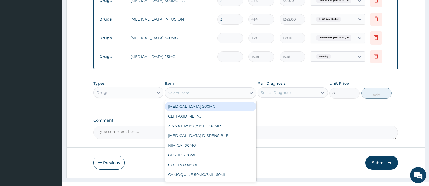
click at [241, 88] on div "Select Item" at bounding box center [205, 92] width 81 height 9
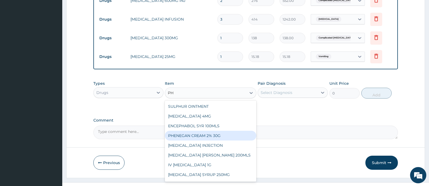
type input "P"
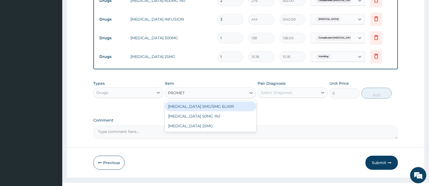
type input "PROMETH"
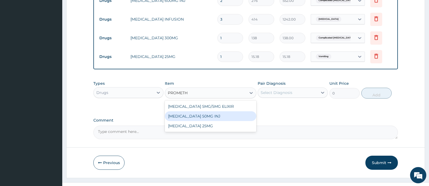
click at [214, 111] on div "PROMETHAZINE 50MG INJ" at bounding box center [210, 116] width 91 height 10
type input "189.75"
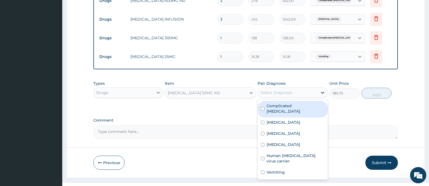
click at [320, 90] on icon at bounding box center [322, 92] width 5 height 5
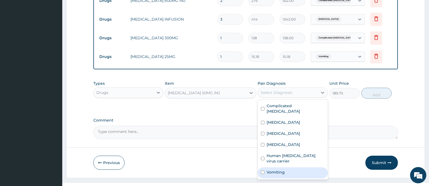
click at [274, 169] on label "Vomiting" at bounding box center [276, 171] width 18 height 5
checkbox input "true"
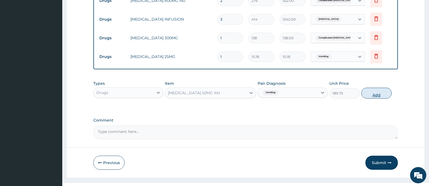
click at [380, 88] on button "Add" at bounding box center [376, 93] width 30 height 11
type input "0"
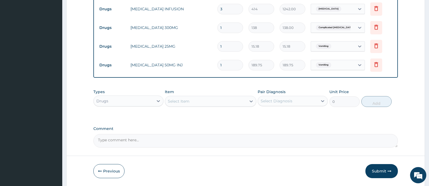
scroll to position [442, 0]
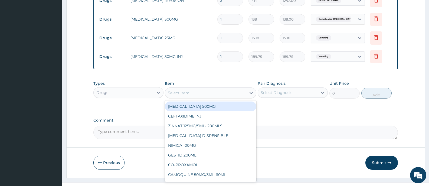
click at [241, 88] on div "Select Item" at bounding box center [205, 92] width 81 height 9
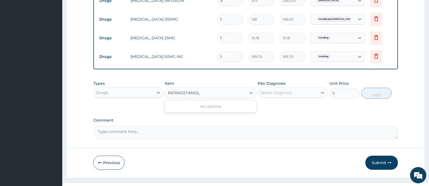
click at [179, 90] on input "PATRACETAMOL" at bounding box center [184, 92] width 32 height 5
type input "PARACETAMOL"
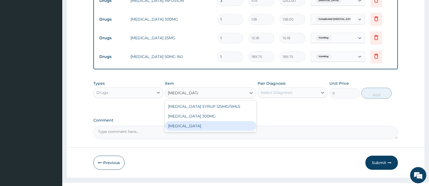
click at [195, 121] on div "PARACETAMOL" at bounding box center [210, 126] width 91 height 10
type input "15.18"
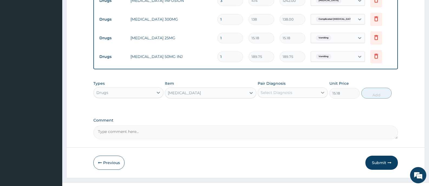
click at [323, 90] on icon at bounding box center [322, 92] width 5 height 5
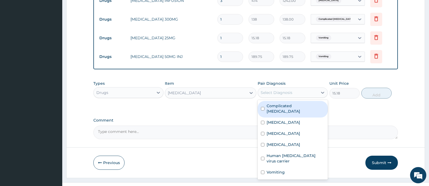
click at [302, 103] on label "Complicated malaria" at bounding box center [296, 108] width 58 height 11
checkbox input "true"
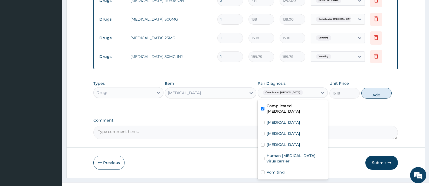
click at [377, 88] on button "Add" at bounding box center [376, 93] width 30 height 11
type input "0"
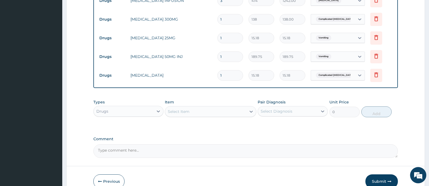
type input "18"
type input "273.24"
type input "18"
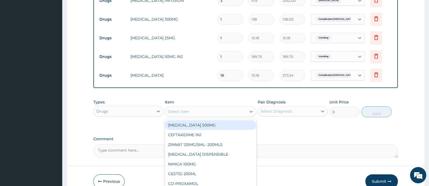
click at [238, 107] on div "Select Item" at bounding box center [205, 111] width 81 height 9
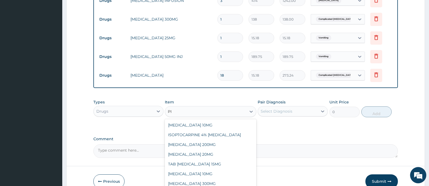
type input "P"
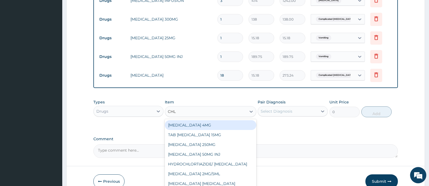
type input "CHLO"
click at [226, 120] on div "CHLORPHENIRAMINE 4MG" at bounding box center [210, 125] width 91 height 10
type input "34.5"
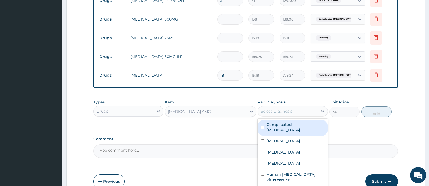
click at [316, 107] on div "Select Diagnosis" at bounding box center [288, 111] width 60 height 9
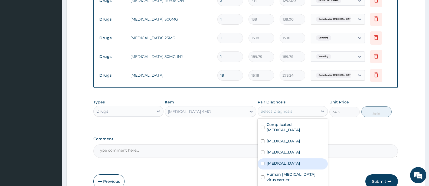
click at [277, 160] on label "Varicella" at bounding box center [284, 162] width 34 height 5
checkbox input "true"
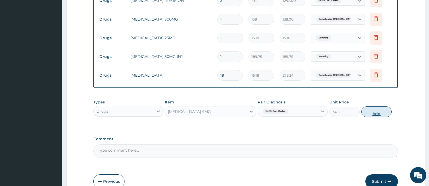
click at [377, 106] on button "Add" at bounding box center [376, 111] width 30 height 11
type input "0"
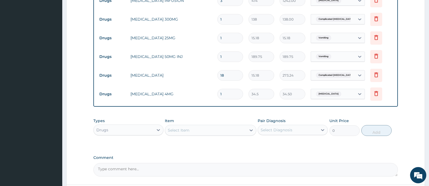
type input "10"
type input "345.00"
type input "10"
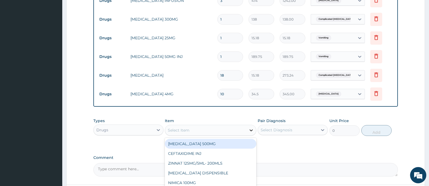
click at [248, 127] on icon at bounding box center [250, 129] width 5 height 5
type input "ARTEM"
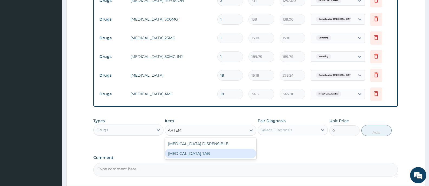
drag, startPoint x: 208, startPoint y: 146, endPoint x: 312, endPoint y: 128, distance: 105.8
click at [208, 149] on div "COARTEM TAB" at bounding box center [210, 154] width 91 height 10
type input "1035"
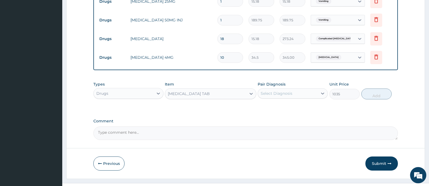
scroll to position [480, 0]
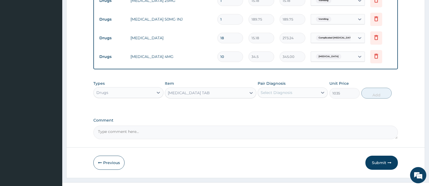
click at [316, 88] on div "Select Diagnosis" at bounding box center [288, 92] width 60 height 9
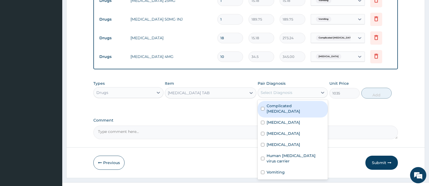
click at [294, 103] on label "Complicated malaria" at bounding box center [296, 108] width 58 height 11
checkbox input "true"
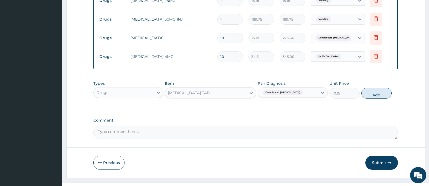
click at [380, 88] on button "Add" at bounding box center [376, 93] width 30 height 11
type input "0"
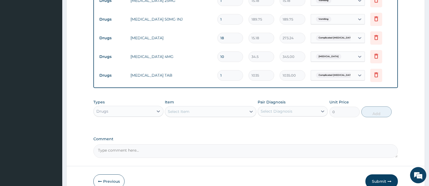
click at [243, 107] on div "Select Item" at bounding box center [205, 111] width 81 height 9
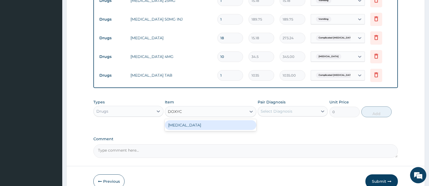
type input "DOXYCY"
click at [234, 120] on div "DOXYCYCLINE" at bounding box center [210, 125] width 91 height 10
type input "37.95"
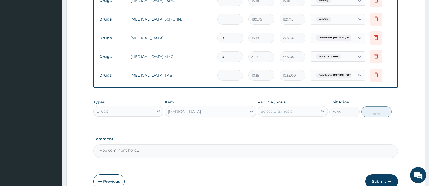
click at [302, 107] on div "Select Diagnosis" at bounding box center [288, 111] width 60 height 9
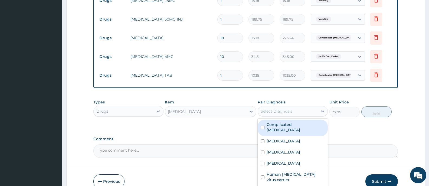
click at [303, 107] on div "Select Diagnosis" at bounding box center [288, 111] width 60 height 9
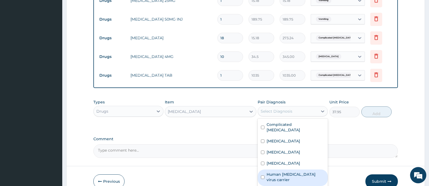
click at [284, 172] on label "Human immunodeficiency virus carrier" at bounding box center [296, 177] width 58 height 11
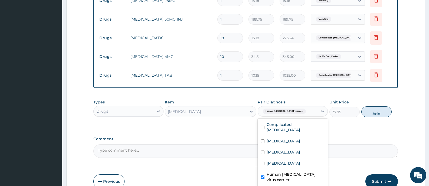
checkbox input "true"
click at [270, 149] on label "Bacterial sepsis" at bounding box center [284, 151] width 34 height 5
checkbox input "true"
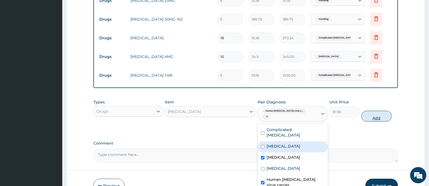
click at [375, 111] on button "Add" at bounding box center [376, 116] width 30 height 11
type input "0"
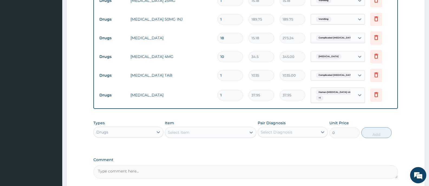
type input "10"
type input "379.50"
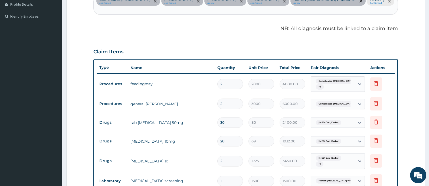
scroll to position [128, 0]
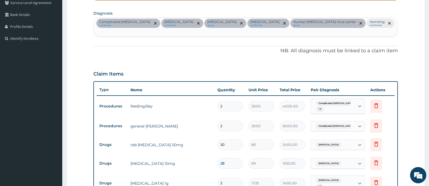
type input "10"
click at [376, 25] on div "Complicated malaria confirmed Essential hypertension confirmed Bacterial sepsis…" at bounding box center [246, 27] width 304 height 19
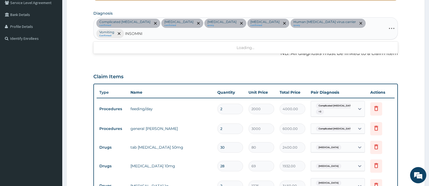
type input "INSOMNIA"
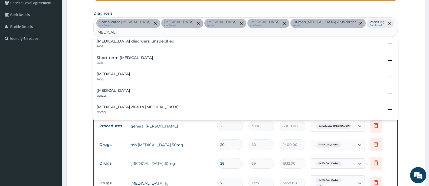
scroll to position [0, 0]
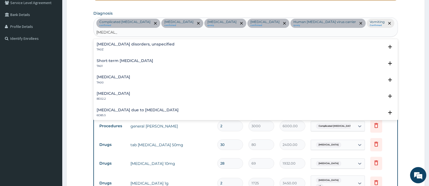
click at [122, 42] on h4 "Insomnia disorders, unspecified" at bounding box center [136, 44] width 78 height 4
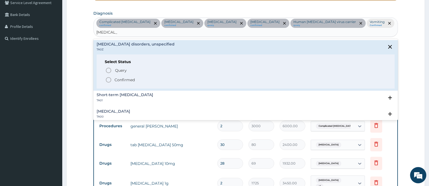
click at [126, 77] on p "Confirmed" at bounding box center [124, 79] width 20 height 5
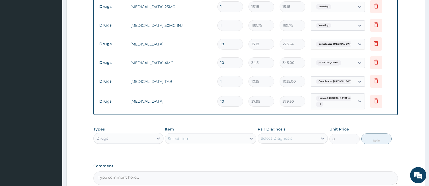
scroll to position [530, 0]
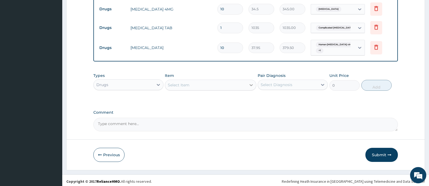
click at [249, 82] on icon at bounding box center [250, 84] width 5 height 5
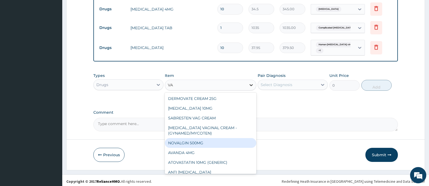
type input "V"
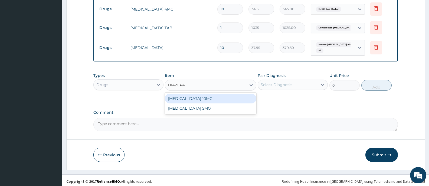
type input "DIAZEPAM"
click at [199, 97] on div "DIAZEPAM 10MG" at bounding box center [210, 99] width 91 height 10
type input "151.8"
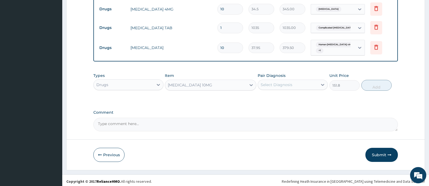
click at [316, 83] on div "Select Diagnosis" at bounding box center [288, 84] width 60 height 9
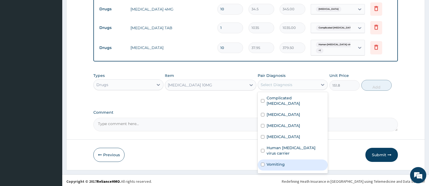
scroll to position [9, 0]
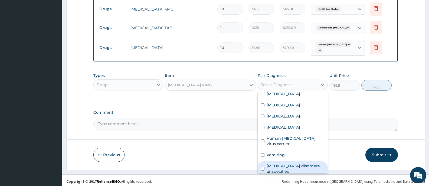
click at [285, 163] on label "Insomnia disorders, unspecified" at bounding box center [296, 168] width 58 height 11
checkbox input "true"
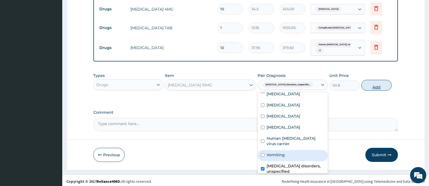
click at [375, 81] on button "Add" at bounding box center [376, 85] width 30 height 11
type input "0"
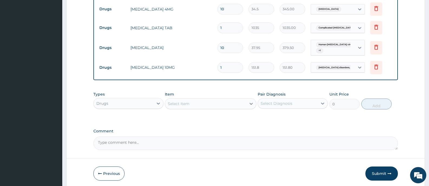
type input "0.00"
type input "3"
type input "455.40"
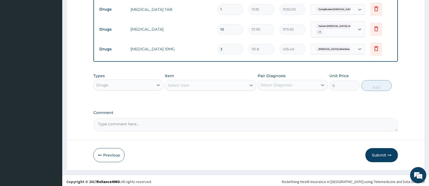
scroll to position [548, 0]
type input "3"
click at [381, 153] on button "Submit" at bounding box center [381, 155] width 32 height 14
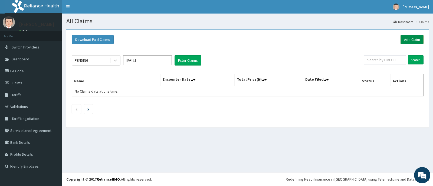
click at [410, 38] on link "Add Claim" at bounding box center [412, 39] width 23 height 9
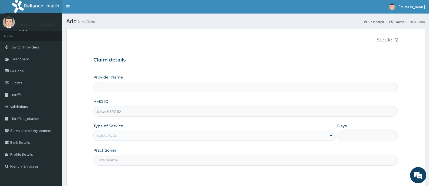
type input "[GEOGRAPHIC_DATA][PERSON_NAME]"
click at [138, 109] on input "HMO ID" at bounding box center [245, 111] width 304 height 11
type input "WPL/10029/C"
type input "D"
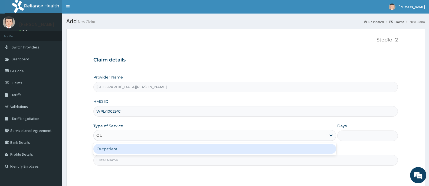
type input "OUT"
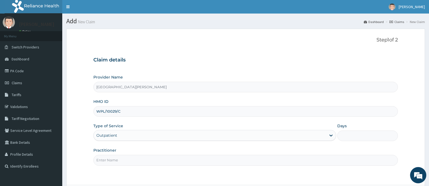
type input "1"
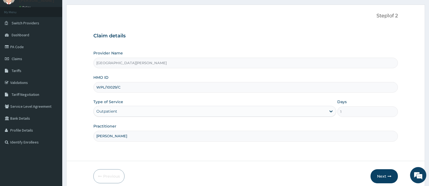
scroll to position [48, 0]
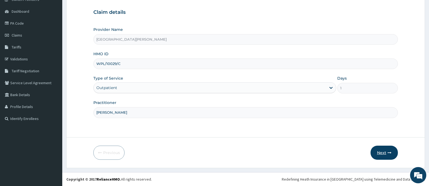
type input "DR BAKARE"
click at [387, 149] on button "Next" at bounding box center [383, 153] width 27 height 14
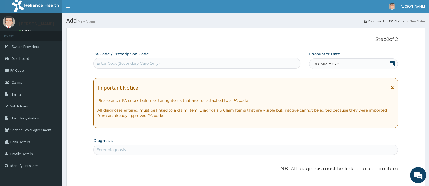
scroll to position [0, 0]
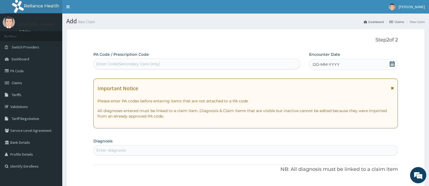
click at [231, 64] on div "Enter Code(Secondary Care Only)" at bounding box center [197, 64] width 206 height 9
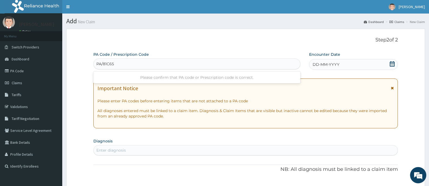
type input "PA/81C658"
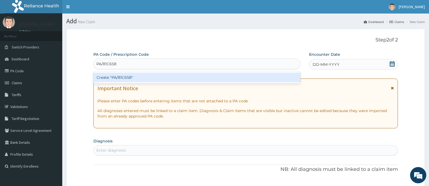
click at [234, 80] on div "Create "PA/81C658"" at bounding box center [196, 78] width 207 height 10
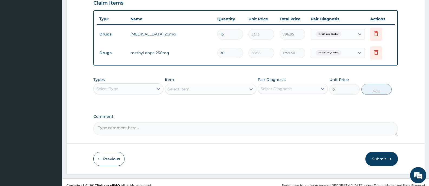
scroll to position [197, 0]
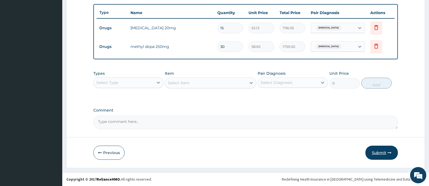
click at [373, 152] on button "Submit" at bounding box center [381, 153] width 32 height 14
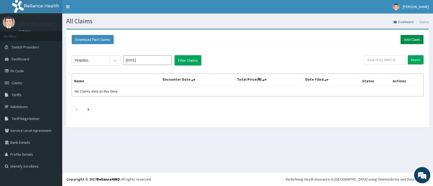
click at [414, 38] on link "Add Claim" at bounding box center [412, 39] width 23 height 9
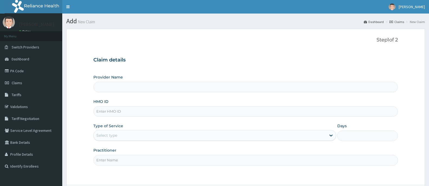
click at [144, 110] on input "HMO ID" at bounding box center [245, 111] width 304 height 11
type input "[GEOGRAPHIC_DATA][PERSON_NAME]"
type input "ENP/10711/A"
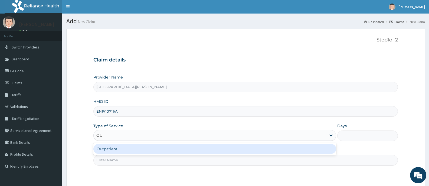
type input "OUT"
type input "1"
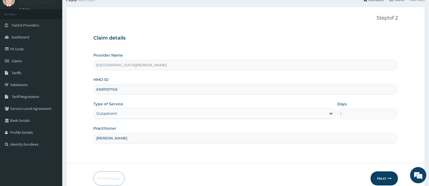
scroll to position [48, 0]
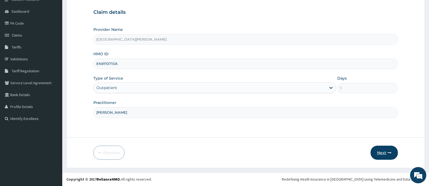
type input "[PERSON_NAME]"
click at [382, 149] on button "Next" at bounding box center [383, 153] width 27 height 14
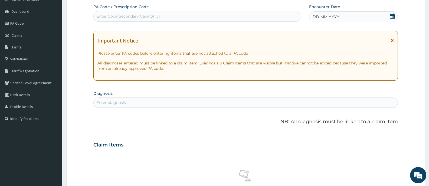
click at [392, 15] on icon at bounding box center [391, 16] width 5 height 5
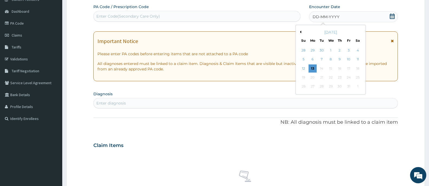
click at [300, 32] on button "Previous Month" at bounding box center [299, 32] width 3 height 3
click at [331, 76] on div "20" at bounding box center [331, 77] width 8 height 8
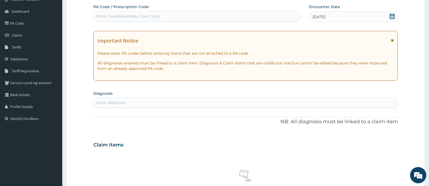
click at [178, 102] on div "Enter diagnosis" at bounding box center [246, 102] width 304 height 9
type input "FALCIPARUM"
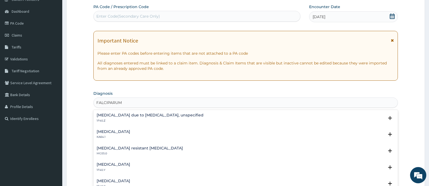
click at [171, 116] on h4 "[MEDICAL_DATA] due to [MEDICAL_DATA], unspecified" at bounding box center [150, 115] width 107 height 4
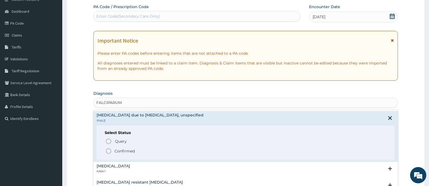
click at [125, 148] on p "Confirmed" at bounding box center [124, 150] width 20 height 5
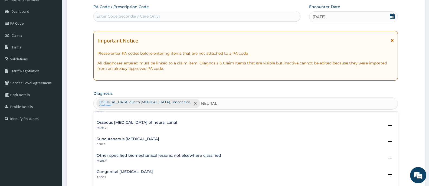
scroll to position [0, 0]
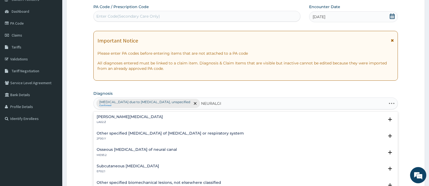
type input "[MEDICAL_DATA]"
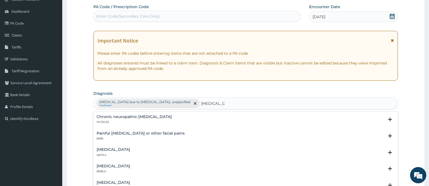
click at [148, 117] on h4 "Chronic neuropathic [MEDICAL_DATA]" at bounding box center [134, 117] width 75 height 4
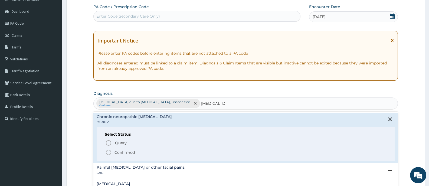
click at [126, 152] on p "Confirmed" at bounding box center [124, 152] width 20 height 5
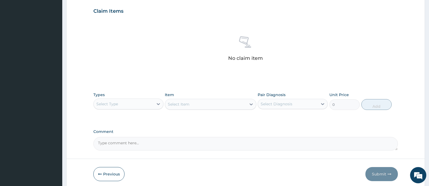
scroll to position [102, 0]
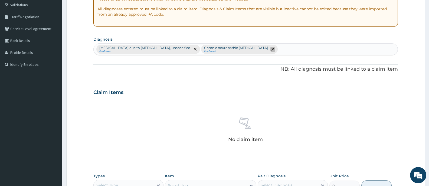
click at [271, 48] on icon "remove selection option" at bounding box center [272, 49] width 3 height 3
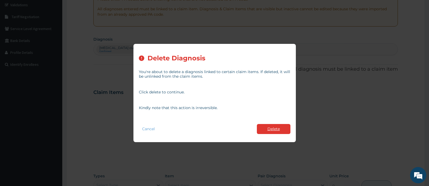
click at [265, 129] on button "Delete" at bounding box center [274, 129] width 34 height 10
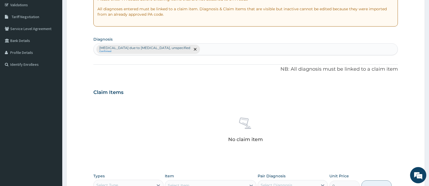
click at [317, 53] on div "Malaria due to Plasmodium falciparum, unspecified Confirmed" at bounding box center [246, 49] width 304 height 11
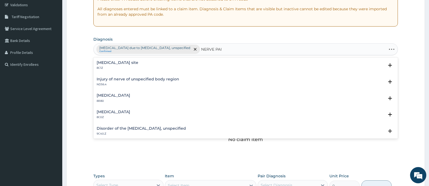
type input "NERVE PAIN"
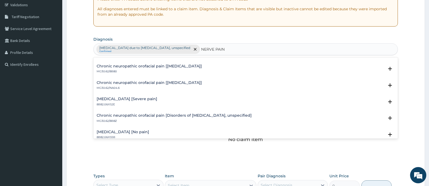
scroll to position [54, 0]
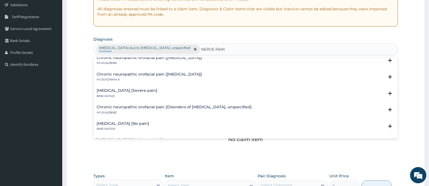
click at [154, 91] on h4 "Trigeminal neuralgia [Severe pain]" at bounding box center [127, 90] width 61 height 4
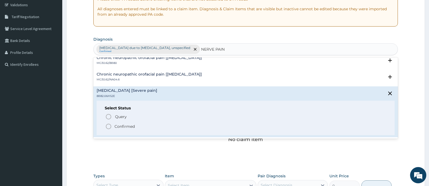
click at [125, 125] on p "Confirmed" at bounding box center [124, 126] width 20 height 5
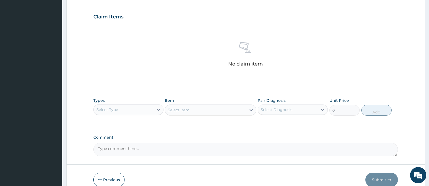
scroll to position [204, 0]
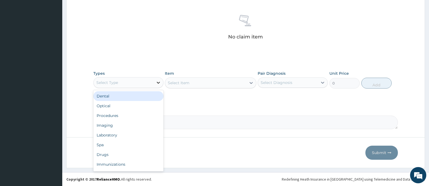
click at [155, 81] on div at bounding box center [158, 83] width 10 height 10
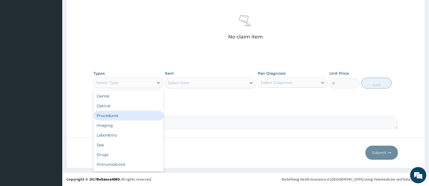
click at [113, 116] on div "Procedures" at bounding box center [128, 116] width 70 height 10
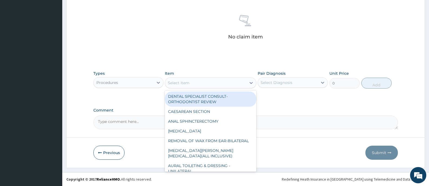
click at [249, 84] on icon at bounding box center [250, 82] width 5 height 5
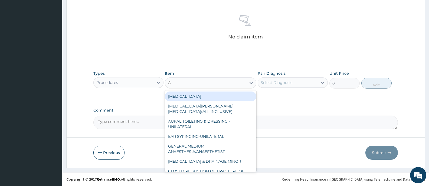
type input "GP"
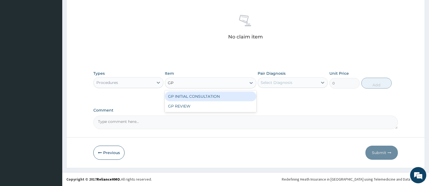
click at [244, 97] on div "GP INITIAL CONSULTATION" at bounding box center [210, 96] width 91 height 10
type input "2000"
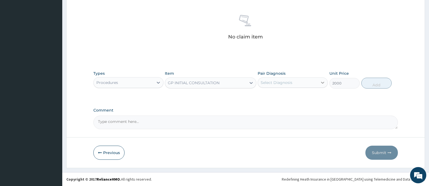
click at [322, 85] on icon at bounding box center [322, 82] width 5 height 5
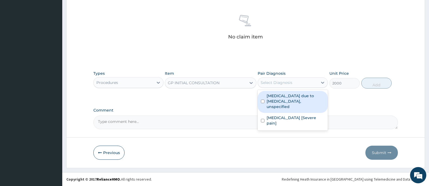
click at [284, 101] on label "Malaria due to Plasmodium falciparum, unspecified" at bounding box center [296, 101] width 58 height 16
checkbox input "true"
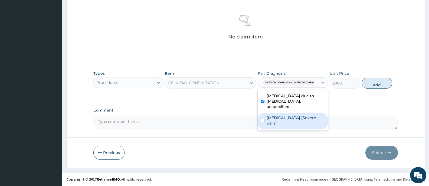
click at [280, 115] on label "Trigeminal neuralgia [Severe pain]" at bounding box center [296, 120] width 58 height 11
checkbox input "true"
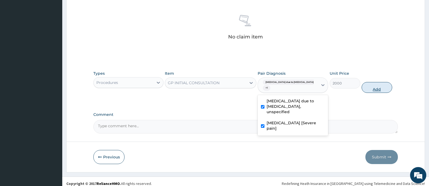
click at [374, 91] on button "Add" at bounding box center [377, 87] width 30 height 11
type input "0"
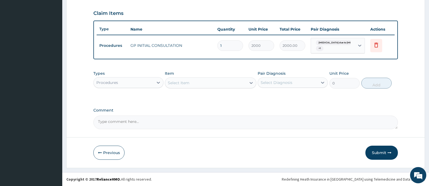
scroll to position [181, 0]
click at [151, 81] on div "Procedures" at bounding box center [124, 82] width 60 height 9
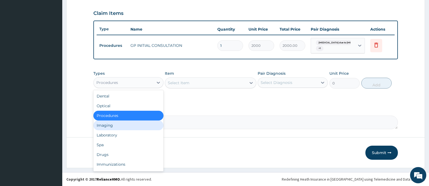
click at [130, 123] on div "Imaging" at bounding box center [128, 125] width 70 height 10
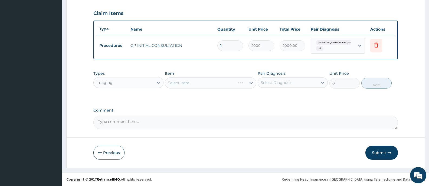
click at [250, 84] on div "Select Item" at bounding box center [210, 82] width 91 height 11
click at [247, 84] on div at bounding box center [251, 83] width 10 height 10
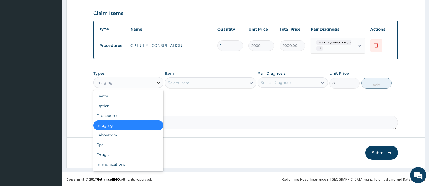
click at [158, 83] on icon at bounding box center [158, 83] width 3 height 2
drag, startPoint x: 108, startPoint y: 152, endPoint x: 147, endPoint y: 136, distance: 42.0
click at [108, 152] on div "Drugs" at bounding box center [128, 155] width 70 height 10
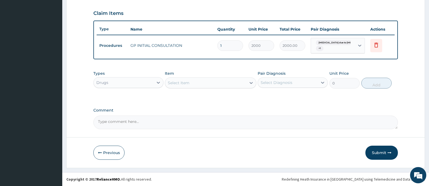
click at [252, 83] on icon at bounding box center [251, 83] width 3 height 2
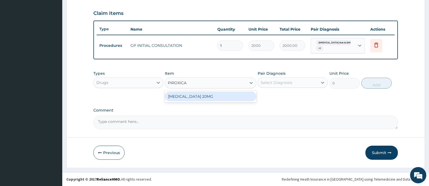
type input "PIROXICAM"
click at [235, 98] on div "PIROXICAM 20MG" at bounding box center [210, 96] width 91 height 10
type input "37.95"
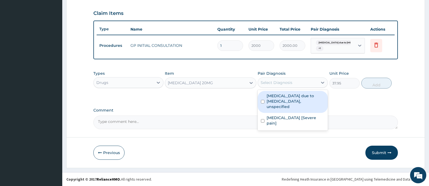
click at [302, 83] on div "Select Diagnosis" at bounding box center [288, 82] width 60 height 9
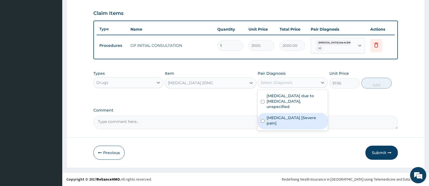
click at [284, 115] on label "Trigeminal neuralgia [Severe pain]" at bounding box center [296, 120] width 58 height 11
checkbox input "true"
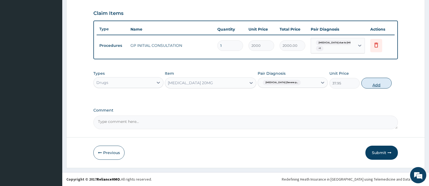
click at [375, 88] on button "Add" at bounding box center [376, 83] width 30 height 11
type input "0"
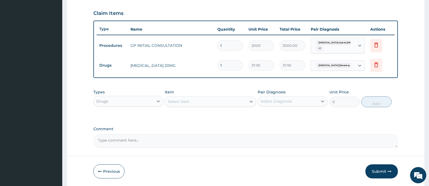
drag, startPoint x: 239, startPoint y: 101, endPoint x: 243, endPoint y: 97, distance: 5.8
click at [240, 101] on div "Select Item" at bounding box center [205, 101] width 81 height 9
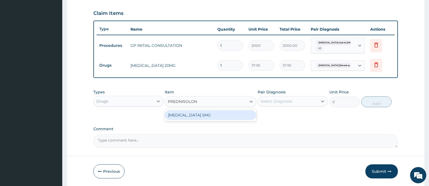
type input "PREDNISOLONE"
click at [226, 115] on div "PREDNISOLONE 5MG" at bounding box center [210, 115] width 91 height 10
type input "15.18"
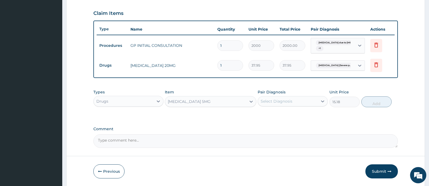
click at [311, 101] on div "Select Diagnosis" at bounding box center [288, 101] width 60 height 9
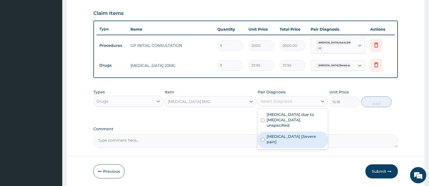
click at [293, 134] on label "Trigeminal neuralgia [Severe pain]" at bounding box center [296, 139] width 58 height 11
checkbox input "true"
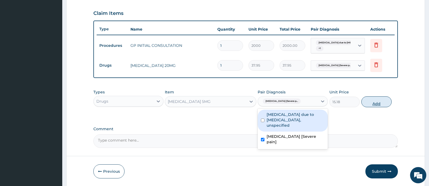
click at [383, 102] on button "Add" at bounding box center [376, 101] width 30 height 11
type input "0"
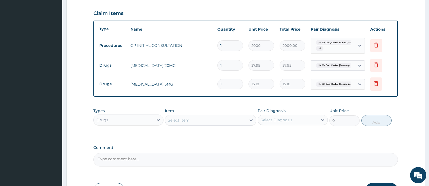
type input "0.00"
type input "9"
type input "136.62"
type input "9"
click at [234, 121] on div "Select Item" at bounding box center [205, 120] width 81 height 9
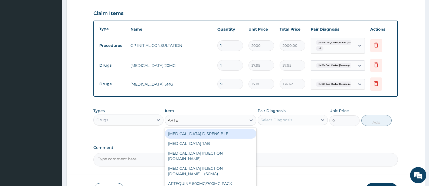
type input "ARTEM"
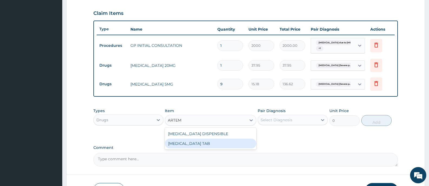
click at [204, 143] on div "COARTEM TAB" at bounding box center [210, 144] width 91 height 10
type input "1035"
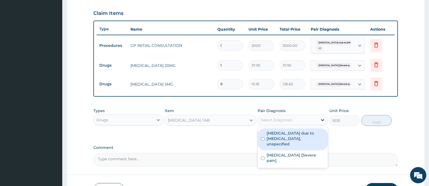
click at [322, 120] on icon at bounding box center [322, 120] width 3 height 2
click at [283, 134] on label "Malaria due to Plasmodium falciparum, unspecified" at bounding box center [296, 138] width 58 height 16
checkbox input "true"
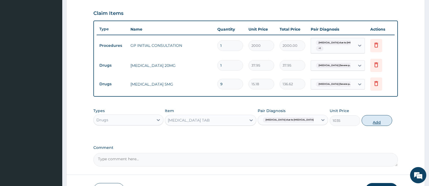
click at [378, 123] on button "Add" at bounding box center [377, 120] width 30 height 11
type input "0"
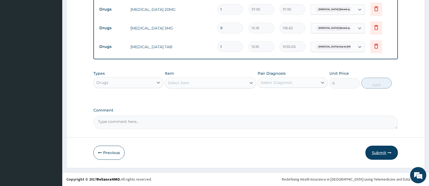
click at [389, 152] on icon "button" at bounding box center [390, 153] width 4 height 4
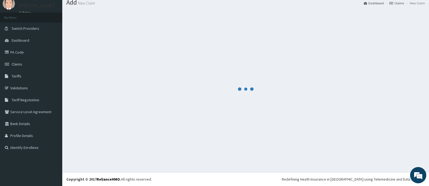
scroll to position [237, 0]
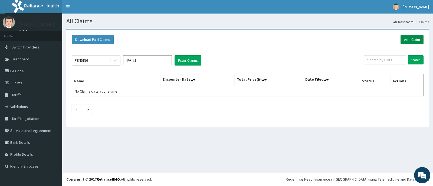
drag, startPoint x: 408, startPoint y: 40, endPoint x: 407, endPoint y: 44, distance: 4.5
click at [408, 40] on link "Add Claim" at bounding box center [412, 39] width 23 height 9
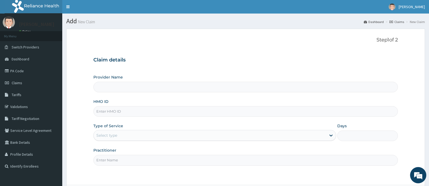
type input "[GEOGRAPHIC_DATA][PERSON_NAME]"
